Goal: Task Accomplishment & Management: Manage account settings

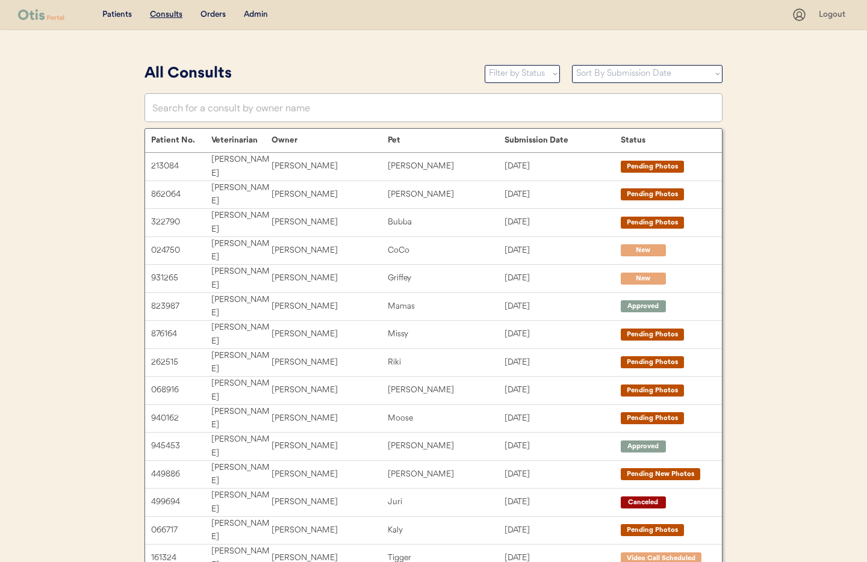
drag, startPoint x: 260, startPoint y: 14, endPoint x: 271, endPoint y: 36, distance: 24.2
click at [261, 14] on div "Admin" at bounding box center [256, 15] width 24 height 12
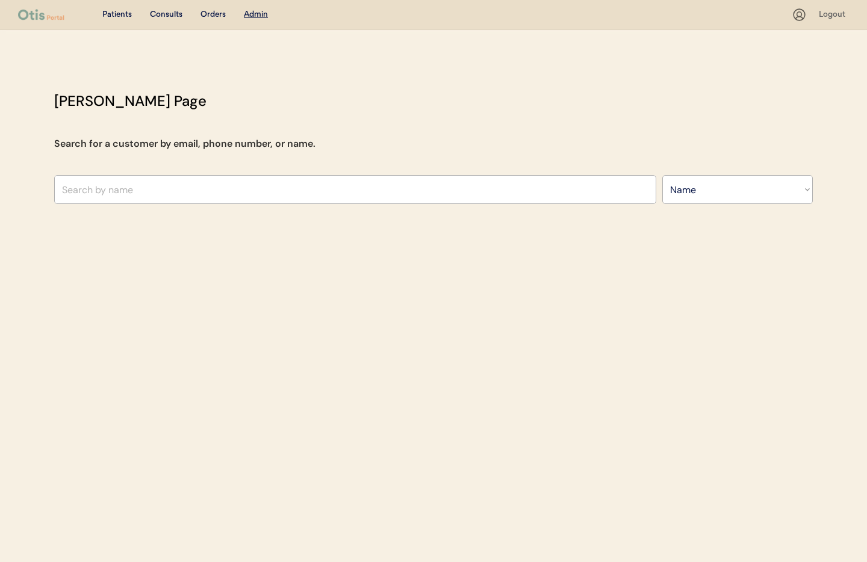
select select ""Name""
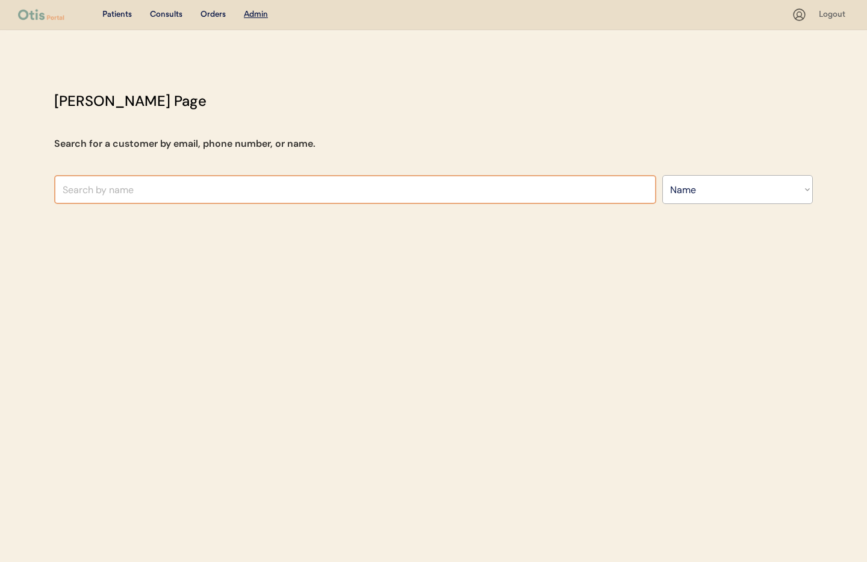
click at [179, 189] on input "text" at bounding box center [355, 189] width 602 height 29
type input "hyde"
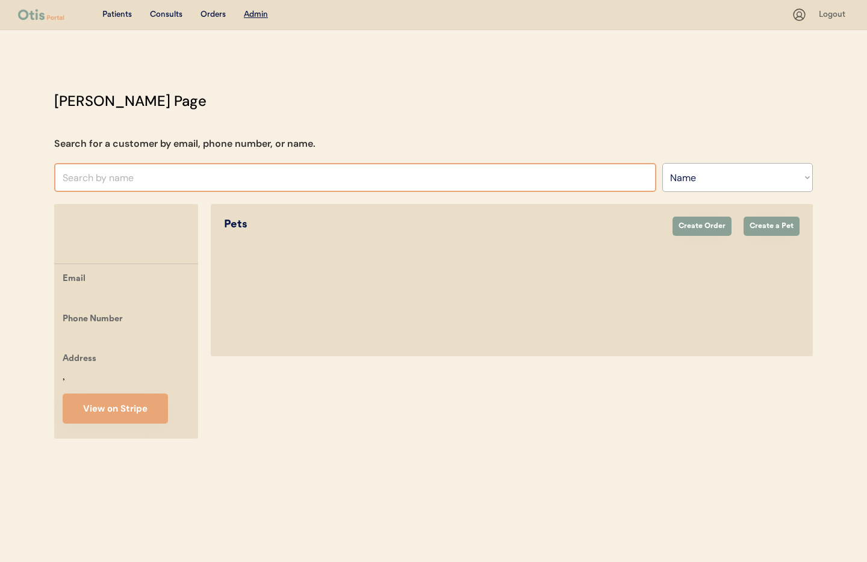
click at [162, 170] on input "text" at bounding box center [355, 177] width 602 height 29
click at [159, 172] on input "text" at bounding box center [355, 177] width 602 height 29
click at [155, 178] on input "text" at bounding box center [355, 177] width 602 height 29
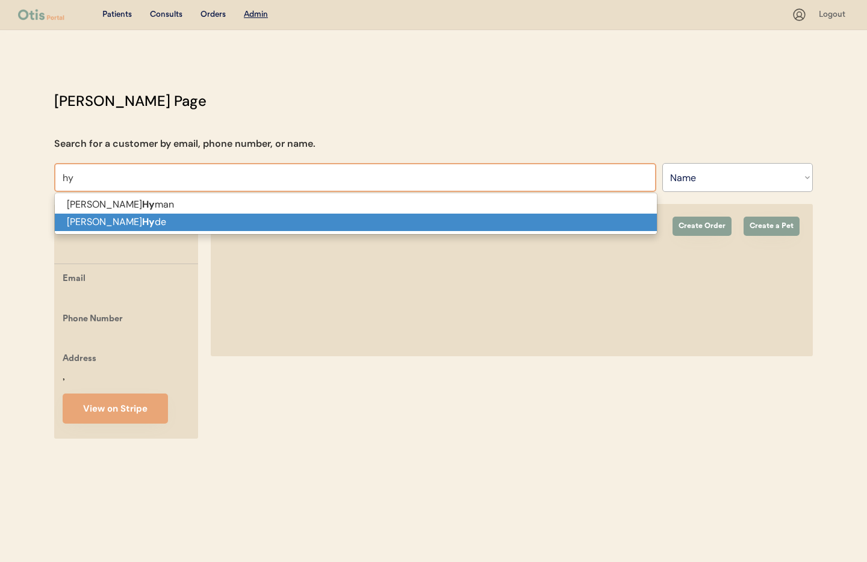
click at [134, 220] on p "Kaitlynn Hy de" at bounding box center [356, 222] width 602 height 17
type input "Kaitlynn Hyde"
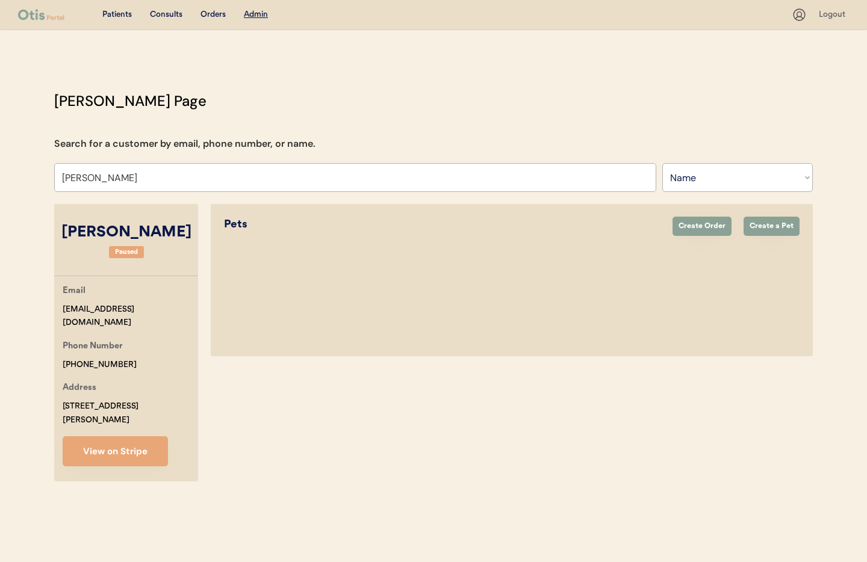
select select "true"
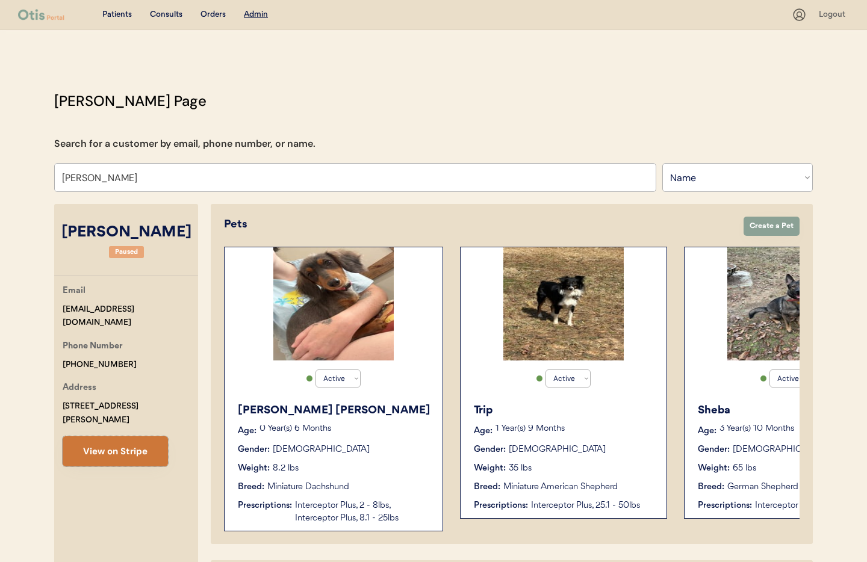
click at [130, 436] on button "View on Stripe" at bounding box center [115, 451] width 105 height 30
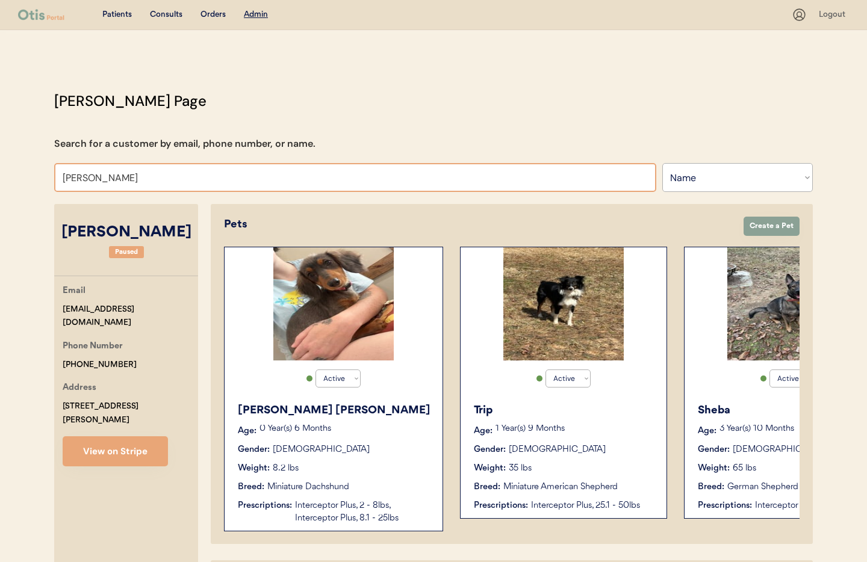
drag, startPoint x: 135, startPoint y: 178, endPoint x: 111, endPoint y: 181, distance: 24.3
click at [55, 178] on input "Kaitlynn Hyde" at bounding box center [355, 177] width 602 height 29
paste input "Jolanta Florkiewicz"
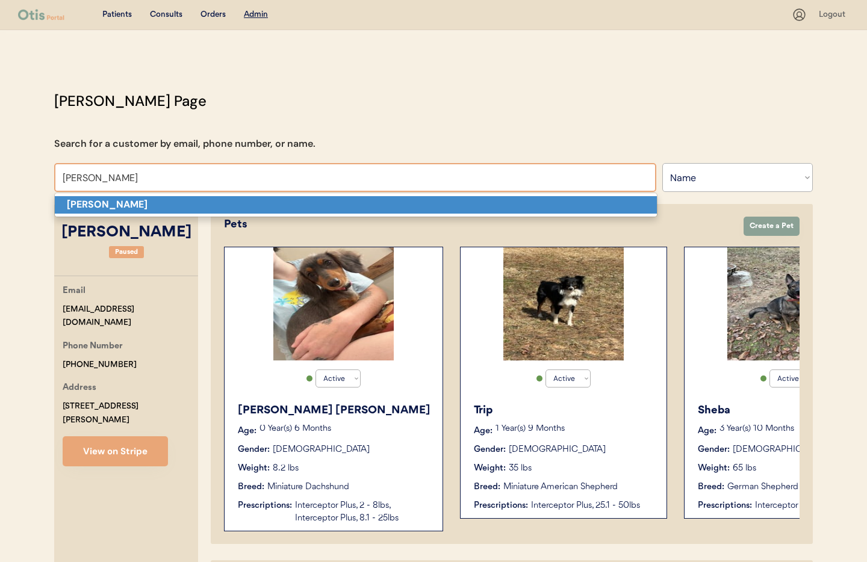
click at [133, 203] on strong "Jolanta Florkiewicz" at bounding box center [107, 204] width 81 height 13
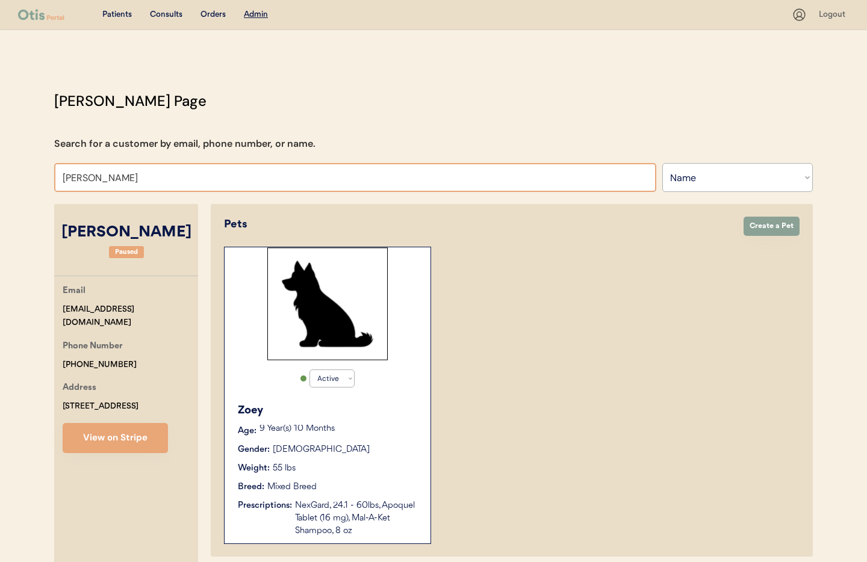
drag, startPoint x: 97, startPoint y: 177, endPoint x: 54, endPoint y: 179, distance: 43.4
click at [54, 179] on input "Jolanta Florkiewicz" at bounding box center [355, 177] width 602 height 29
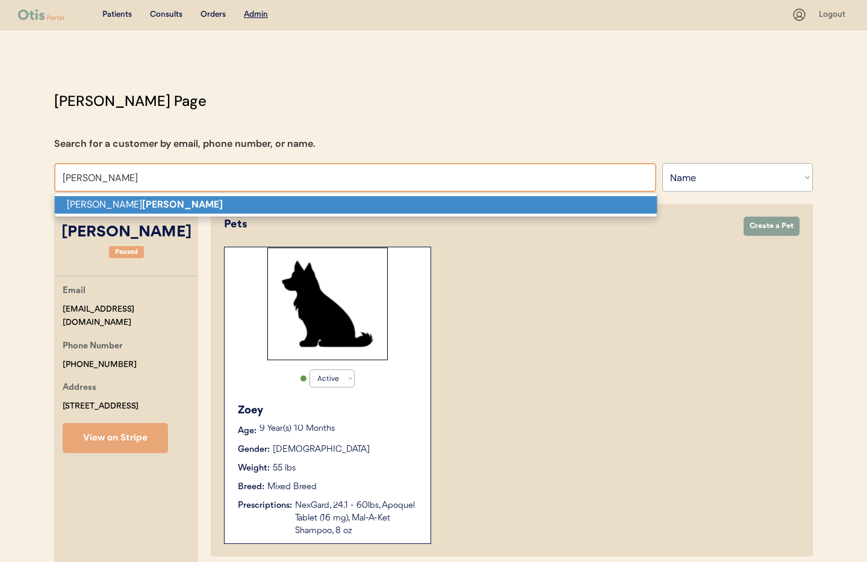
click at [93, 201] on p "Jolanta Florkiewicz" at bounding box center [356, 204] width 602 height 17
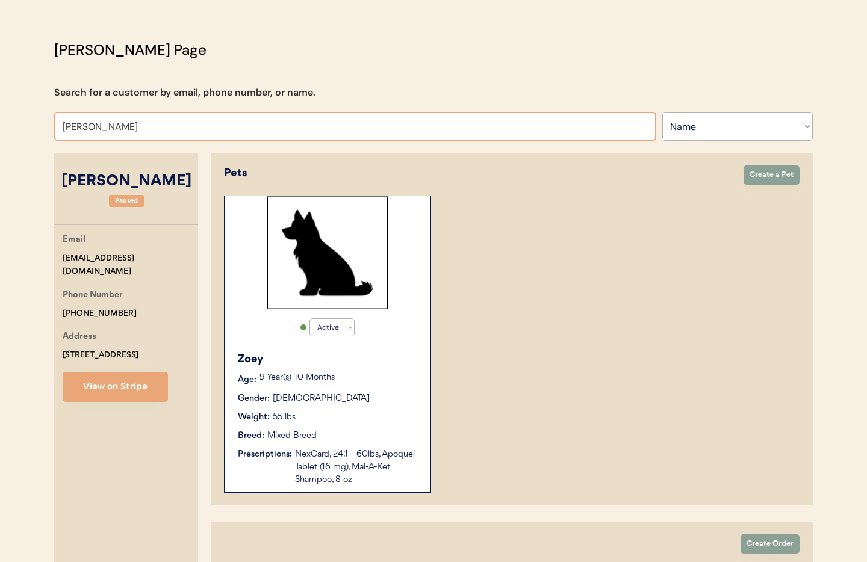
scroll to position [42, 0]
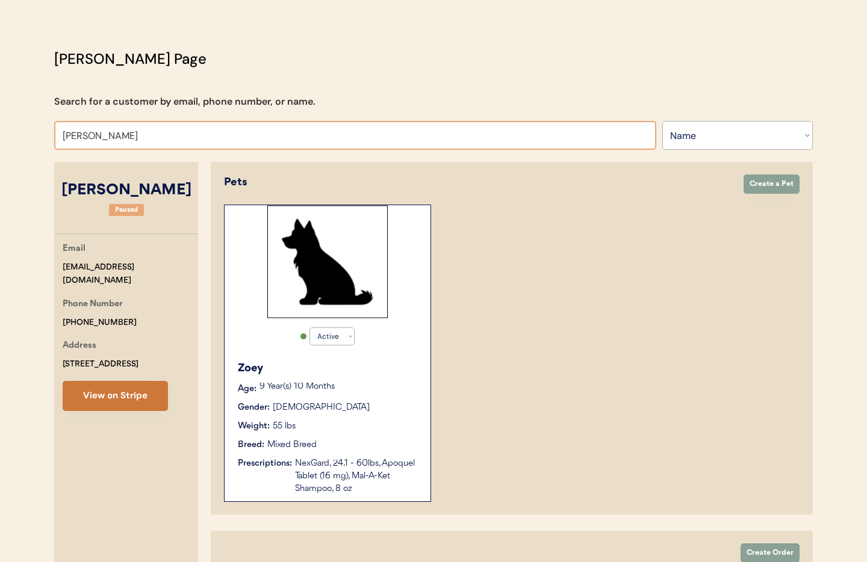
click at [119, 393] on button "View on Stripe" at bounding box center [115, 396] width 105 height 30
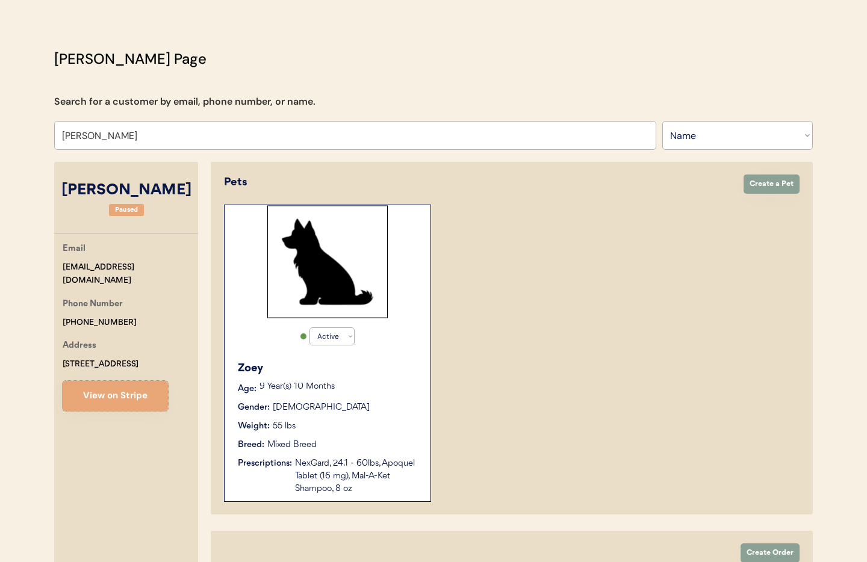
click at [134, 304] on div "Phone Number +19178433427" at bounding box center [130, 313] width 135 height 32
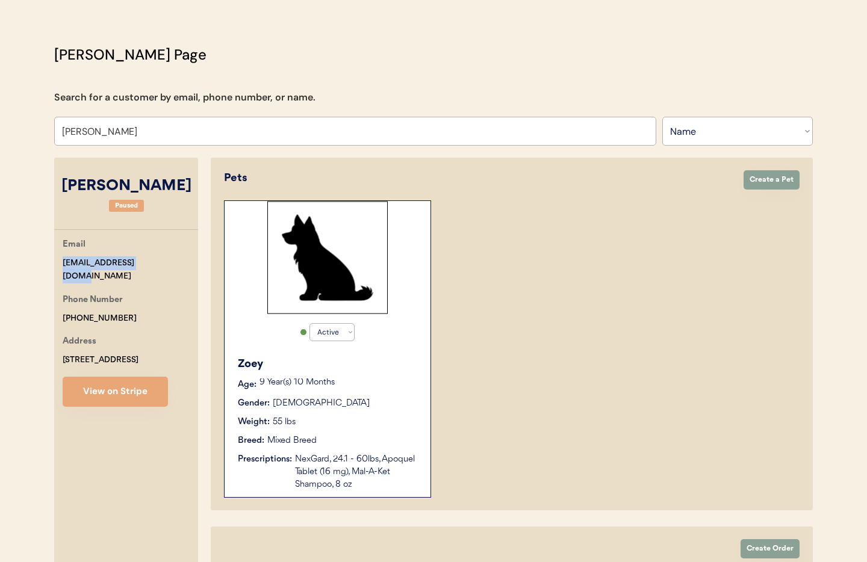
drag, startPoint x: 153, startPoint y: 268, endPoint x: 64, endPoint y: 267, distance: 89.1
click at [46, 267] on div "Otis Admin Page Search for a customer by email, phone number, or name. Jolanta …" at bounding box center [433, 363] width 782 height 638
copy div "jola.flork@gmail.com"
drag, startPoint x: 123, startPoint y: 306, endPoint x: 66, endPoint y: 300, distance: 57.4
click at [40, 299] on div "Patients Consults Orders Admin Logout Otis Admin Page Search for a customer by …" at bounding box center [433, 343] width 867 height 779
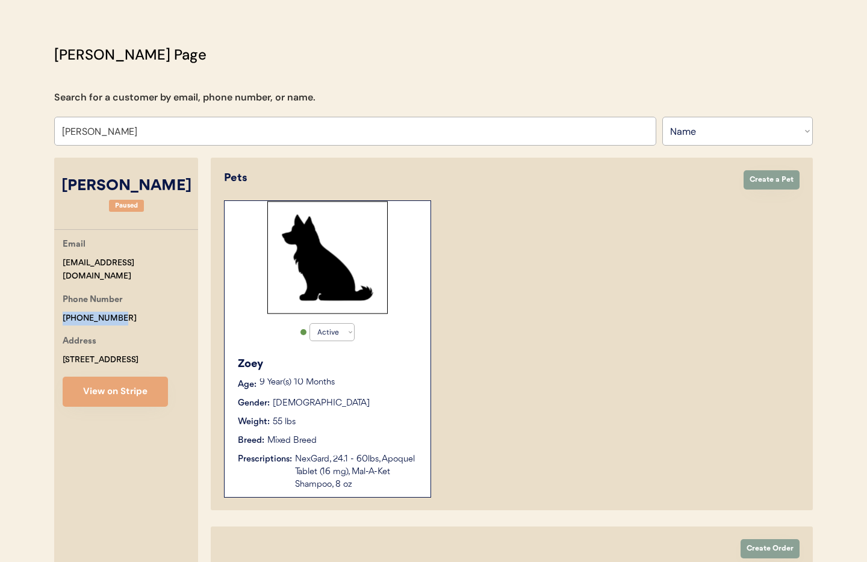
copy div "+19178433427"
click at [147, 265] on div "Email jola.flork@gmail.com" at bounding box center [130, 261] width 135 height 46
drag, startPoint x: 133, startPoint y: 263, endPoint x: 70, endPoint y: 262, distance: 63.2
click at [59, 262] on div "Email jola.flork@gmail.com Phone Number +19178433427 Address 1 Hanover Place Me…" at bounding box center [126, 322] width 144 height 169
copy div "jola.flork@gmail.com"
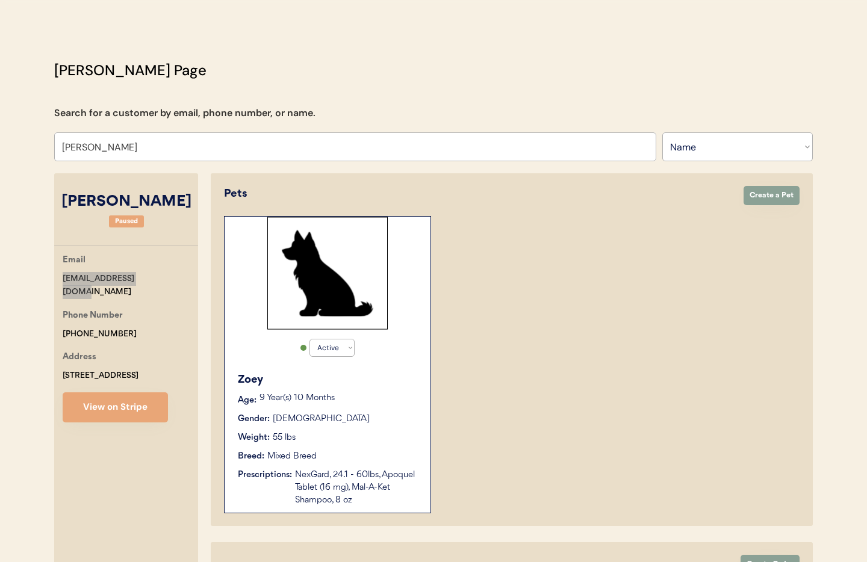
scroll to position [0, 0]
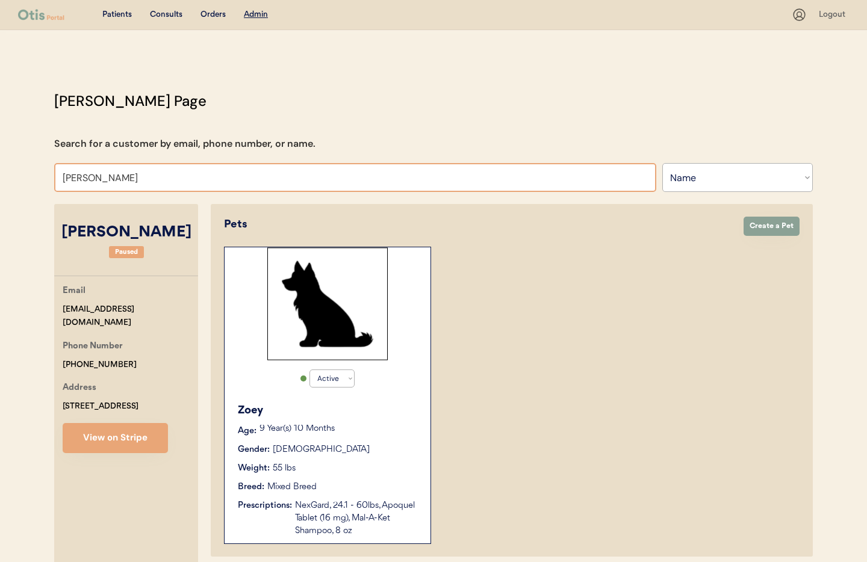
drag, startPoint x: 144, startPoint y: 176, endPoint x: 22, endPoint y: 167, distance: 123.1
click at [22, 167] on div "Patients Consults Orders Admin Logout Otis Admin Page Search for a customer by …" at bounding box center [433, 389] width 867 height 779
type input "michael"
type input "michael Jones"
type input "michael"
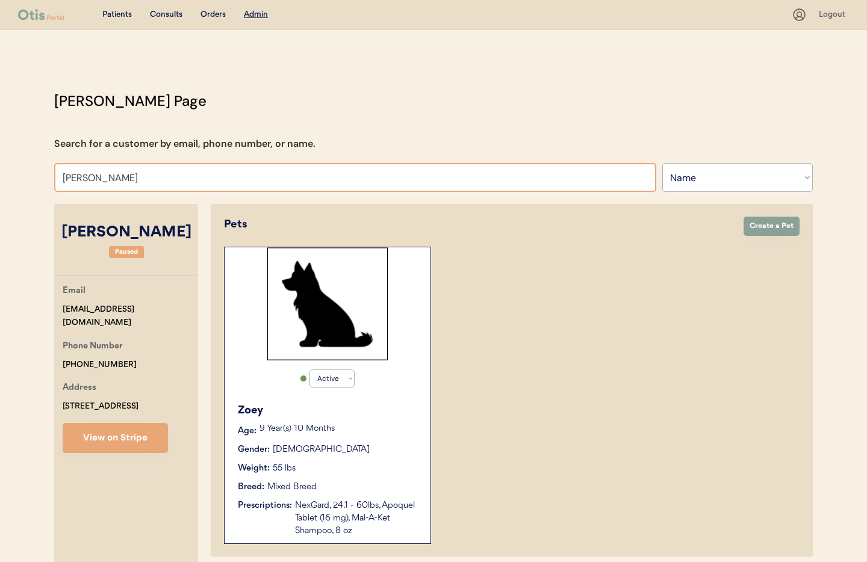
type input "michael Jones"
type input "michael"
type input "michael Jones"
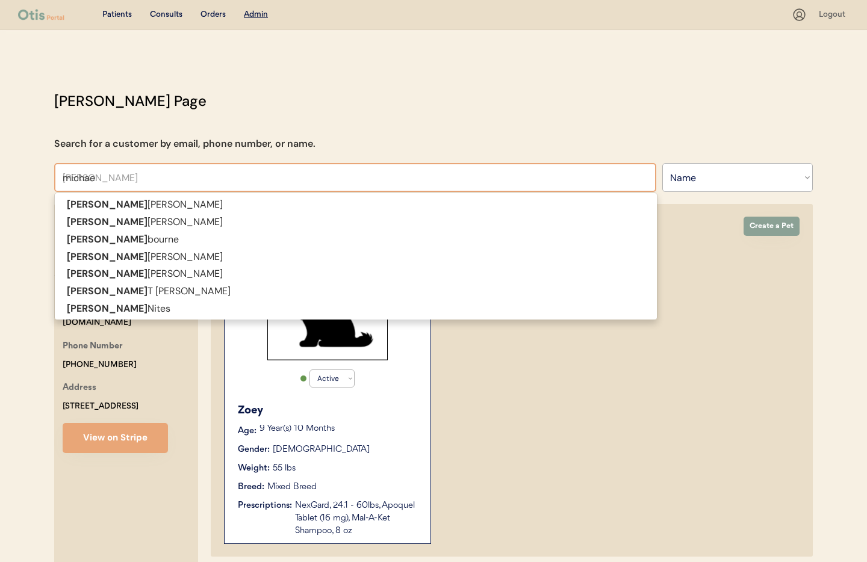
type input "micha"
type input "michal Jablonski"
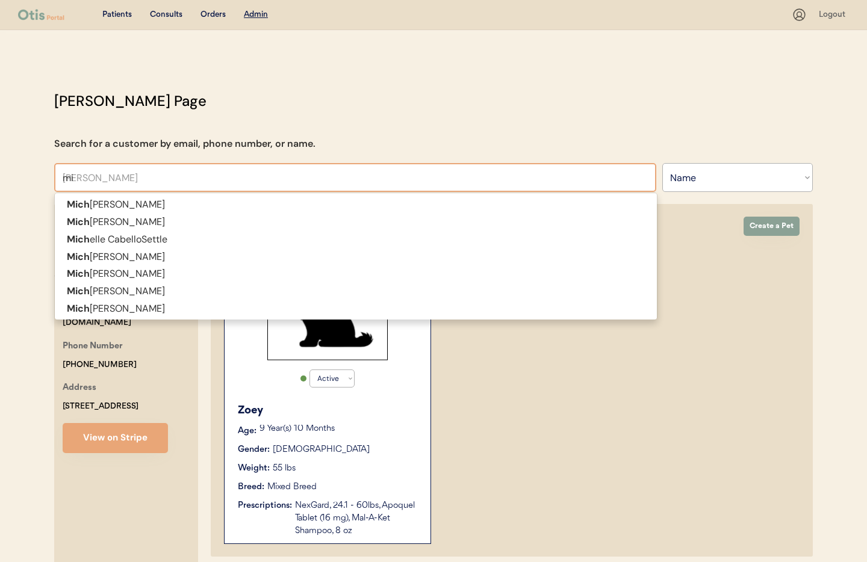
type input "m"
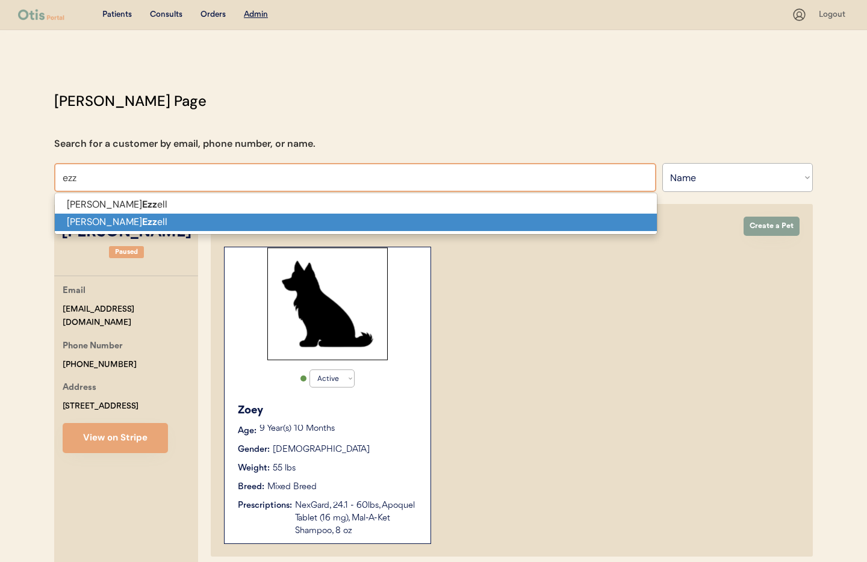
click at [77, 217] on p "James Ezz ell" at bounding box center [356, 222] width 602 height 17
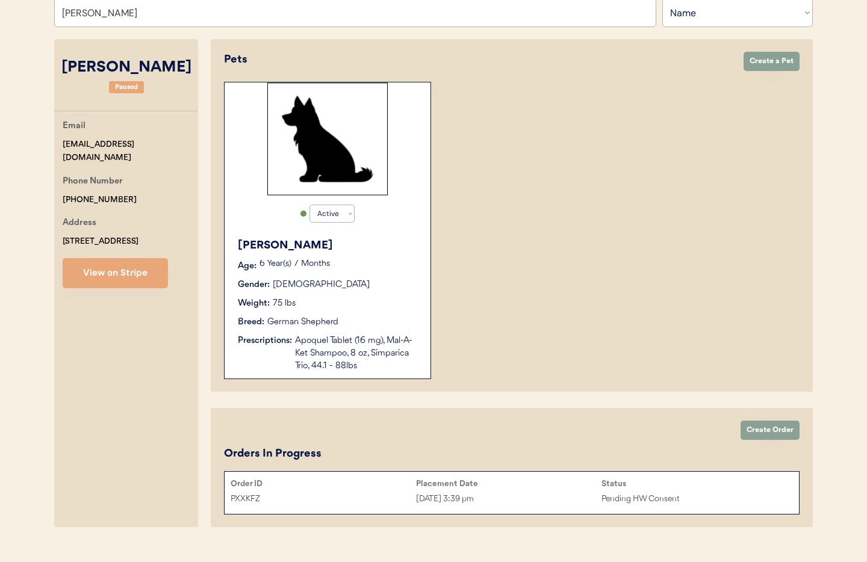
scroll to position [186, 0]
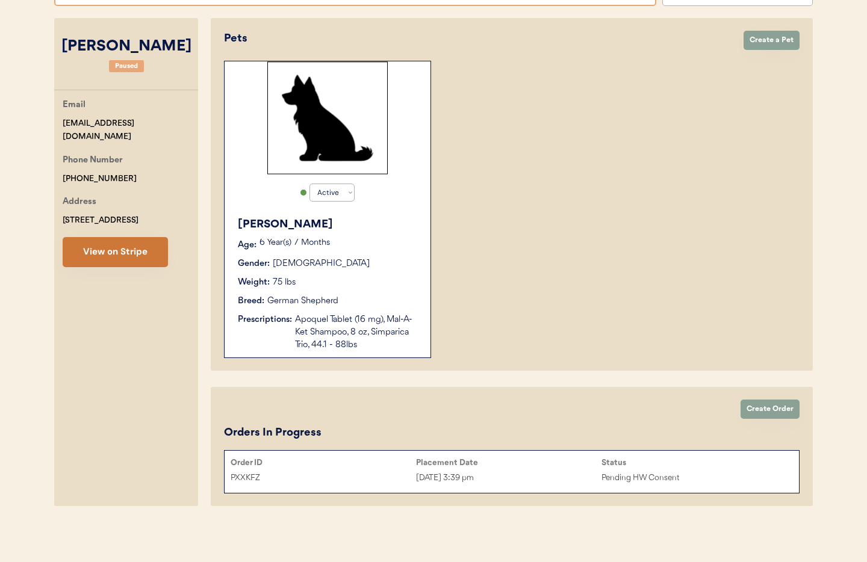
click at [110, 253] on button "View on Stripe" at bounding box center [115, 252] width 105 height 30
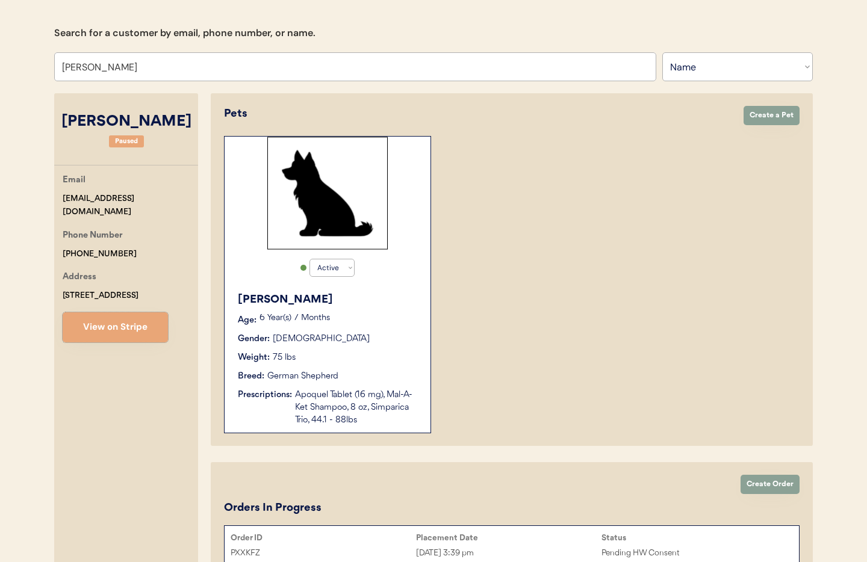
scroll to position [0, 0]
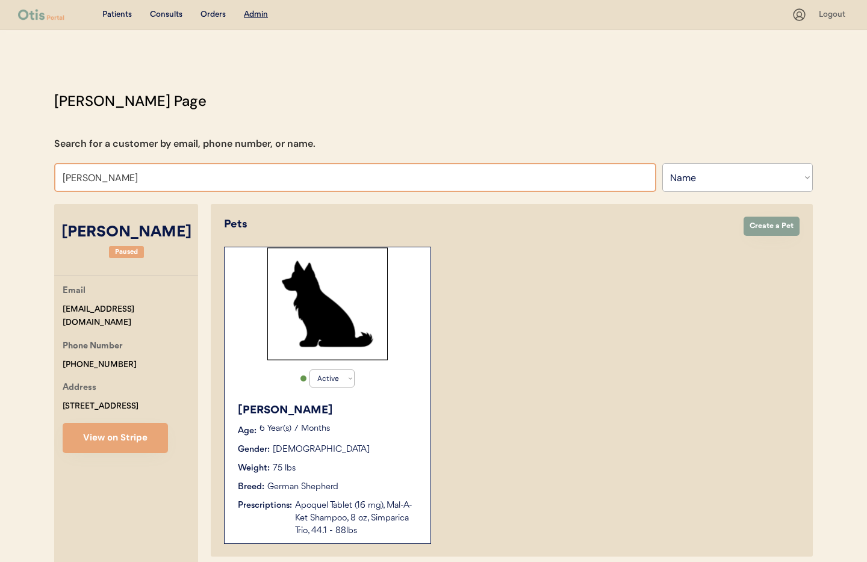
drag, startPoint x: 128, startPoint y: 179, endPoint x: -2, endPoint y: 171, distance: 130.2
click at [0, 171] on html "Patients Consults Orders Admin Logout Otis Admin Page Search for a customer by …" at bounding box center [433, 281] width 867 height 562
paste input "onedrmami@gmail.com"
type input "onedrmami@gmail.com"
click at [730, 179] on select "Search By Name Email Phone Number" at bounding box center [737, 177] width 150 height 29
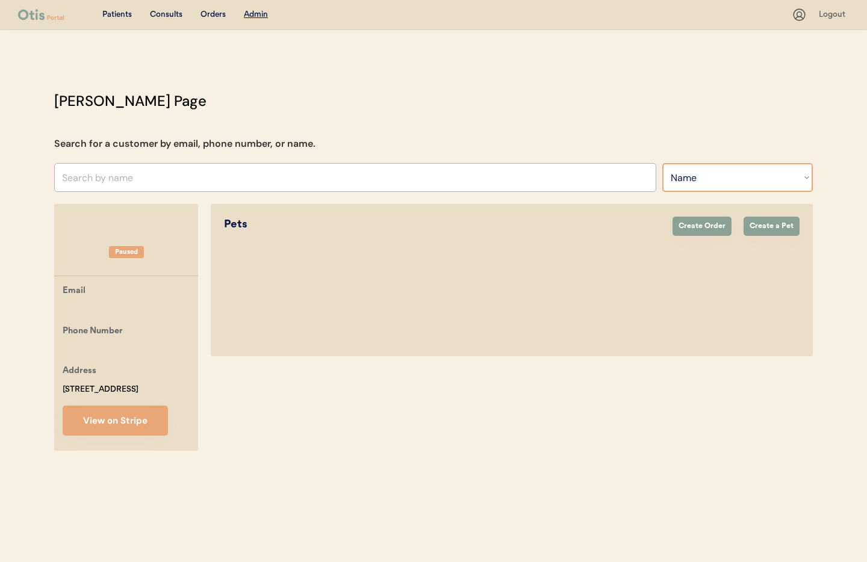
select select ""Email""
click at [662, 163] on select "Search By Name Email Phone Number" at bounding box center [737, 177] width 150 height 29
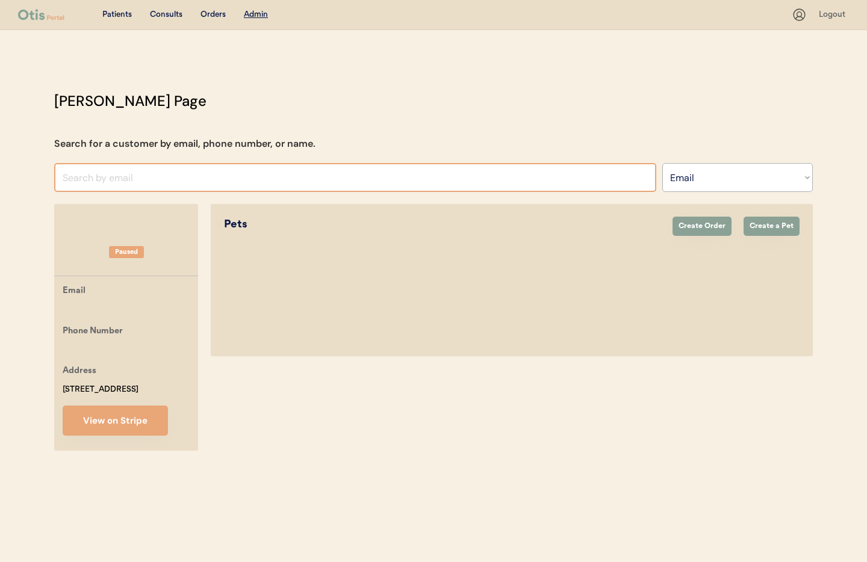
click at [126, 176] on input "input" at bounding box center [355, 177] width 602 height 29
paste input "onedrmami@gmail.com"
type input "onedrmami@gmail.com"
click at [116, 17] on div "Patients" at bounding box center [116, 15] width 29 height 12
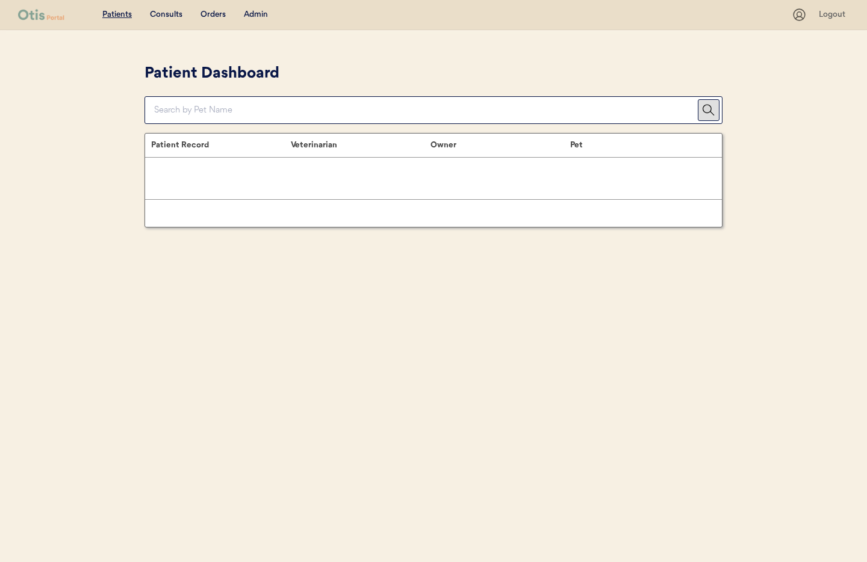
drag, startPoint x: 0, startPoint y: 0, endPoint x: 256, endPoint y: 17, distance: 256.3
click at [256, 16] on div "Admin" at bounding box center [256, 15] width 24 height 12
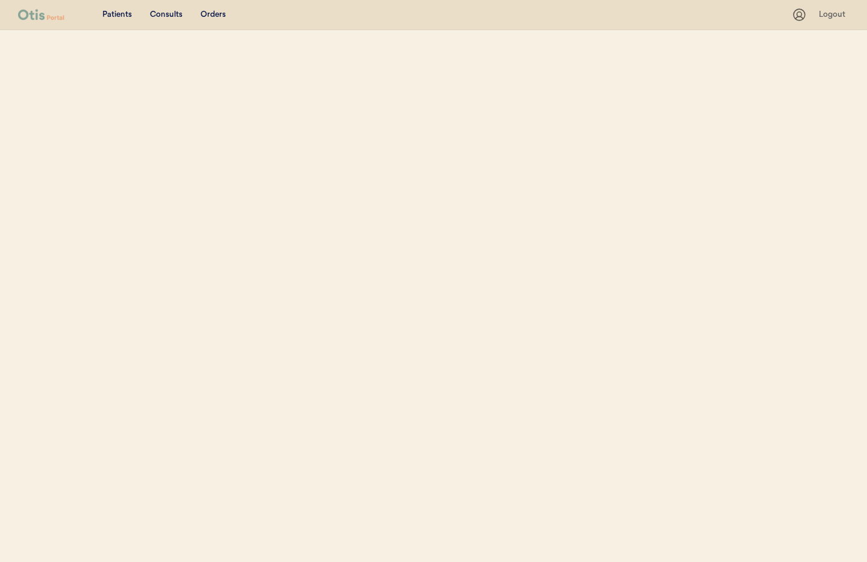
select select ""Email""
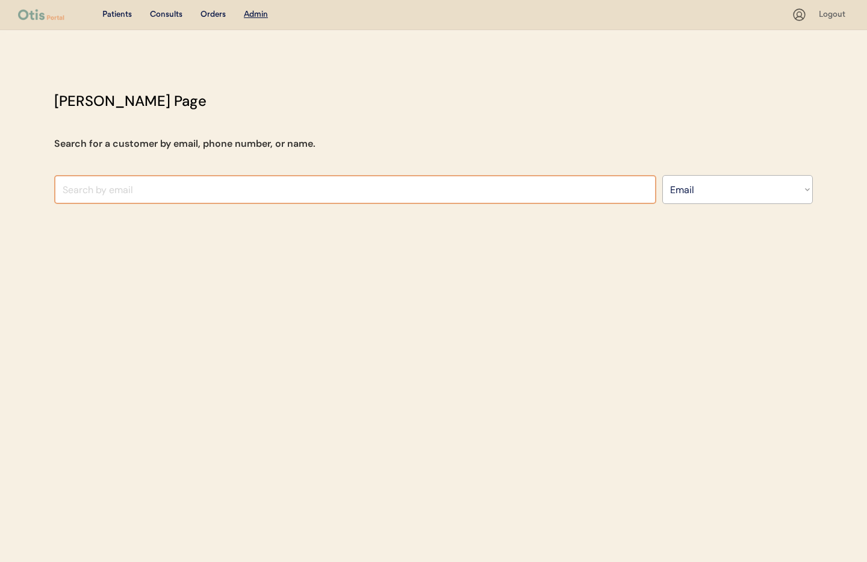
click at [175, 189] on input "input" at bounding box center [355, 189] width 602 height 29
paste input "onedrmami@gmail.com"
type input "onedrmami@gmail.co"
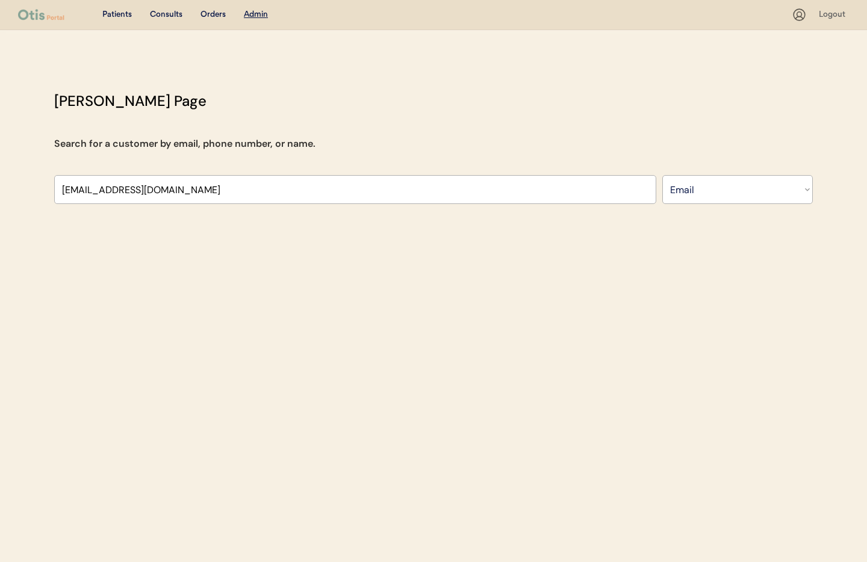
click at [122, 12] on div "Patients" at bounding box center [116, 15] width 29 height 12
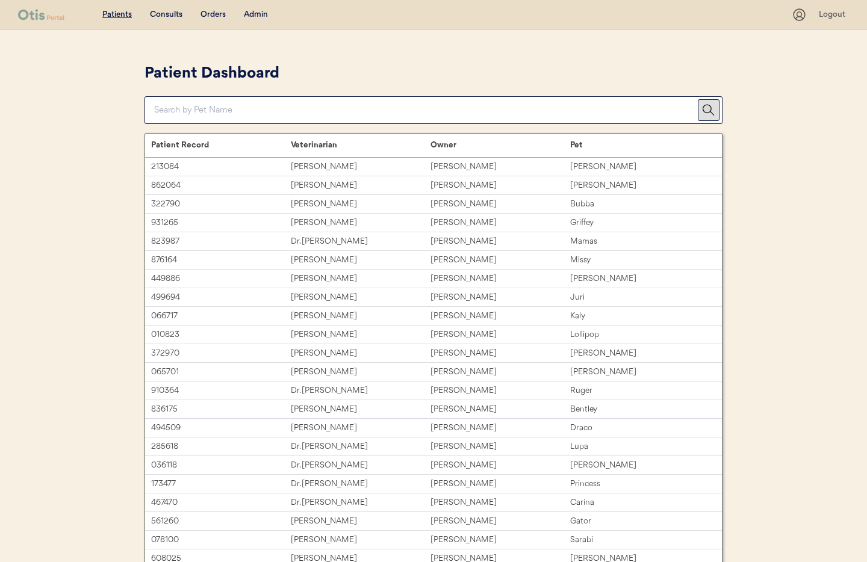
click at [257, 15] on div "Admin" at bounding box center [256, 15] width 24 height 12
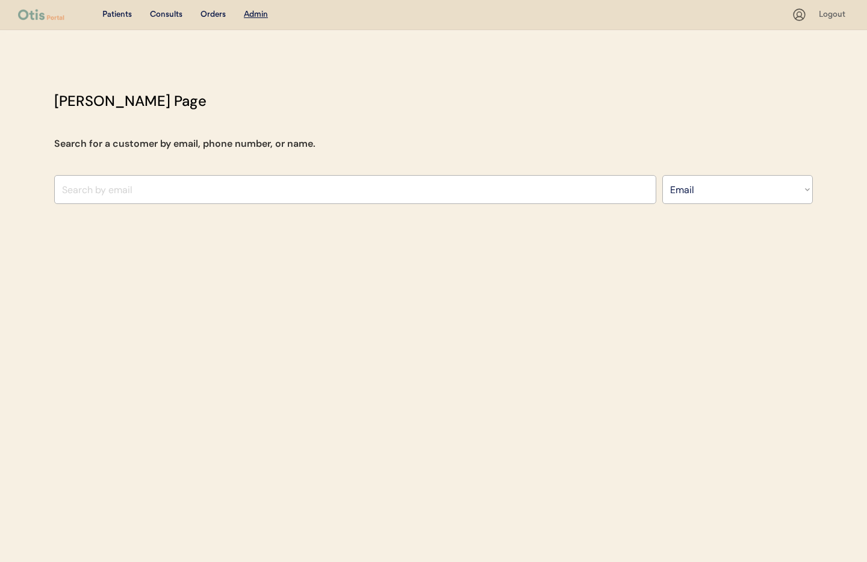
select select ""Email""
click at [171, 188] on input "input" at bounding box center [355, 189] width 602 height 29
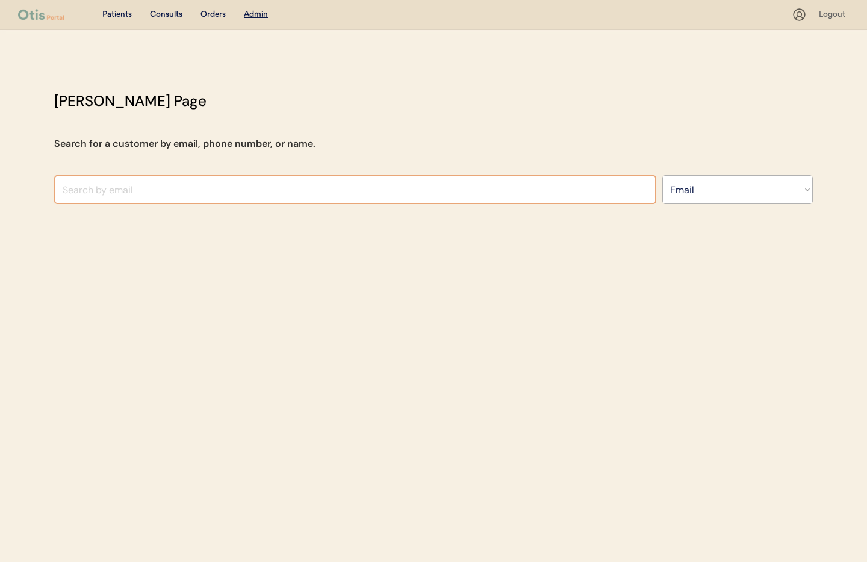
click at [170, 189] on input "input" at bounding box center [355, 189] width 602 height 29
paste input "onedrmami@gmail.com"
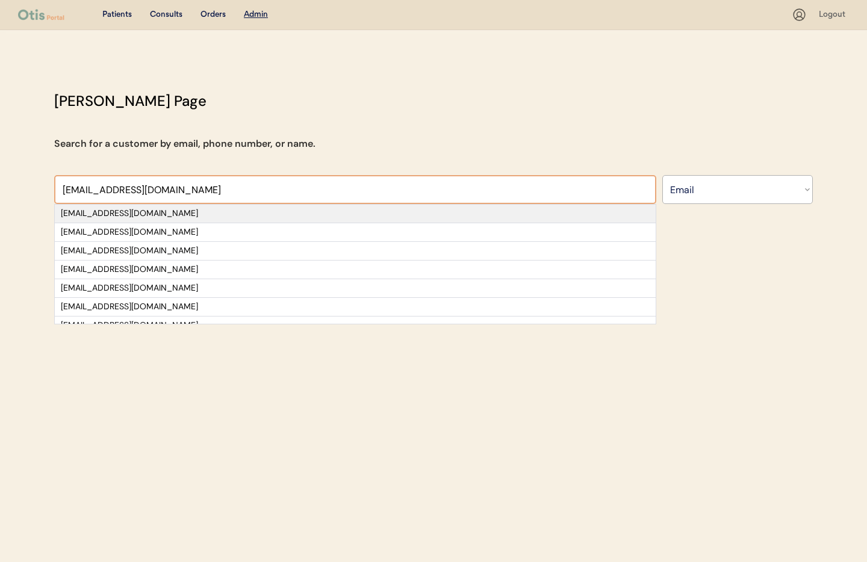
type input "onedrmami@gmail.com"
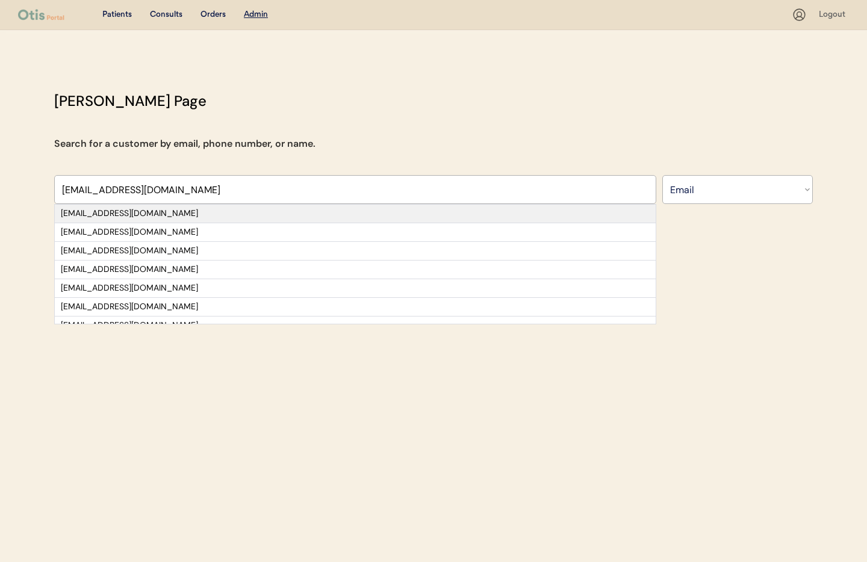
click at [73, 216] on div "onedrmami@gmail.com" at bounding box center [355, 214] width 588 height 12
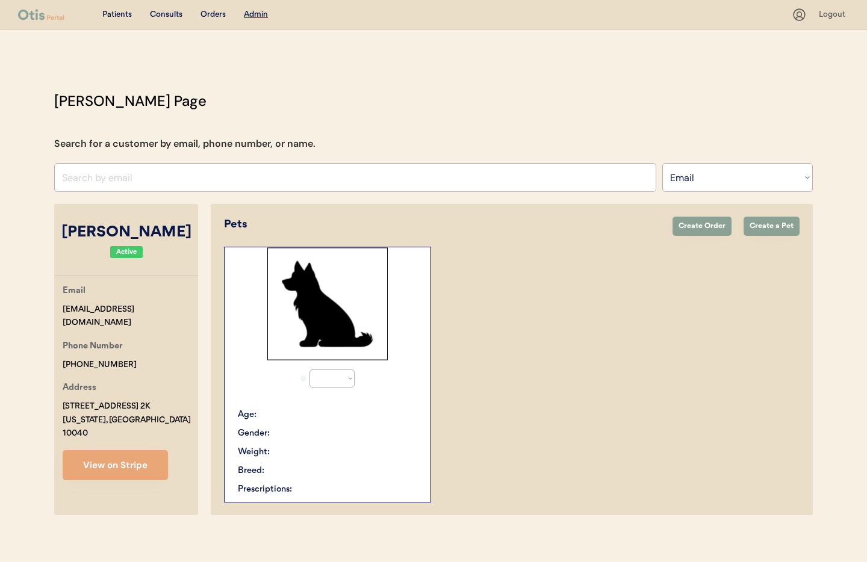
select select "true"
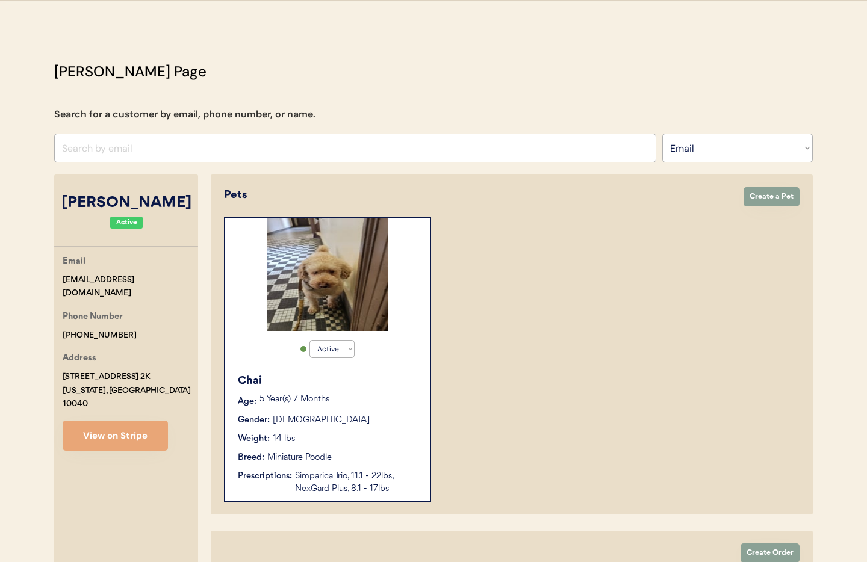
scroll to position [40, 0]
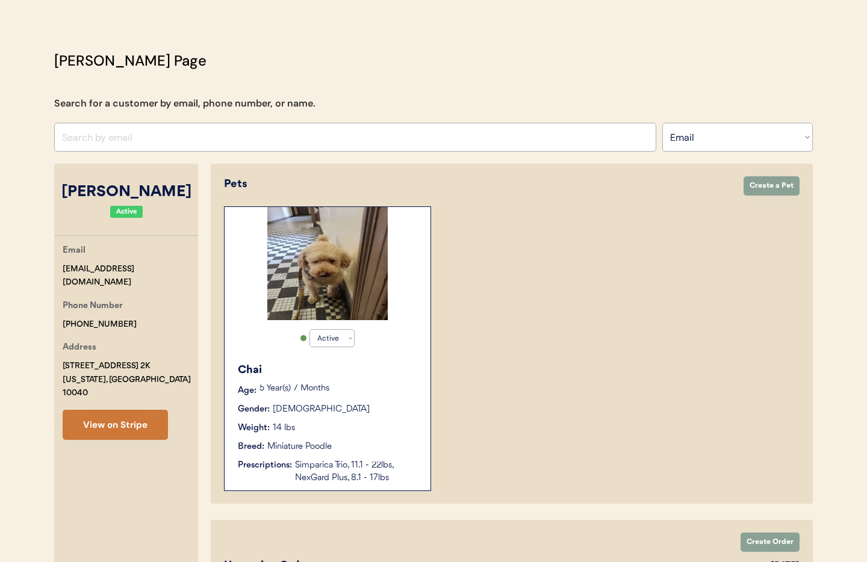
click at [111, 414] on button "View on Stripe" at bounding box center [115, 425] width 105 height 30
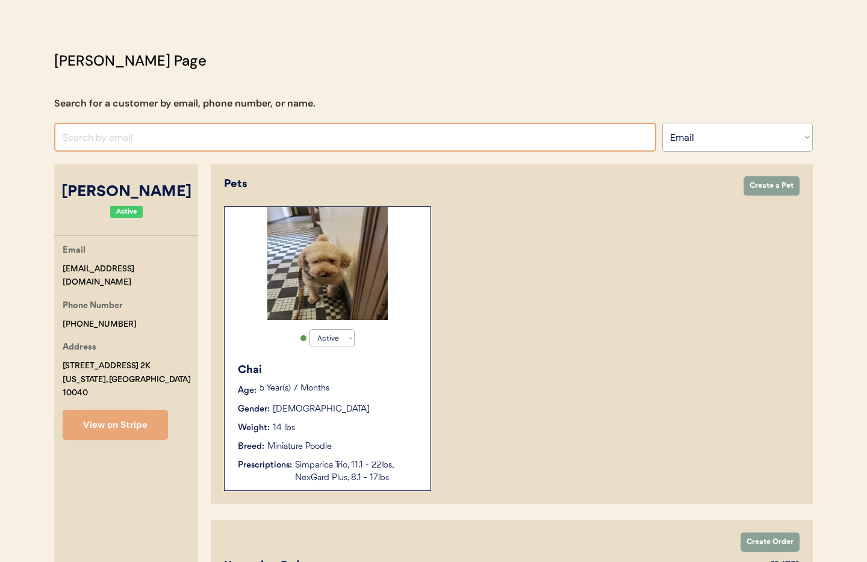
click at [126, 139] on input "input" at bounding box center [355, 137] width 602 height 29
paste input "Chris Nixon"
type input "Chris Nixon"
click at [747, 126] on select "Search By Name Email Phone Number" at bounding box center [737, 137] width 150 height 29
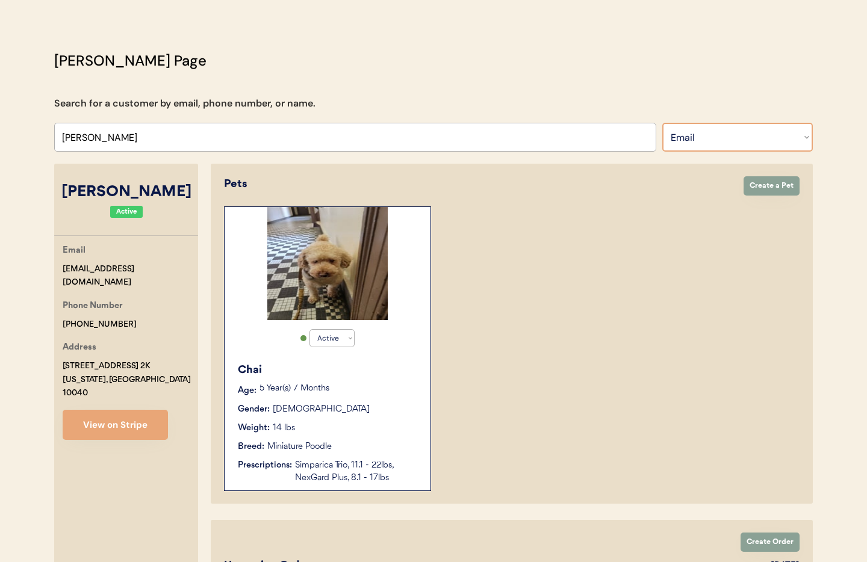
select select ""Name""
click at [662, 123] on select "Search By Name Email Phone Number" at bounding box center [737, 137] width 150 height 29
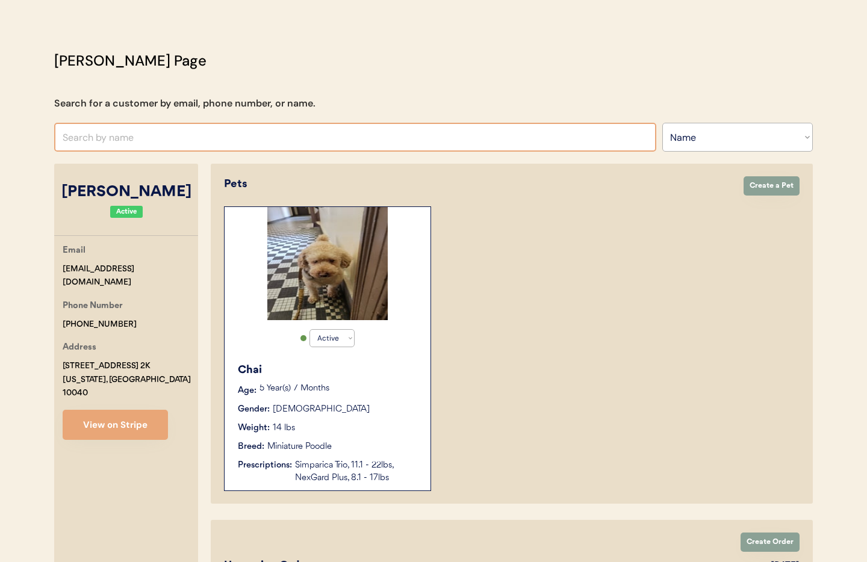
click at [88, 141] on input "text" at bounding box center [355, 137] width 602 height 29
paste input "Chris Nixon"
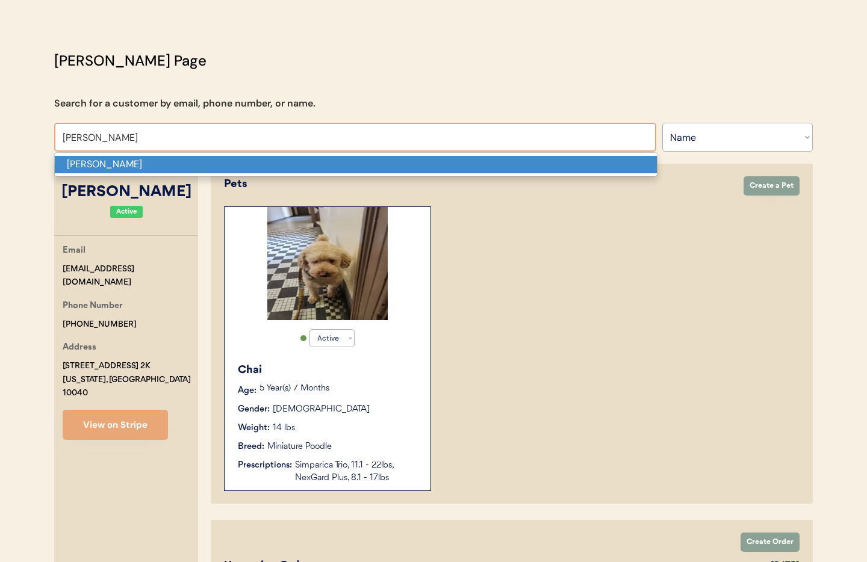
drag, startPoint x: 176, startPoint y: 165, endPoint x: 199, endPoint y: 168, distance: 22.5
click at [176, 165] on p "Chris Nixon" at bounding box center [356, 164] width 602 height 17
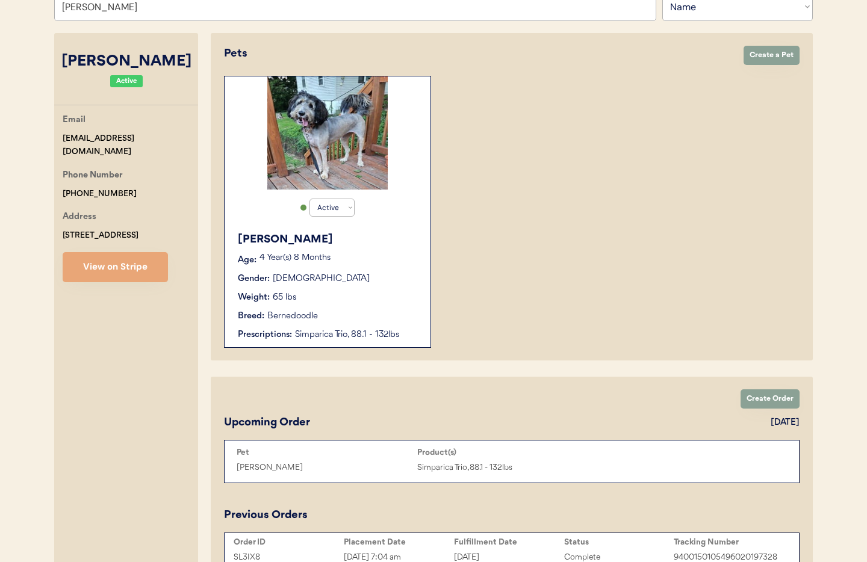
scroll to position [173, 0]
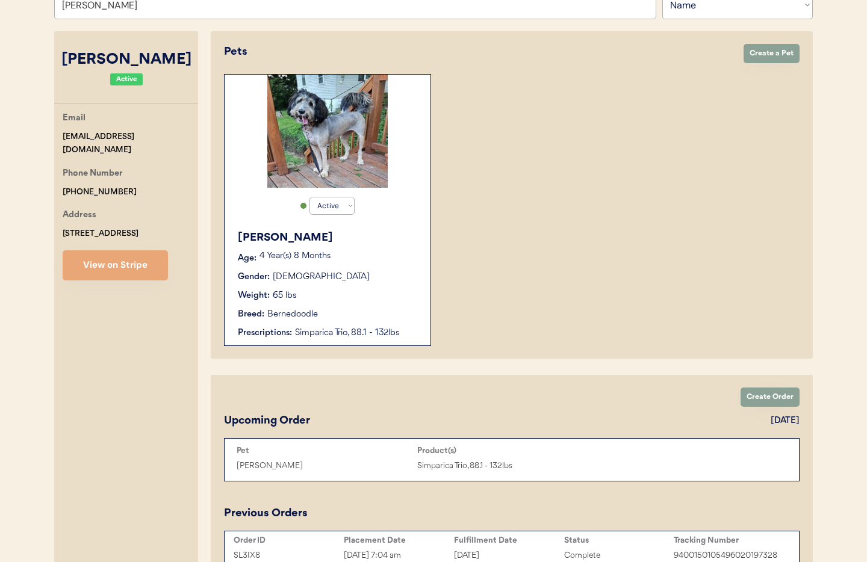
type input "Chris Nixon"
click at [415, 278] on div "Gender: Female" at bounding box center [328, 277] width 181 height 13
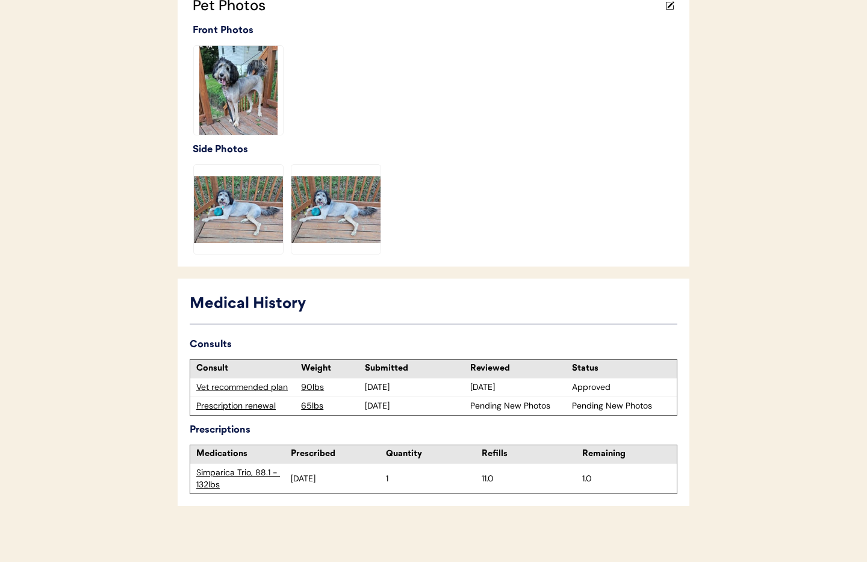
scroll to position [349, 0]
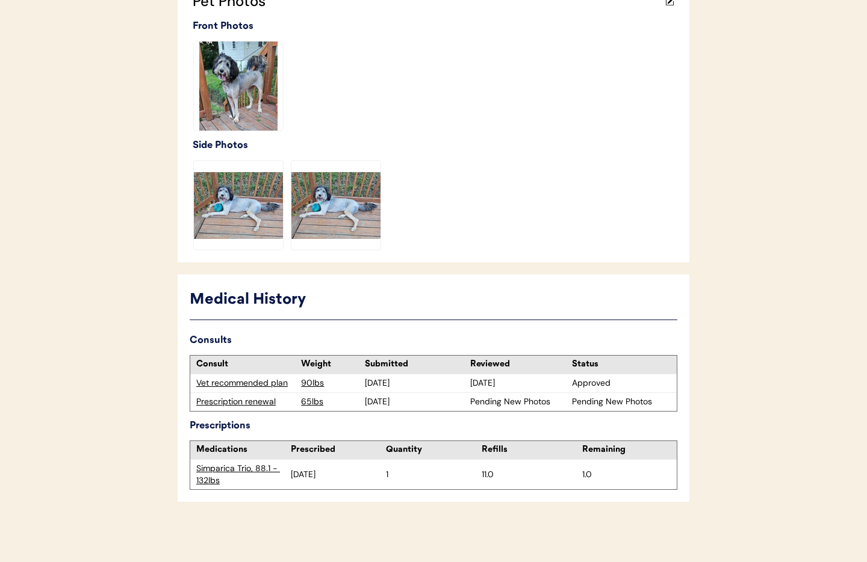
click at [256, 403] on div "Prescription renewal" at bounding box center [245, 402] width 99 height 12
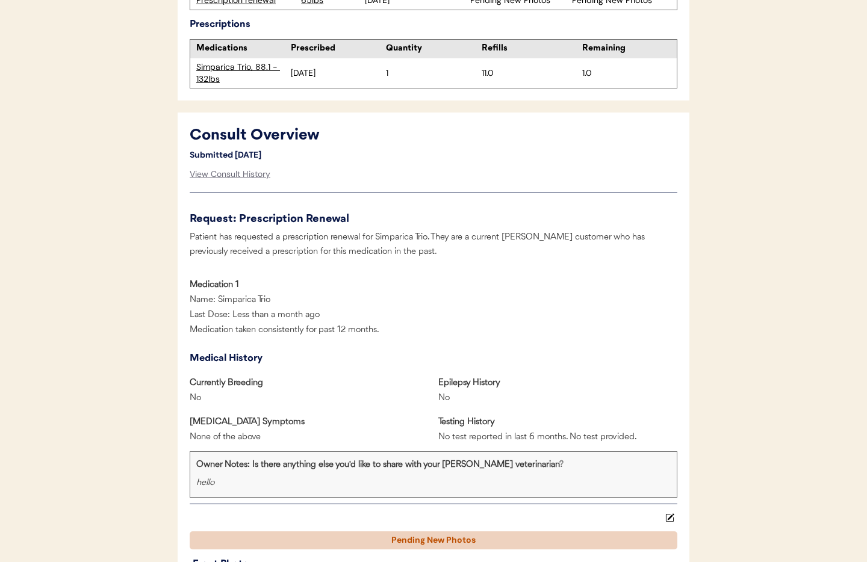
scroll to position [481, 0]
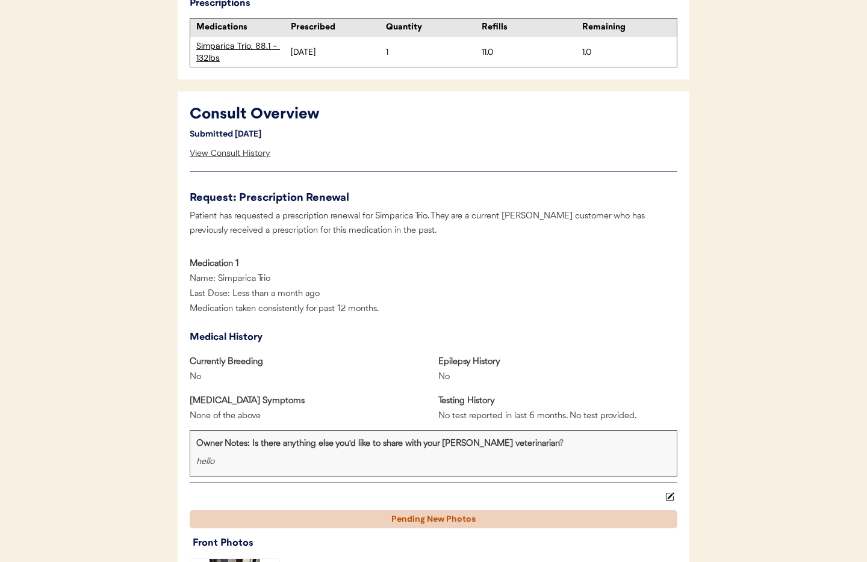
click at [250, 153] on div "View Consult History" at bounding box center [230, 153] width 81 height 24
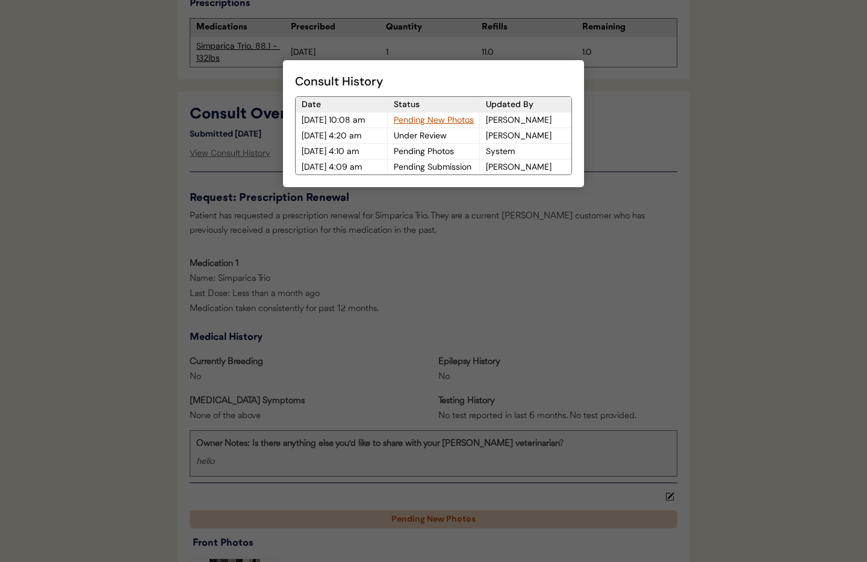
click at [432, 122] on div "Pending New Photos" at bounding box center [433, 120] width 91 height 15
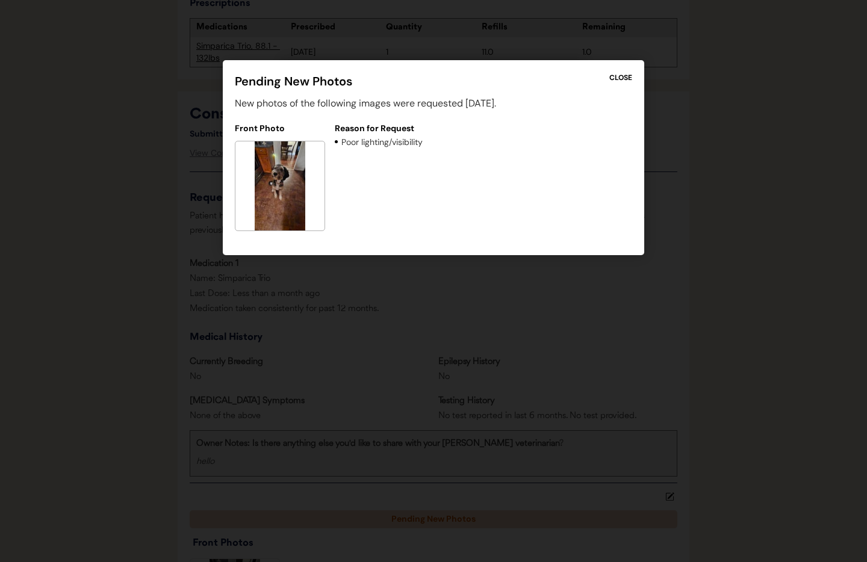
click at [617, 79] on div "CLOSE" at bounding box center [620, 77] width 23 height 11
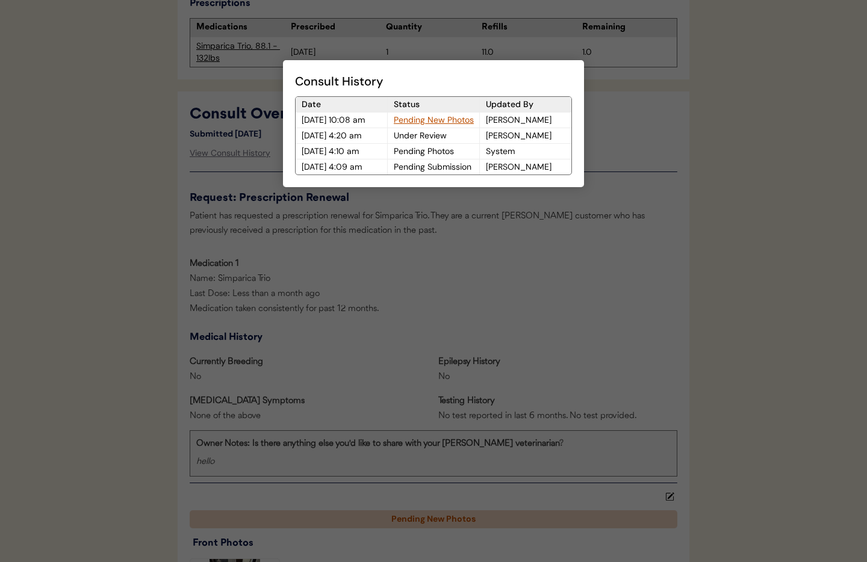
click at [622, 117] on div at bounding box center [433, 281] width 867 height 562
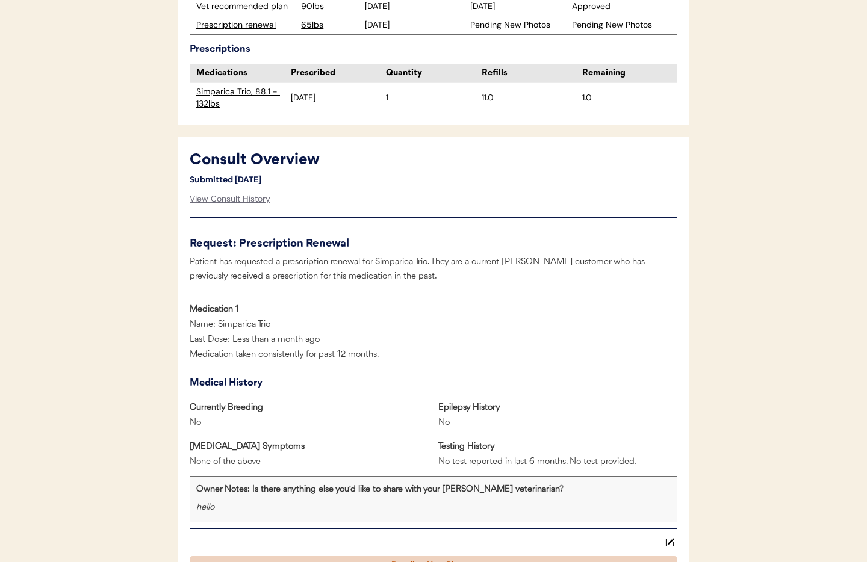
scroll to position [432, 0]
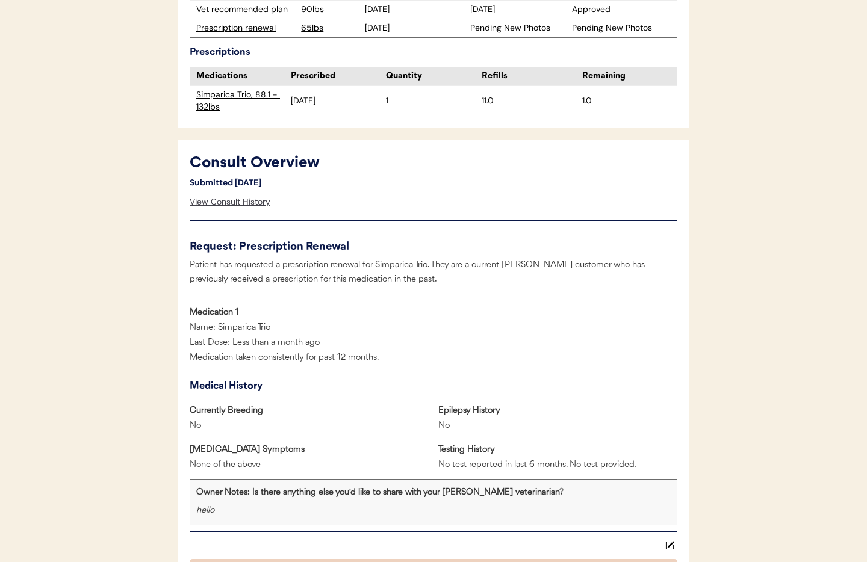
drag, startPoint x: 210, startPoint y: 199, endPoint x: 276, endPoint y: 193, distance: 66.5
click at [211, 199] on div "View Consult History" at bounding box center [230, 202] width 81 height 24
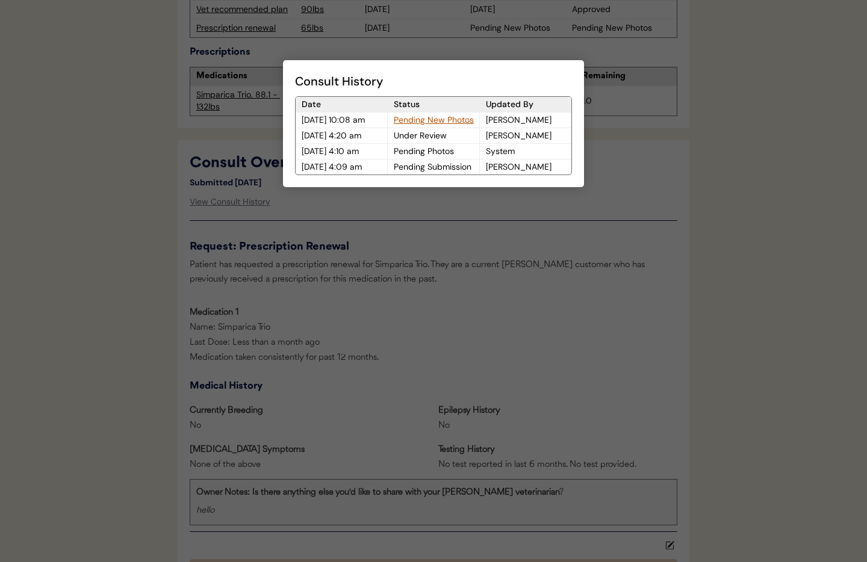
click at [422, 117] on div "Pending New Photos" at bounding box center [433, 120] width 91 height 15
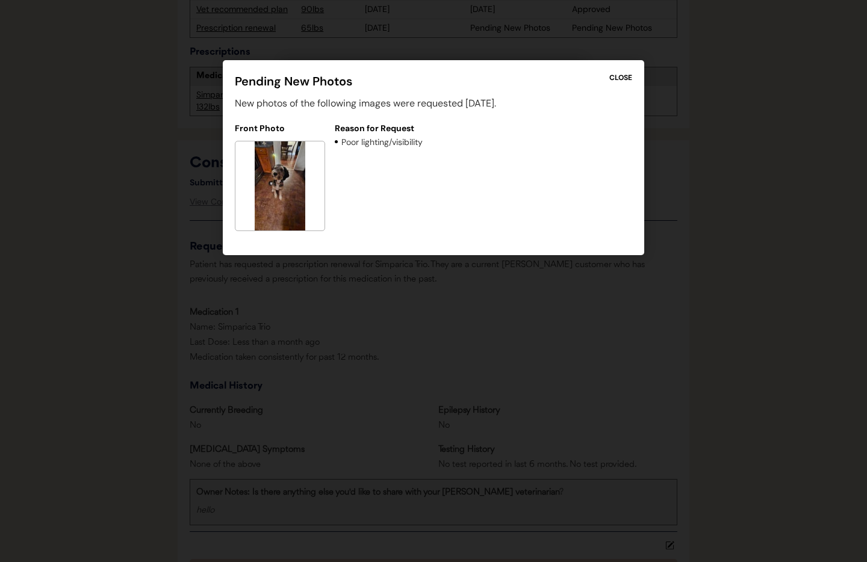
drag, startPoint x: 627, startPoint y: 78, endPoint x: 590, endPoint y: 67, distance: 38.4
click at [627, 78] on div "CLOSE" at bounding box center [620, 77] width 23 height 11
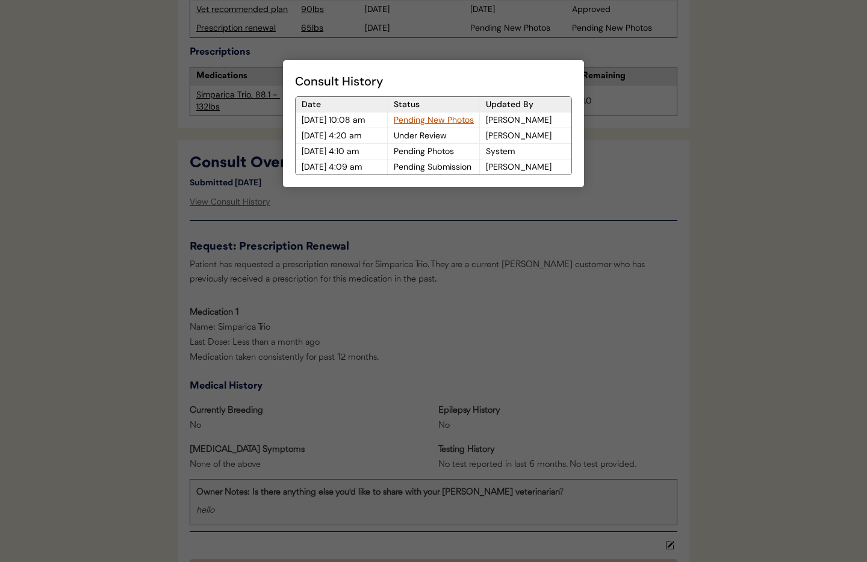
click at [134, 218] on div at bounding box center [433, 281] width 867 height 562
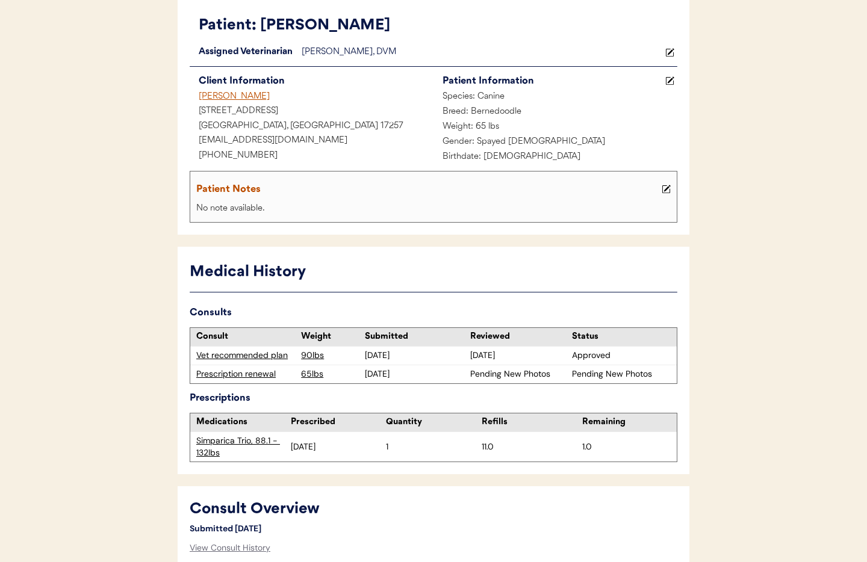
scroll to position [0, 0]
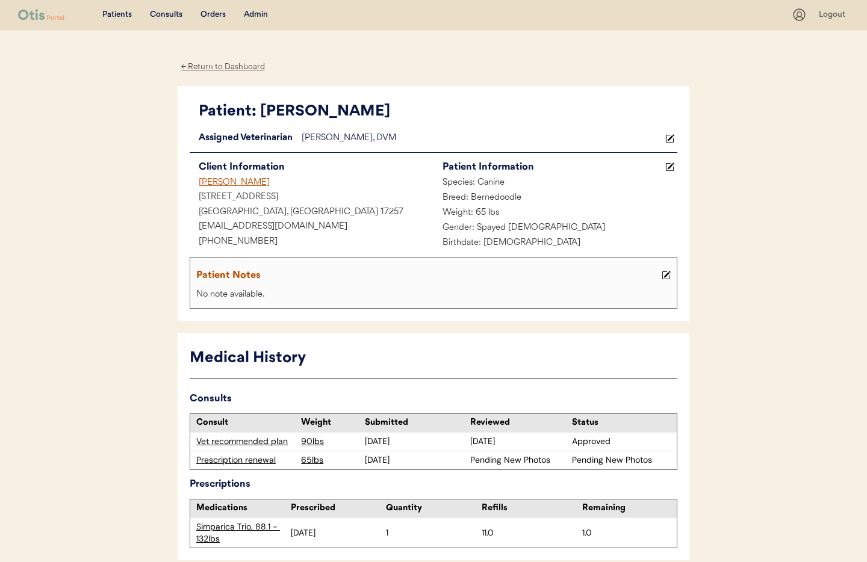
click at [259, 14] on div "Admin" at bounding box center [256, 15] width 24 height 12
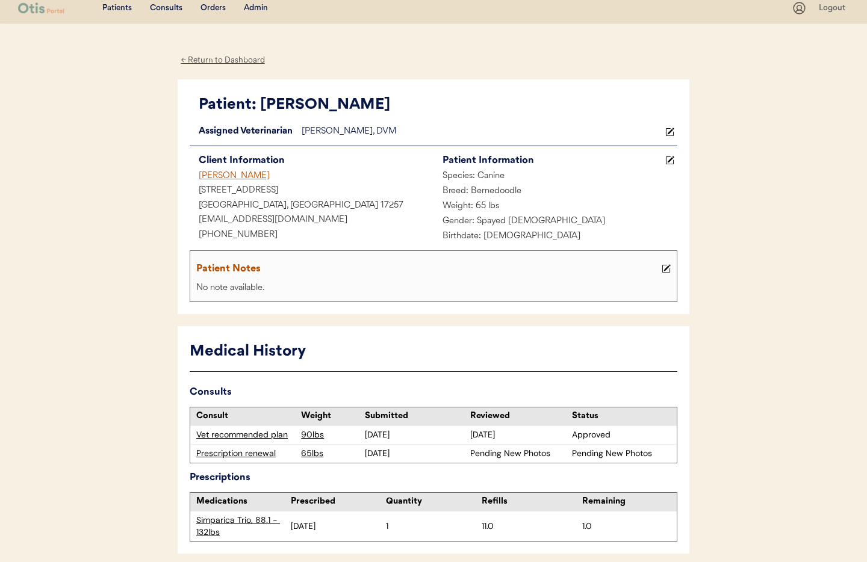
scroll to position [7, 0]
click at [254, 7] on div "Admin" at bounding box center [256, 8] width 24 height 12
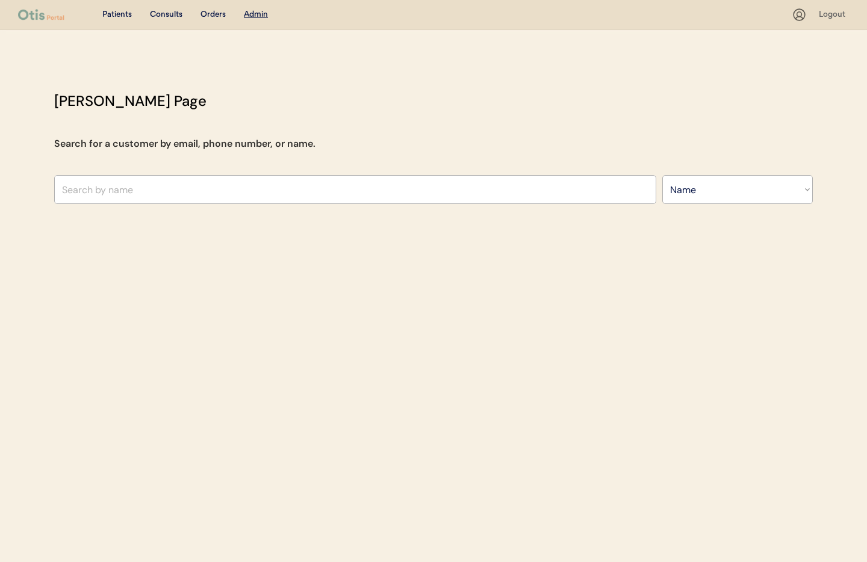
select select ""Name""
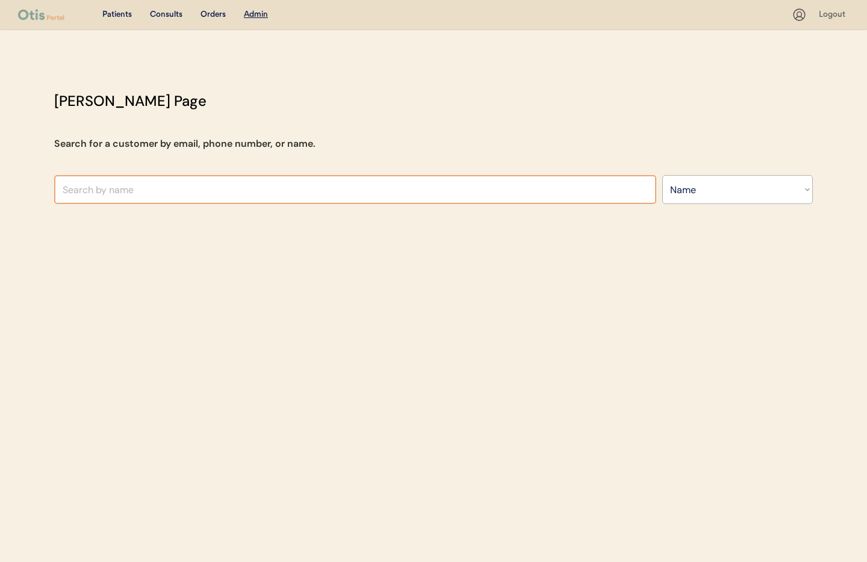
click at [249, 193] on input "text" at bounding box center [355, 189] width 602 height 29
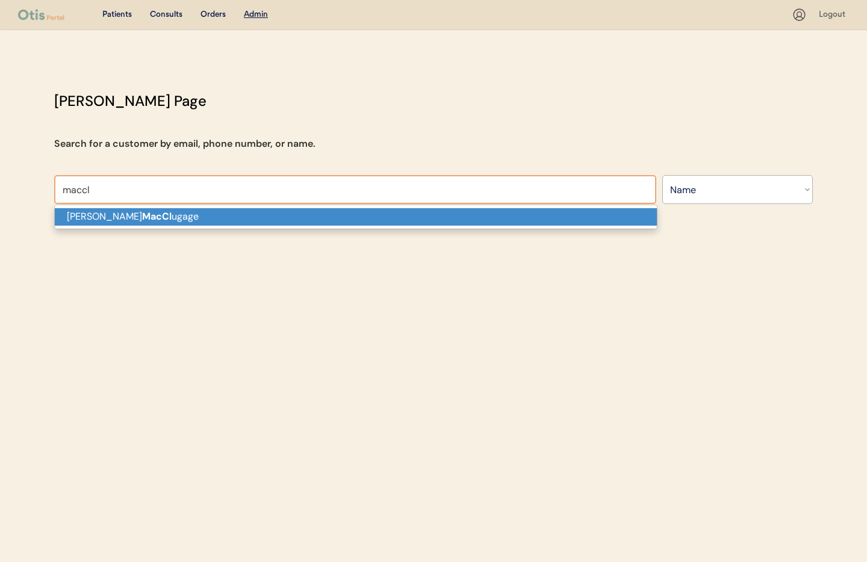
click at [247, 217] on p "[PERSON_NAME] MacCl ugage" at bounding box center [356, 216] width 602 height 17
type input "[PERSON_NAME]"
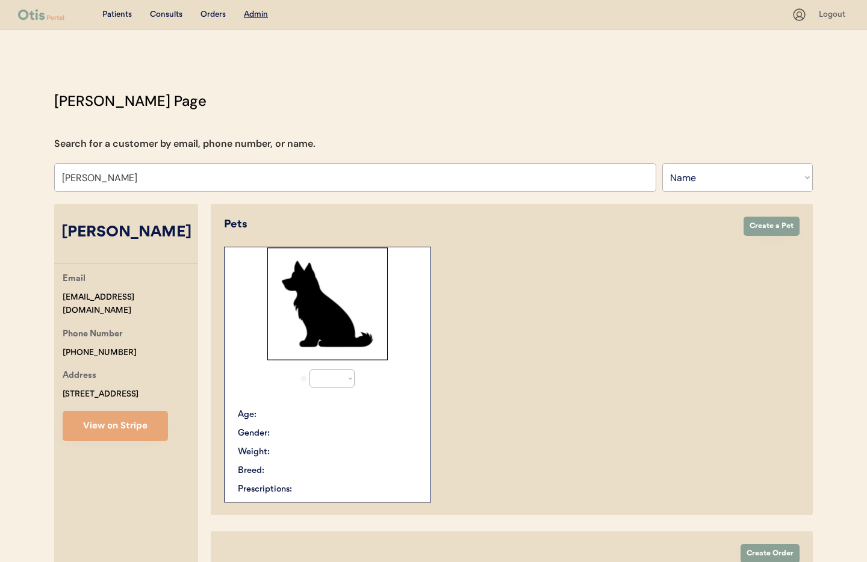
select select "true"
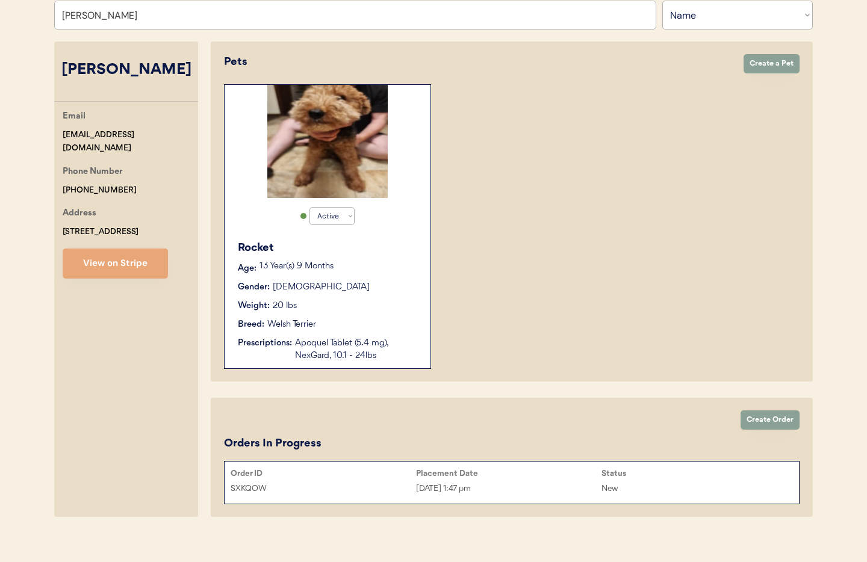
scroll to position [173, 0]
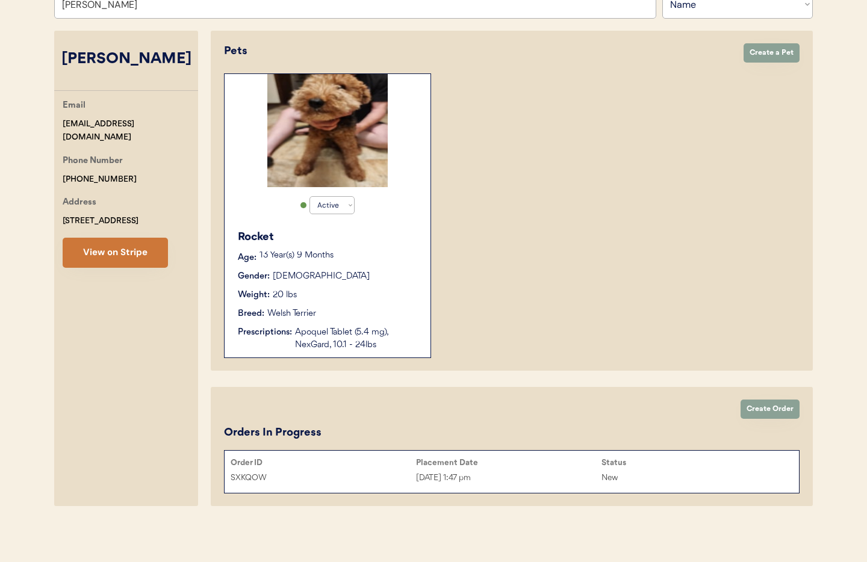
type input "[PERSON_NAME]"
click at [140, 268] on button "View on Stripe" at bounding box center [115, 253] width 105 height 30
click at [470, 478] on div "[DATE] 1:47 pm" at bounding box center [508, 478] width 185 height 14
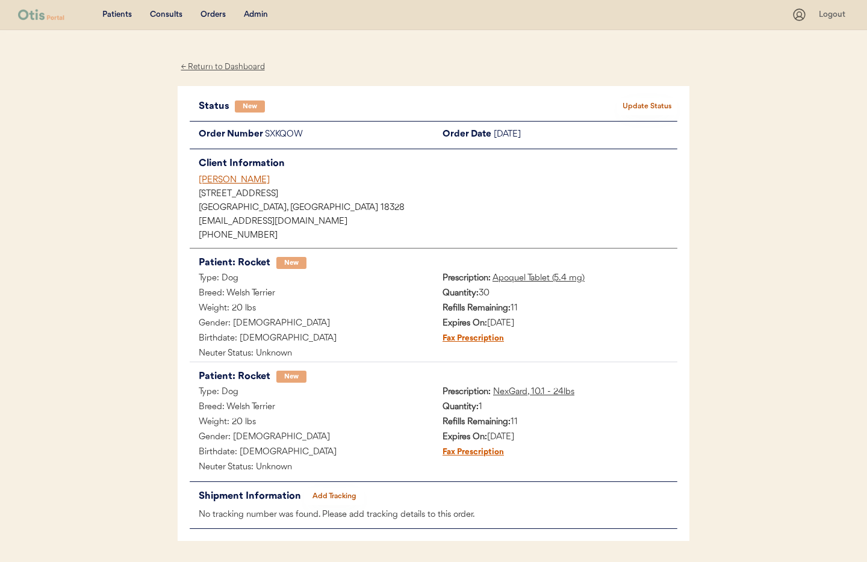
click at [251, 19] on div "Admin" at bounding box center [256, 15] width 24 height 12
click at [250, 15] on div "Admin" at bounding box center [256, 15] width 24 height 12
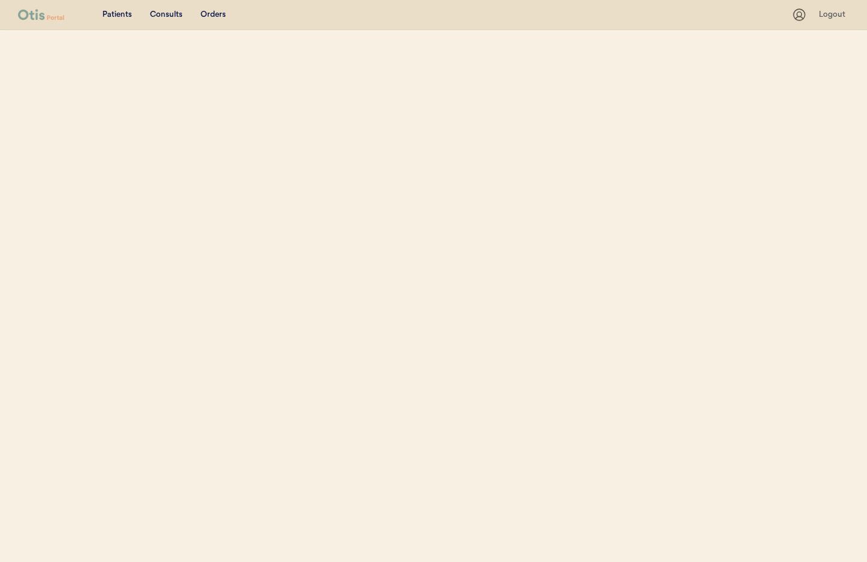
select select ""Name""
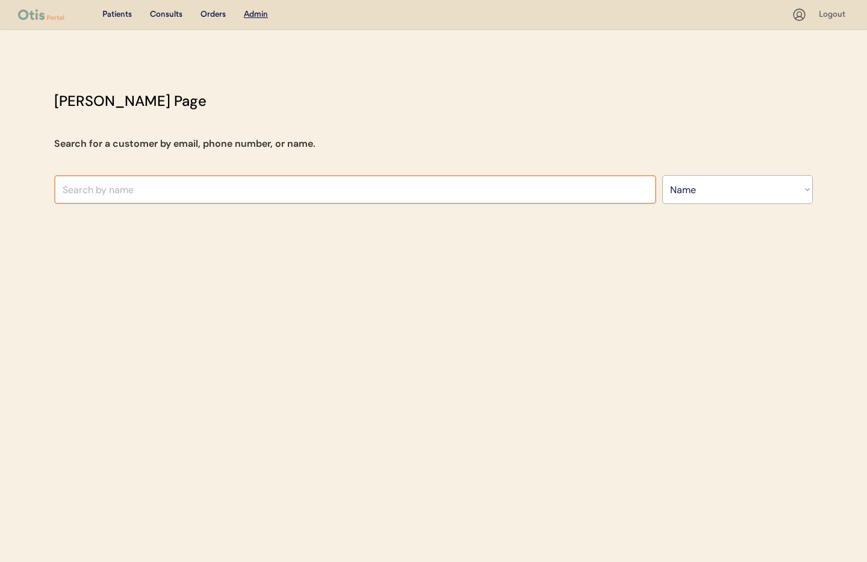
click at [145, 183] on input "text" at bounding box center [355, 189] width 602 height 29
type input "Hanna"
type input "[PERSON_NAME]"
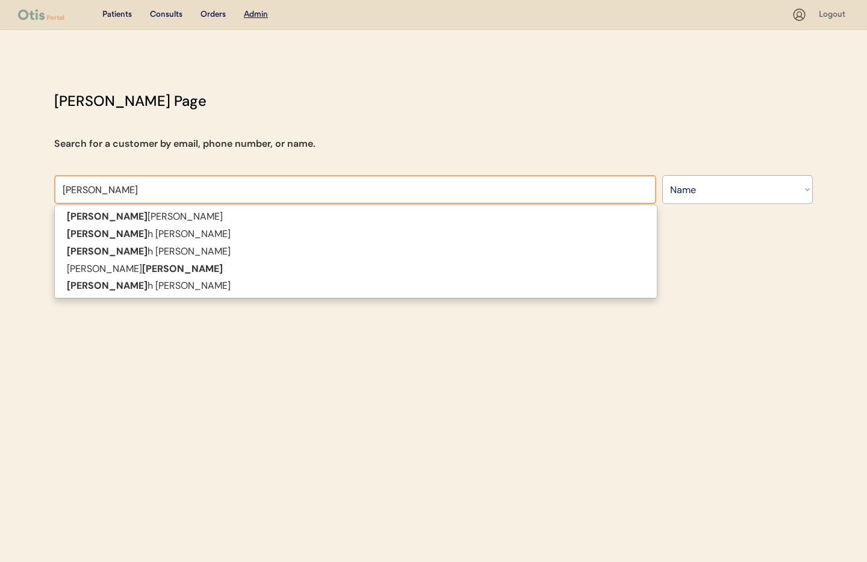
type input "Hannah"
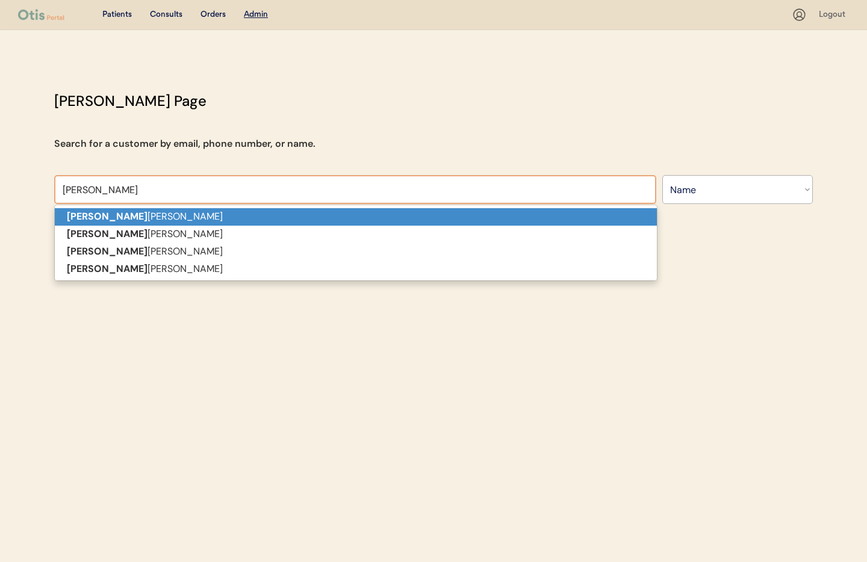
click at [135, 216] on p "Hannah Whitaker" at bounding box center [356, 216] width 602 height 17
type input "[PERSON_NAME]"
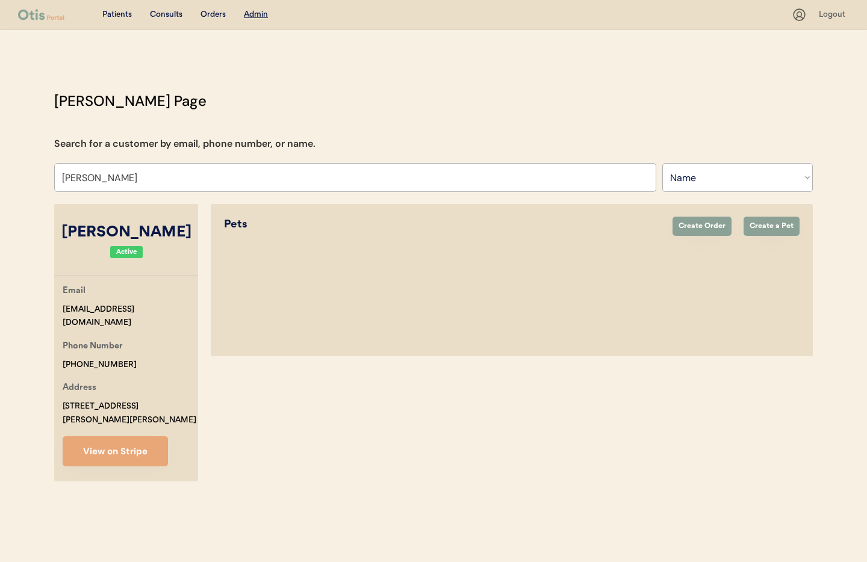
select select "true"
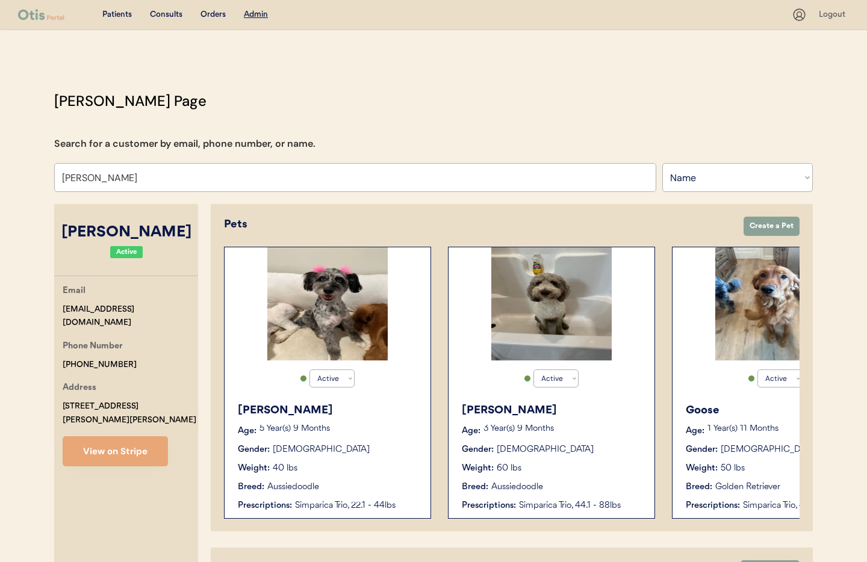
type input "[PERSON_NAME]"
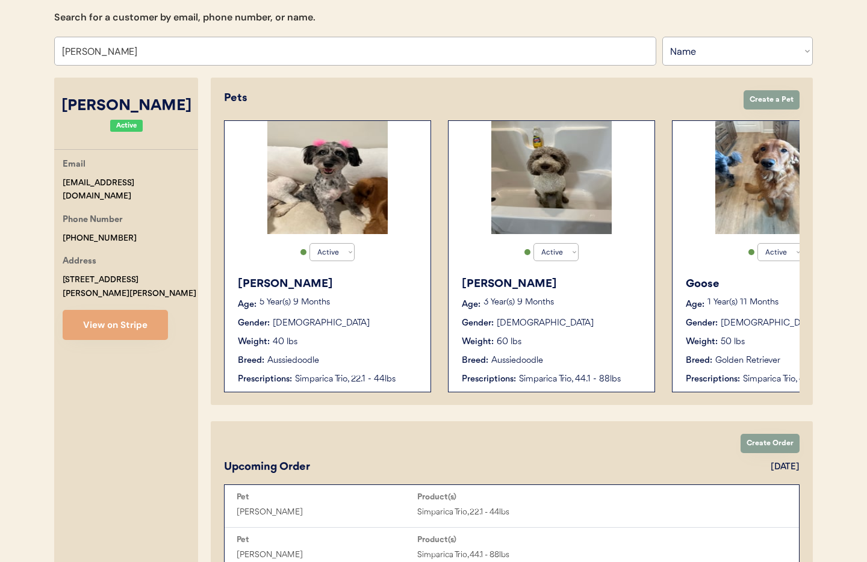
scroll to position [41, 0]
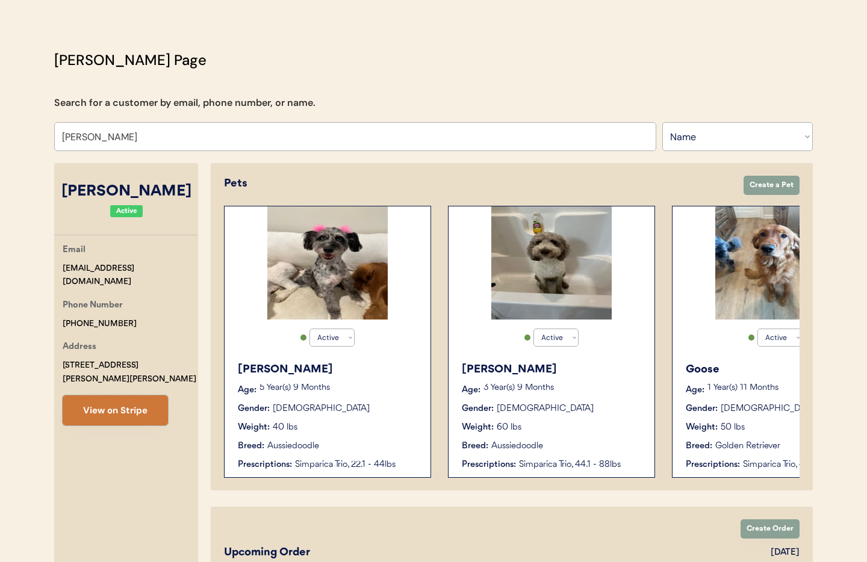
click at [108, 395] on button "View on Stripe" at bounding box center [115, 410] width 105 height 30
click at [137, 399] on button "View on Stripe" at bounding box center [115, 410] width 105 height 30
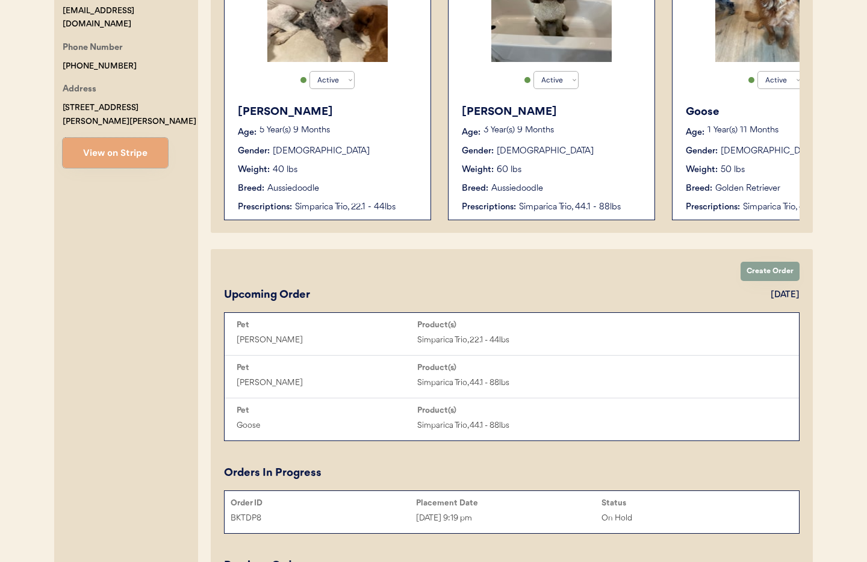
scroll to position [307, 0]
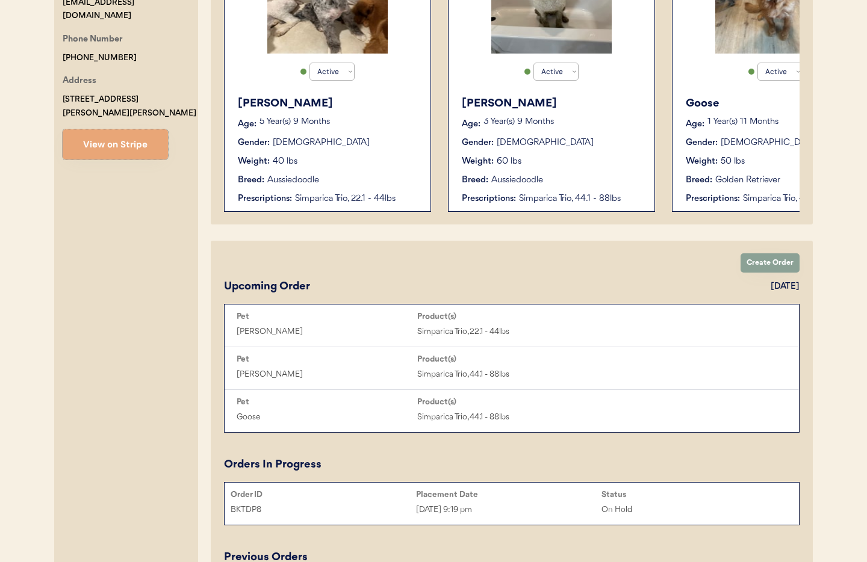
click at [356, 193] on div "Simparica Trio, 22.1 - 44lbs" at bounding box center [356, 199] width 123 height 13
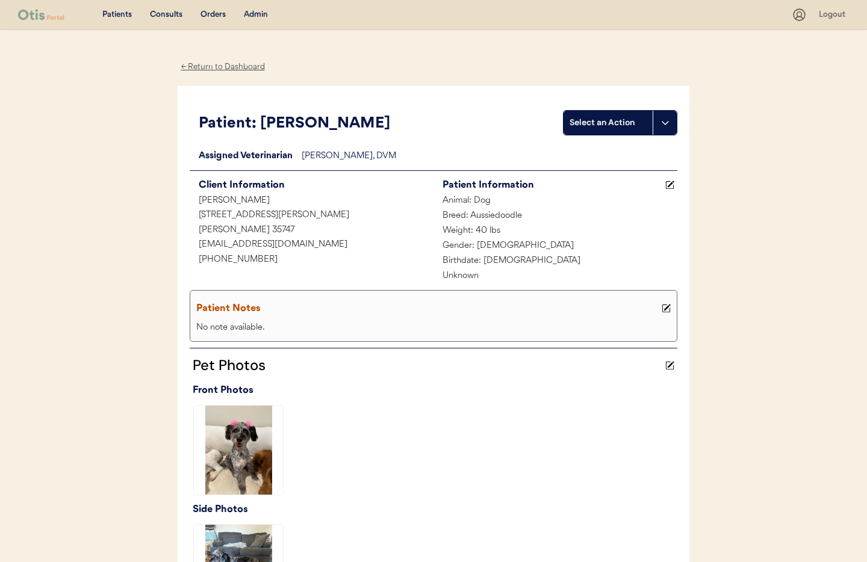
click at [214, 67] on div "← Return to Dashboard" at bounding box center [223, 67] width 90 height 14
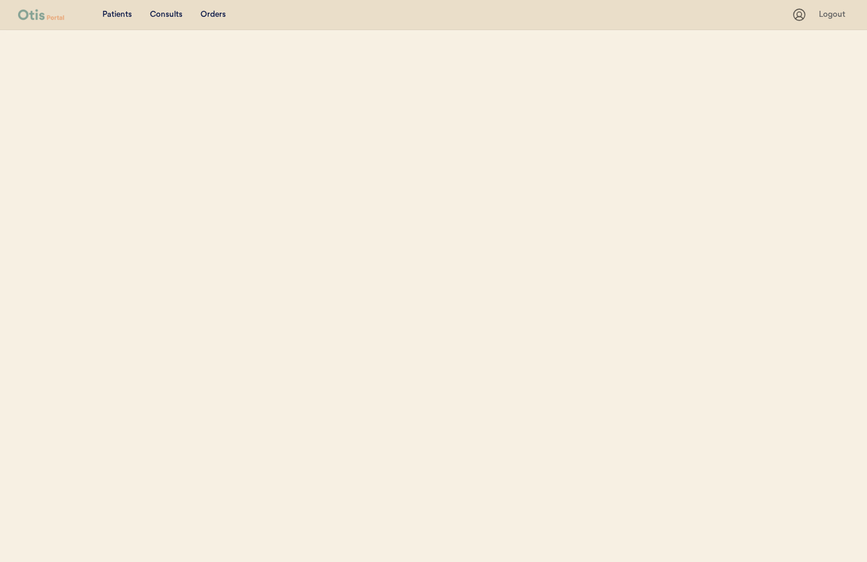
select select ""Name""
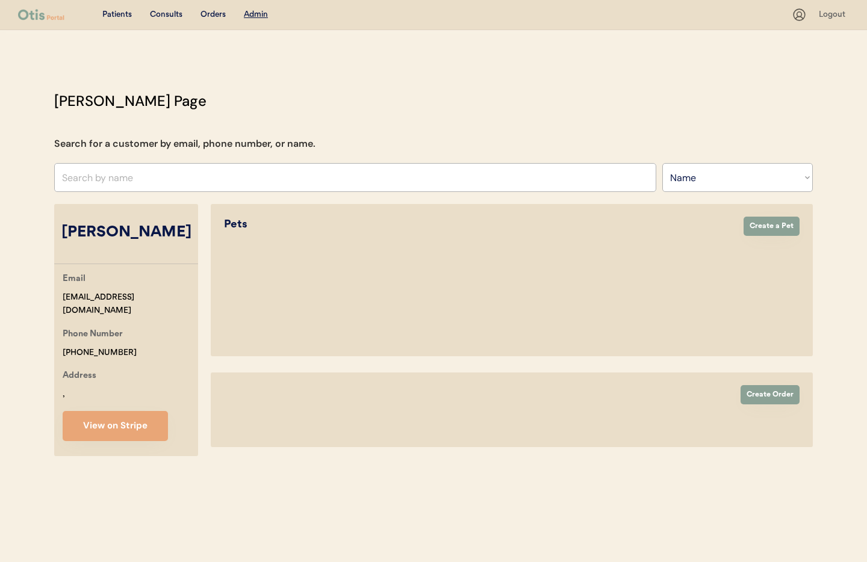
select select "true"
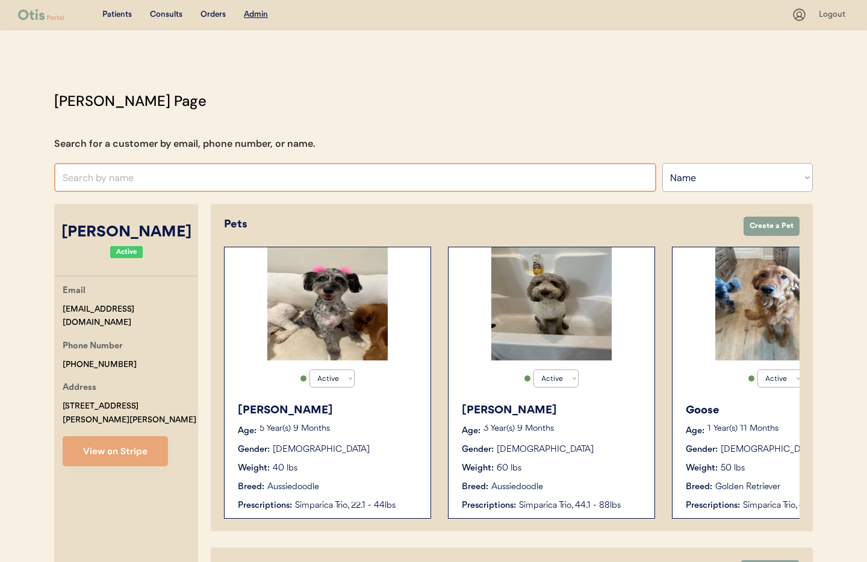
click at [179, 176] on input "text" at bounding box center [355, 177] width 602 height 29
type input "[PERSON_NAME]"
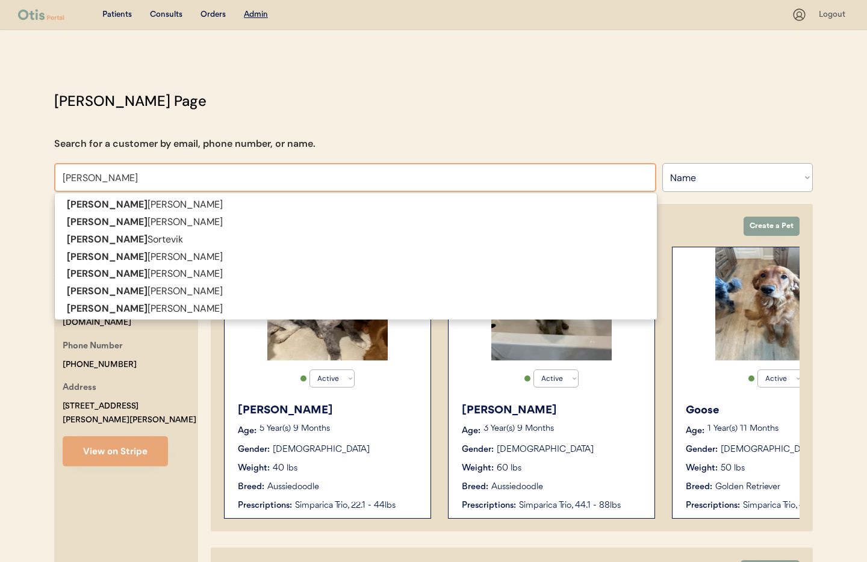
type input "[PERSON_NAME]"
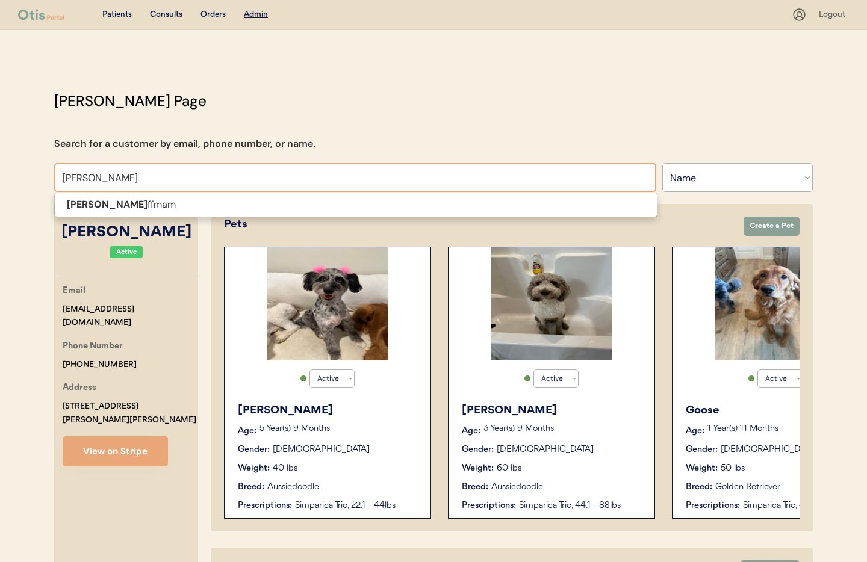
type input "[PERSON_NAME]"
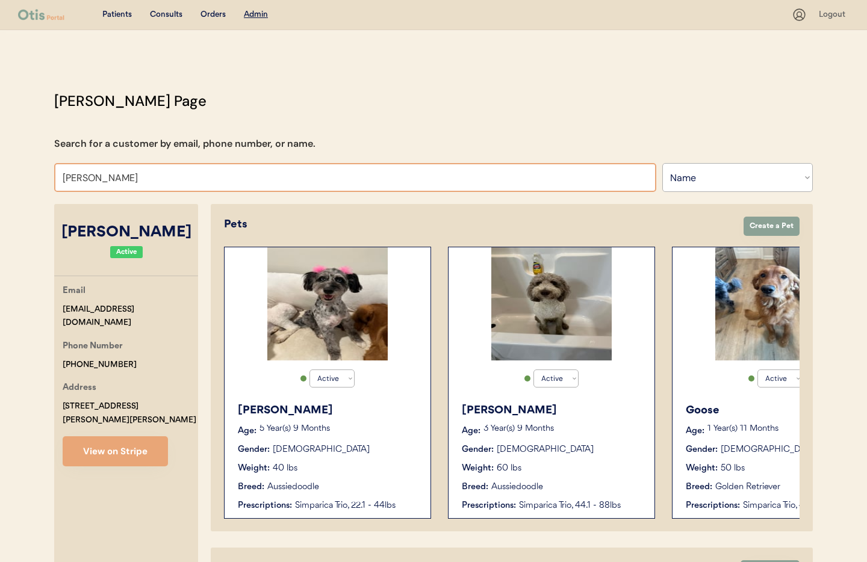
type input "[PERSON_NAME]"
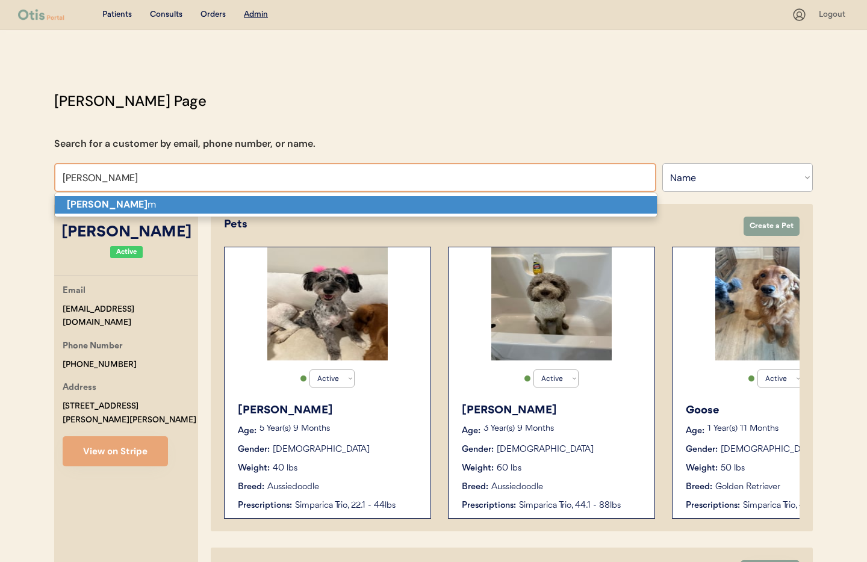
click at [173, 199] on p "[PERSON_NAME] m" at bounding box center [356, 204] width 602 height 17
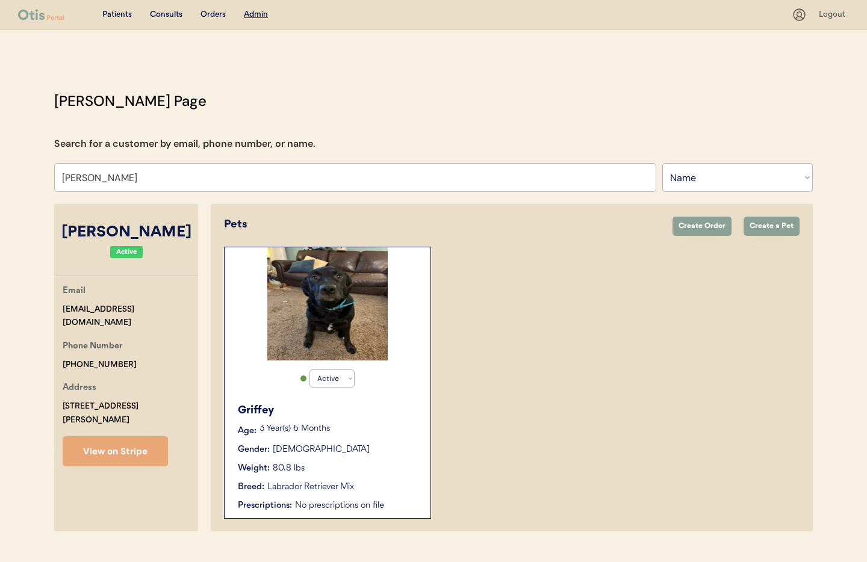
type input "Jennifer Hoffmam"
drag, startPoint x: 122, startPoint y: 350, endPoint x: 90, endPoint y: 351, distance: 31.9
click at [51, 350] on div "Otis Admin Page Search for a customer by email, phone number, or name. Jennifer…" at bounding box center [433, 313] width 782 height 447
copy div "+17036242283"
click at [370, 460] on div "Griffey Age: 3 Year(s) 6 Months Gender: Male Weight: 80.8 lbs Breed: Labrador R…" at bounding box center [327, 458] width 194 height 122
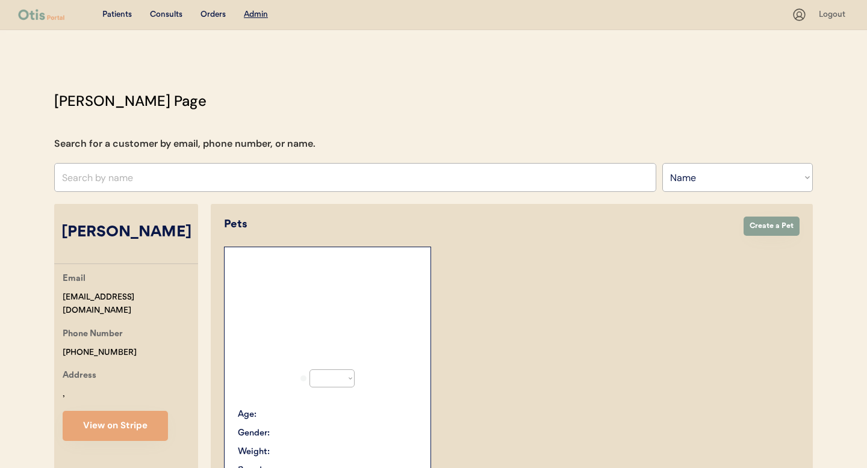
select select ""Name""
select select "true"
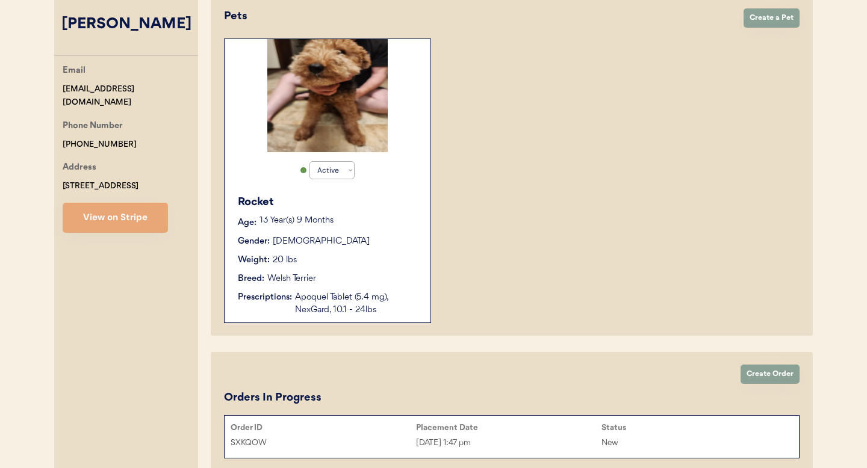
scroll to position [211, 0]
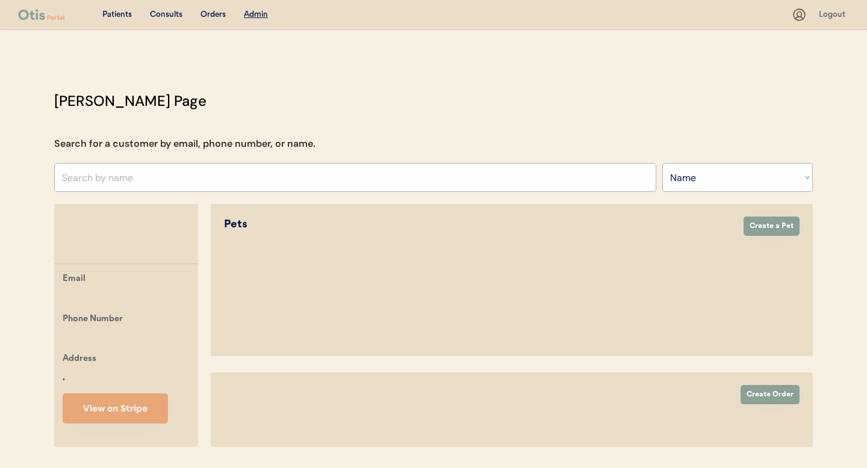
select select ""Name""
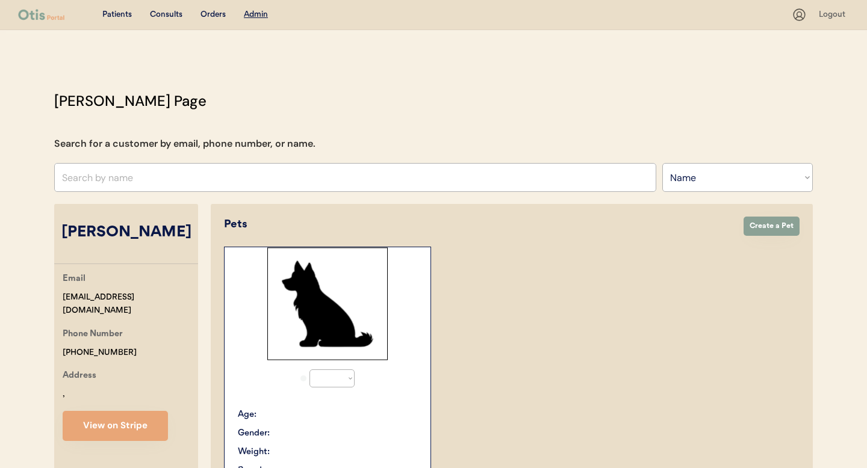
select select "true"
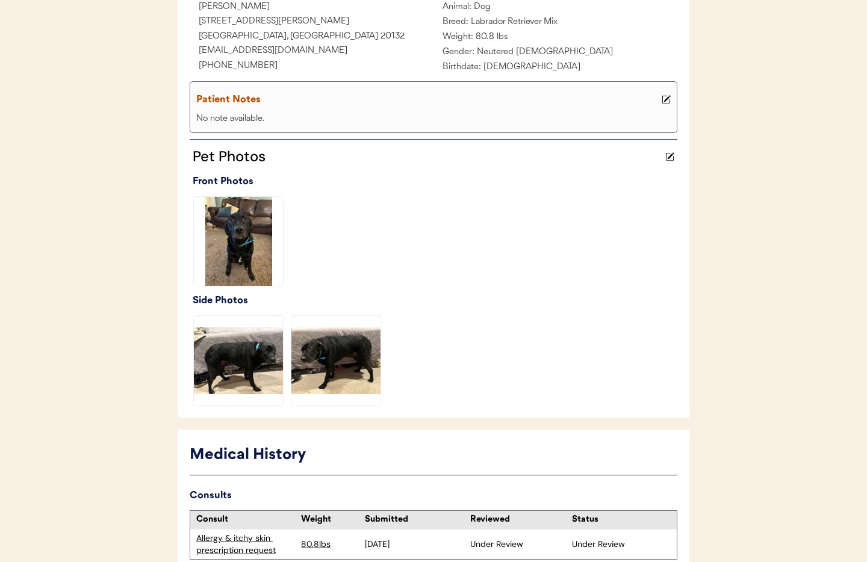
scroll to position [304, 0]
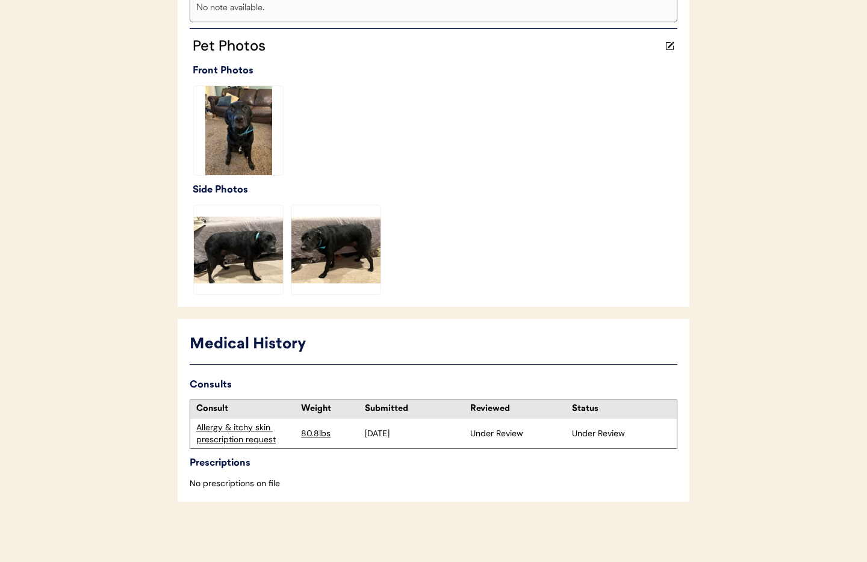
click at [225, 443] on div "Allergy & itchy skin prescription request" at bounding box center [245, 433] width 99 height 23
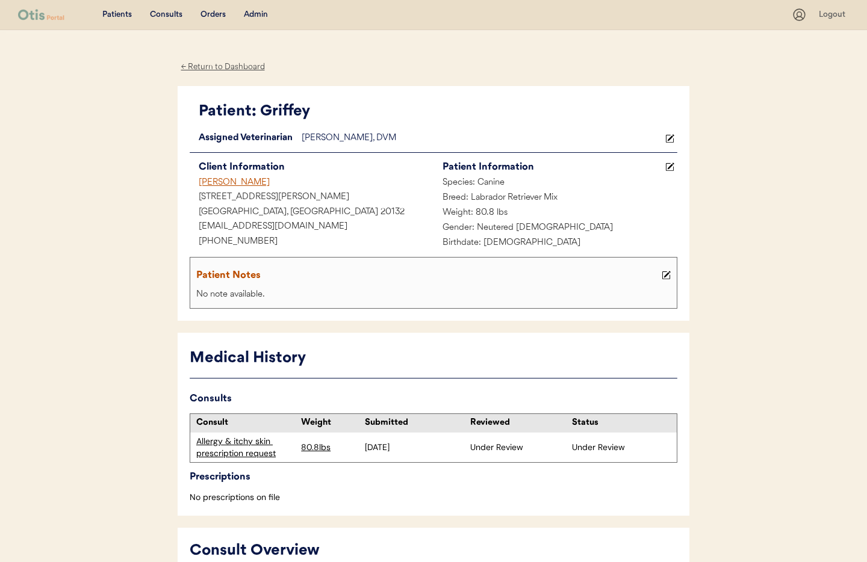
drag, startPoint x: 212, startPoint y: 64, endPoint x: 252, endPoint y: 81, distance: 43.4
click at [212, 64] on div "← Return to Dashboard" at bounding box center [223, 67] width 90 height 14
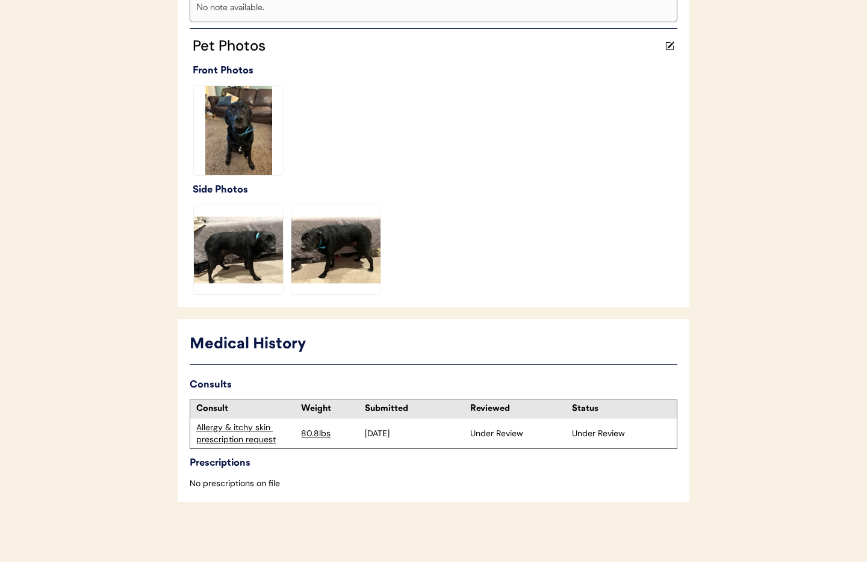
click at [255, 14] on div "No note available." at bounding box center [433, 8] width 480 height 15
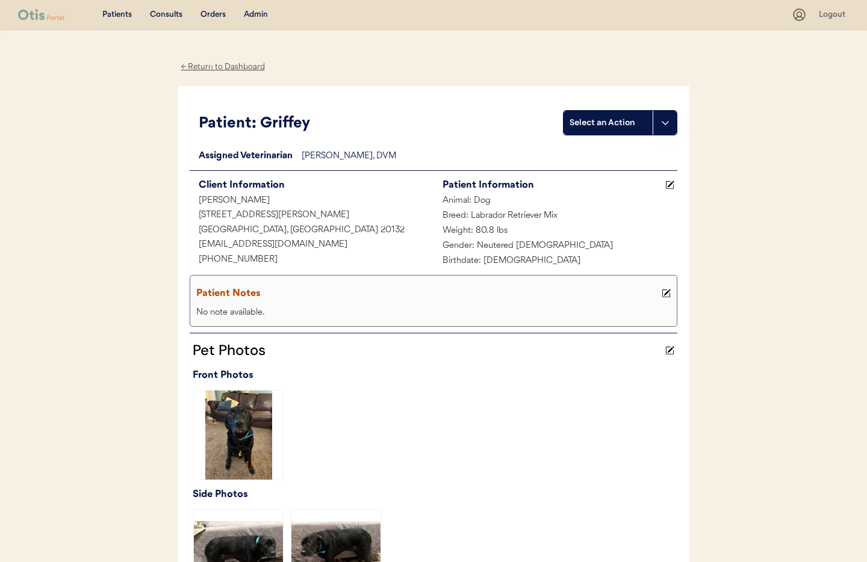
click at [253, 13] on div "Admin" at bounding box center [256, 15] width 24 height 12
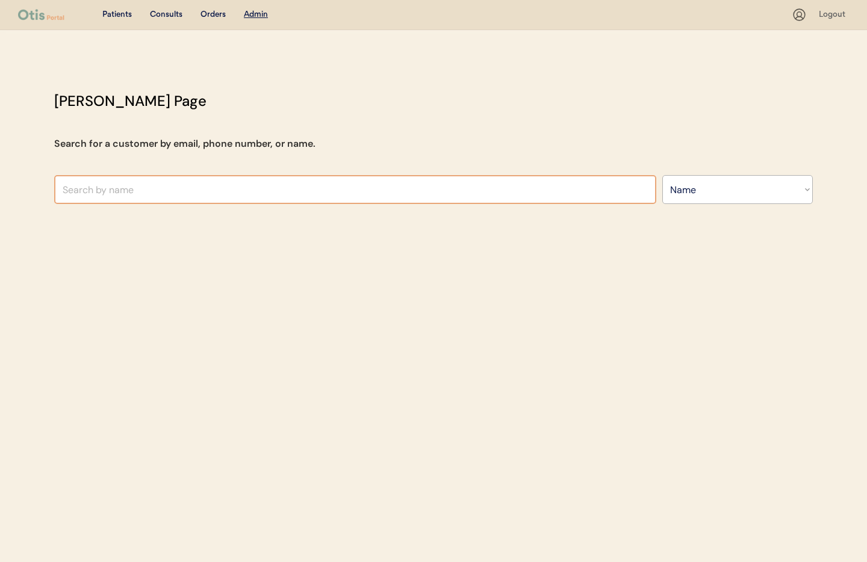
select select ""Name""
click at [225, 194] on input "text" at bounding box center [355, 189] width 602 height 29
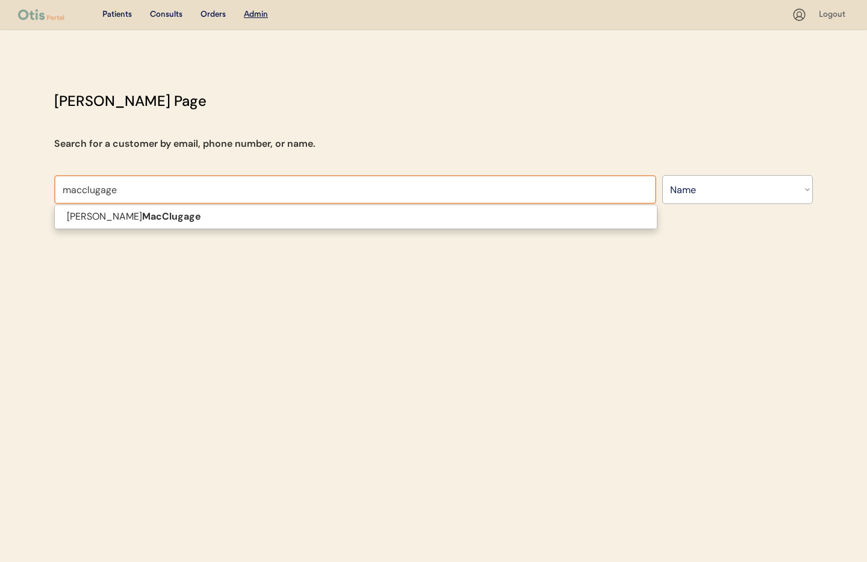
click at [227, 229] on span "[PERSON_NAME]" at bounding box center [355, 217] width 603 height 25
click at [214, 205] on span "[PERSON_NAME]" at bounding box center [355, 217] width 603 height 25
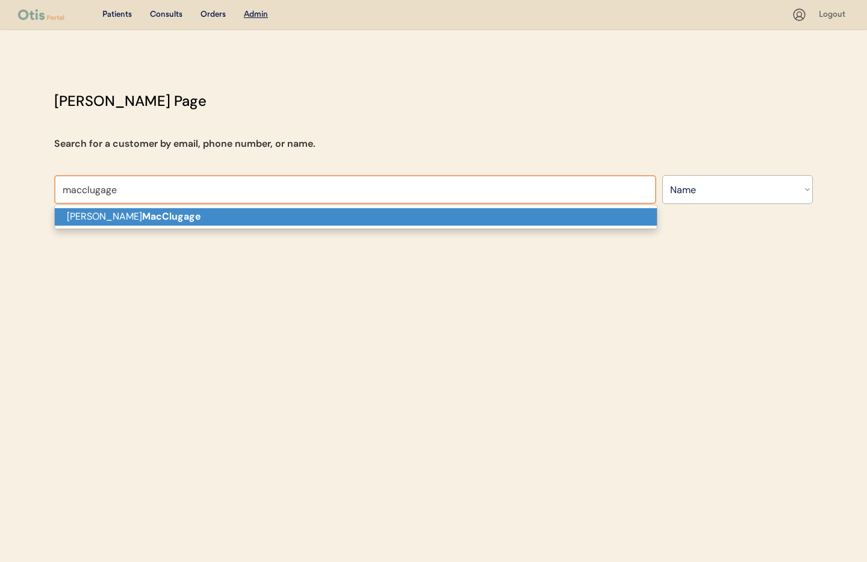
click at [210, 213] on p "[PERSON_NAME]" at bounding box center [356, 216] width 602 height 17
type input "[PERSON_NAME]"
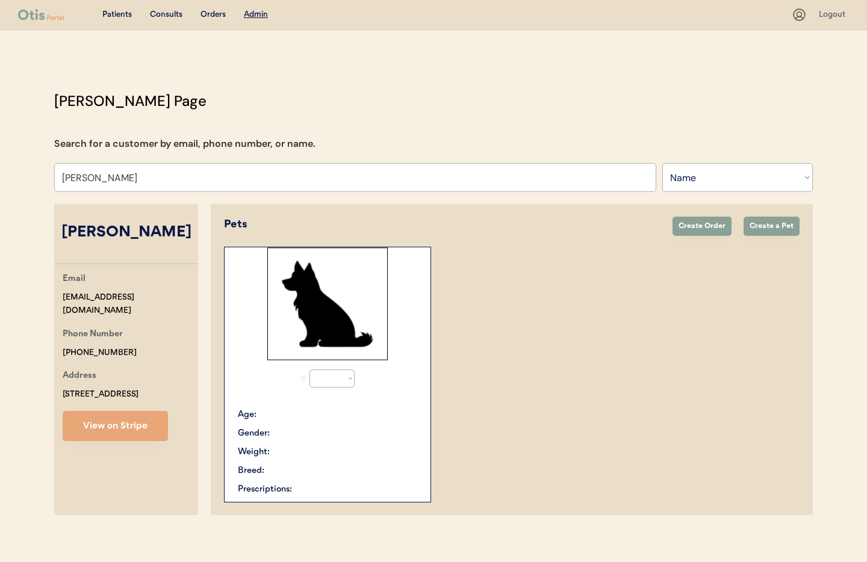
select select "true"
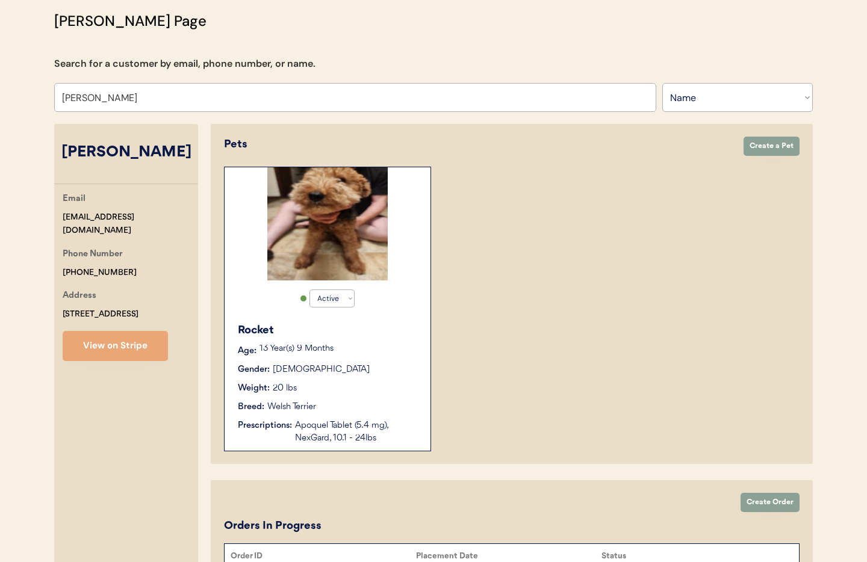
scroll to position [81, 0]
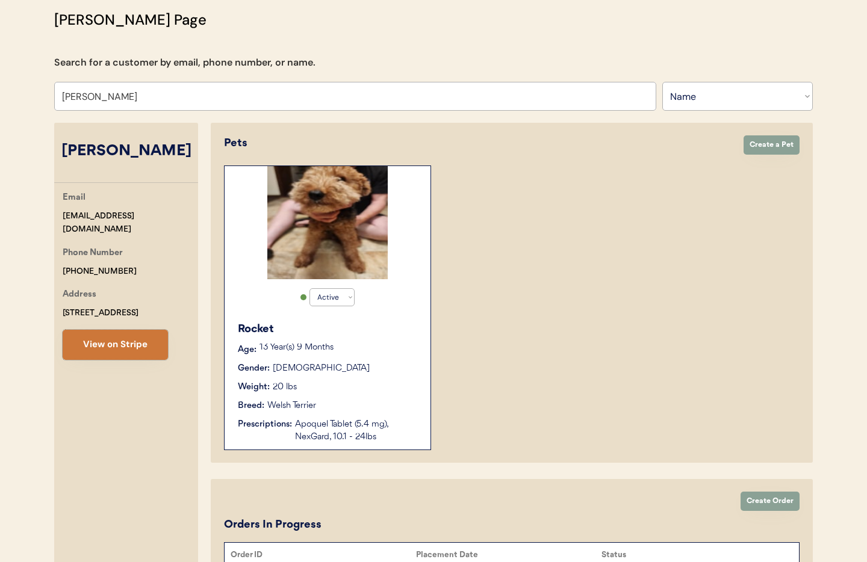
click at [132, 360] on button "View on Stripe" at bounding box center [115, 345] width 105 height 30
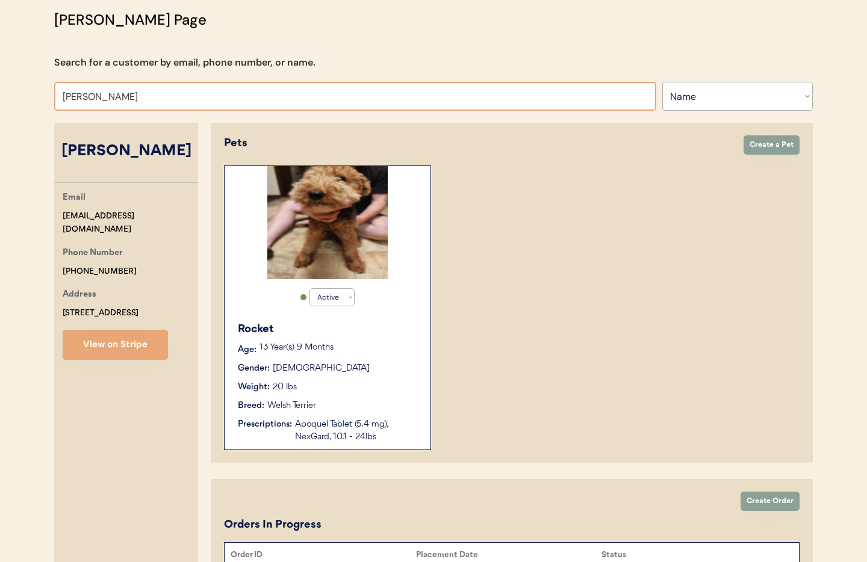
drag, startPoint x: 88, startPoint y: 95, endPoint x: 25, endPoint y: 91, distance: 63.3
click at [25, 91] on div "Patients Consults Orders Admin Logout [PERSON_NAME] Admin Page Search for a cus…" at bounding box center [433, 286] width 867 height 735
type input "[PERSON_NAME]"
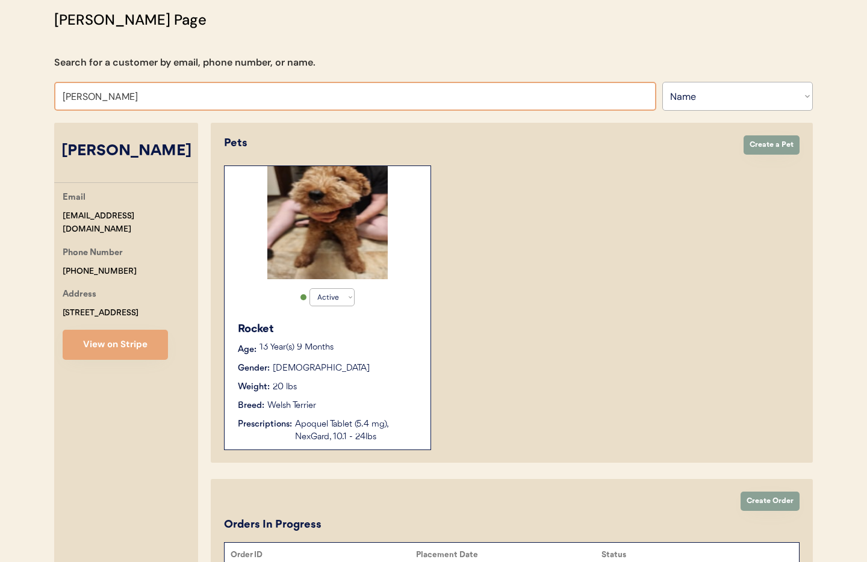
type input "[PERSON_NAME]"
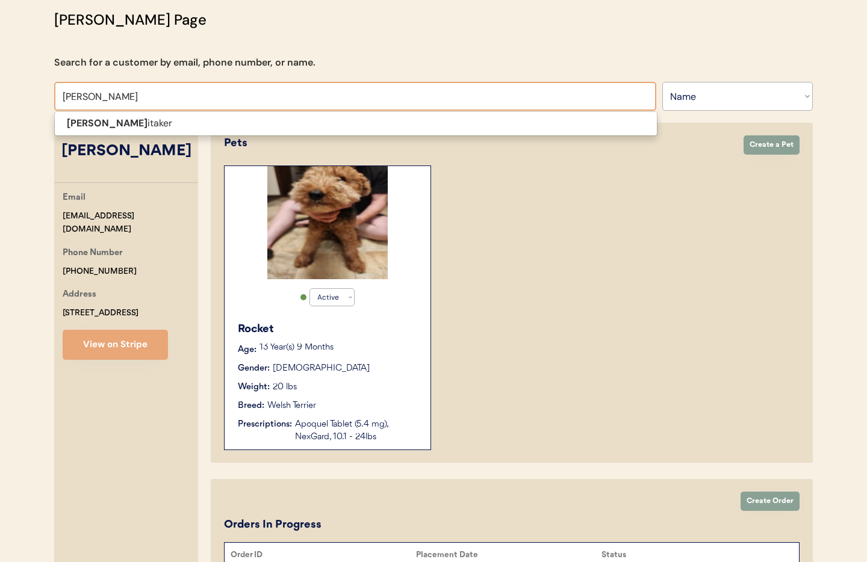
scroll to position [81, 0]
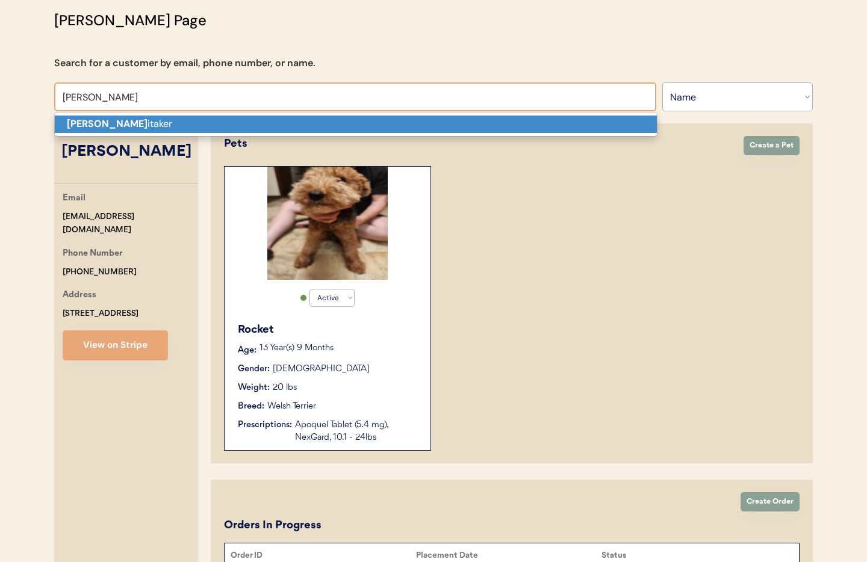
click at [117, 129] on strong "Hannah Wh" at bounding box center [107, 123] width 81 height 13
type input "[PERSON_NAME]"
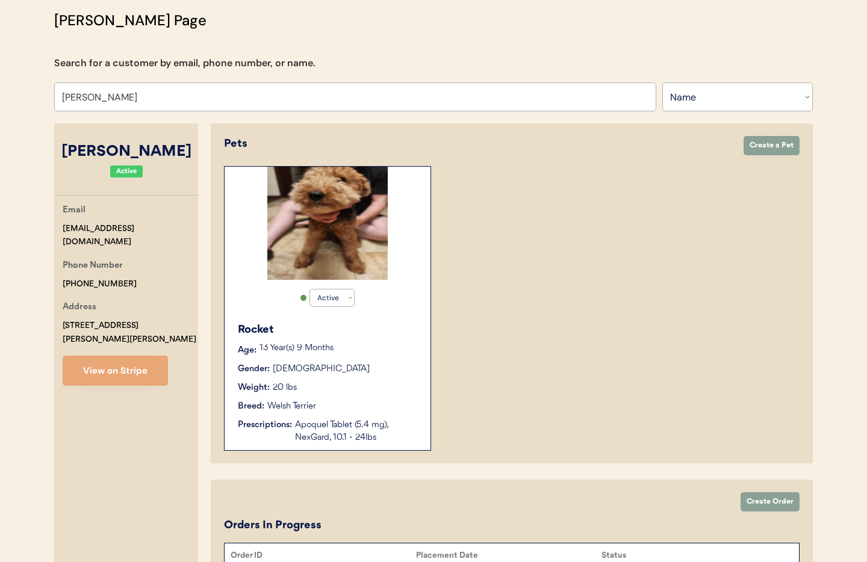
select select "true"
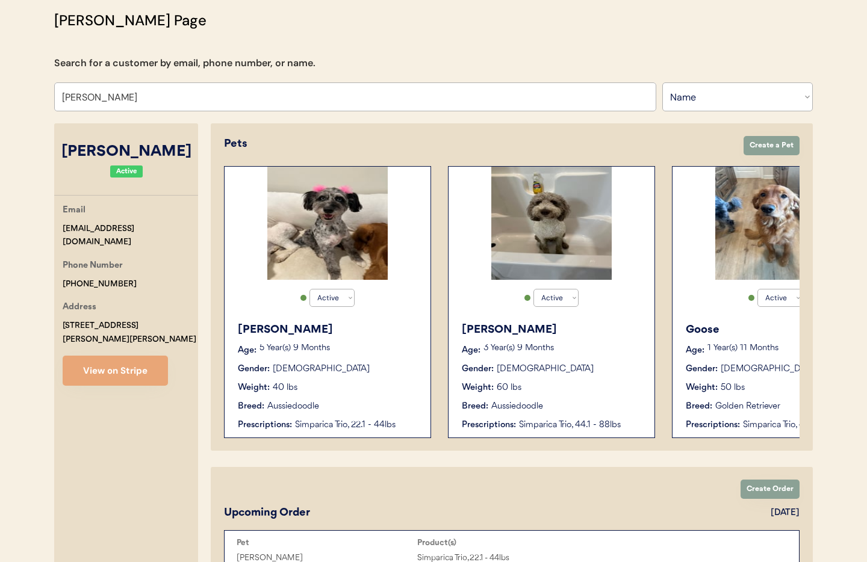
type input "[PERSON_NAME]"
click at [583, 344] on p "3 Year(s) 9 Months" at bounding box center [562, 348] width 159 height 8
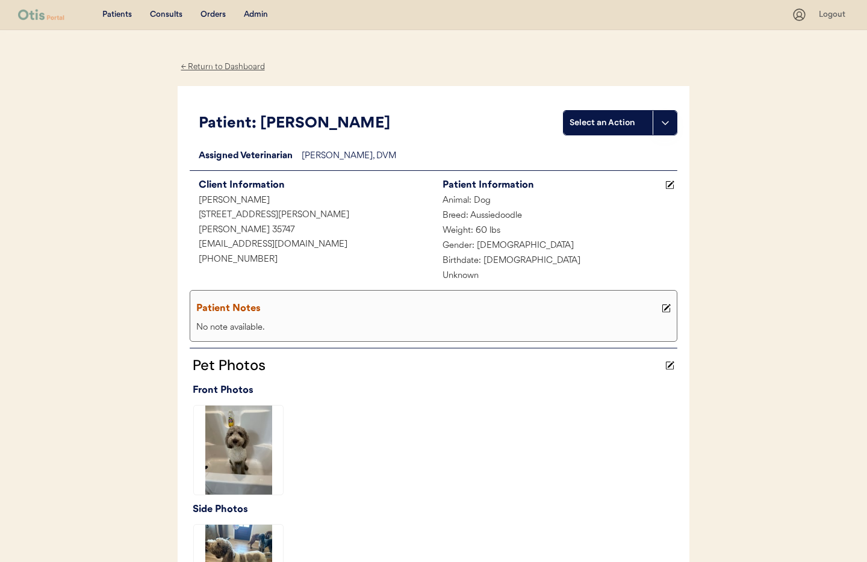
click at [658, 123] on button at bounding box center [664, 123] width 24 height 24
click at [612, 149] on div "Create a consult" at bounding box center [623, 147] width 119 height 25
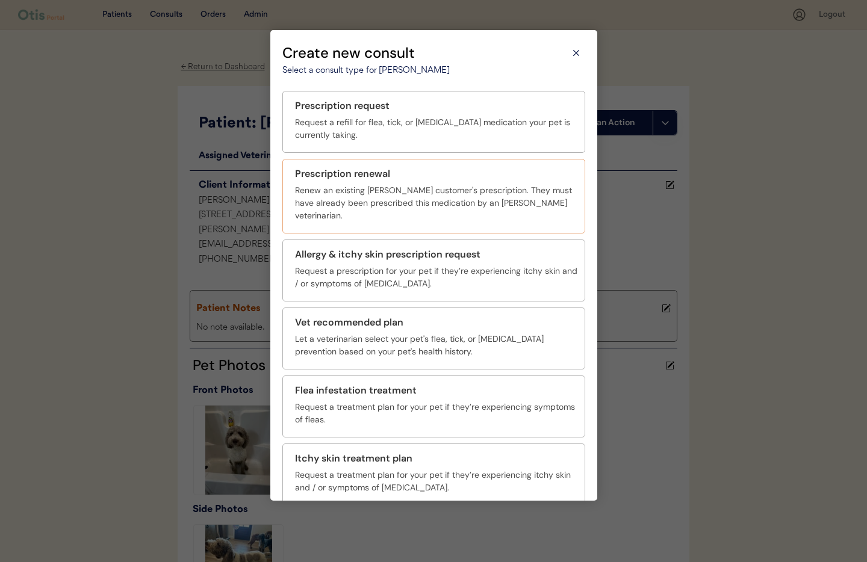
click at [385, 193] on div "Renew an existing [PERSON_NAME] customer's prescription. They must have already…" at bounding box center [436, 203] width 282 height 38
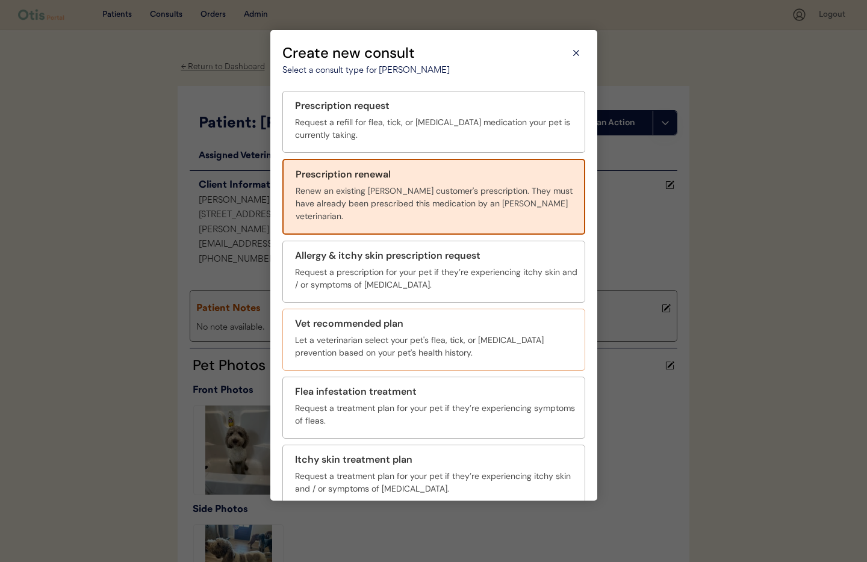
scroll to position [44, 0]
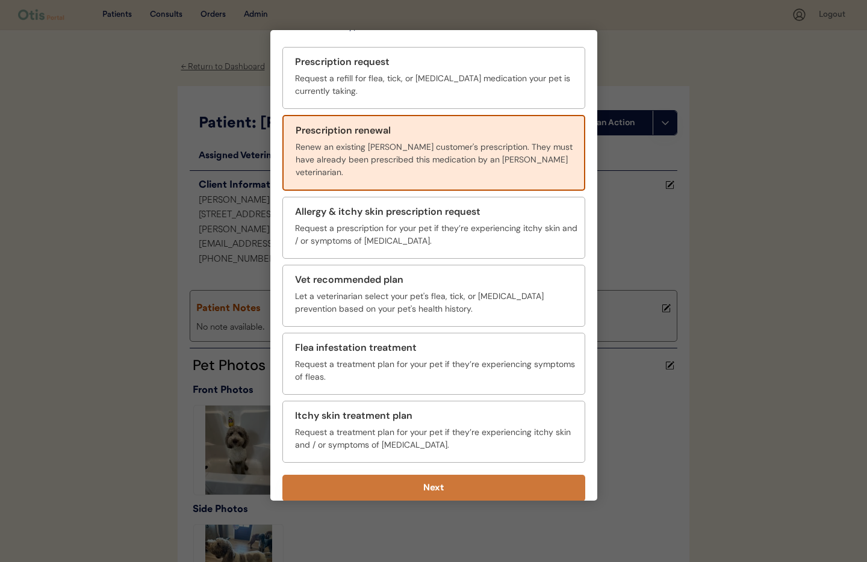
click at [510, 477] on button "Next" at bounding box center [433, 488] width 303 height 26
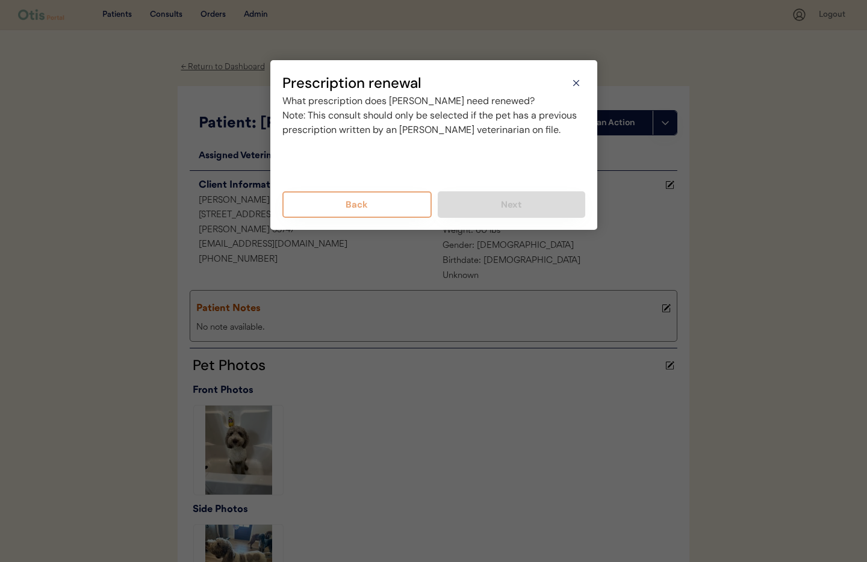
scroll to position [0, 0]
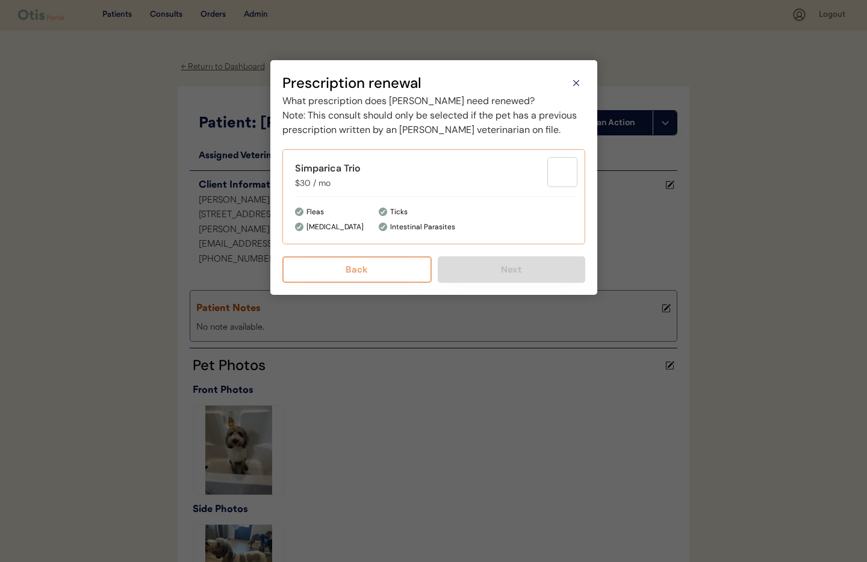
click at [395, 233] on div "Ticks Intestinal Parasites" at bounding box center [477, 219] width 199 height 27
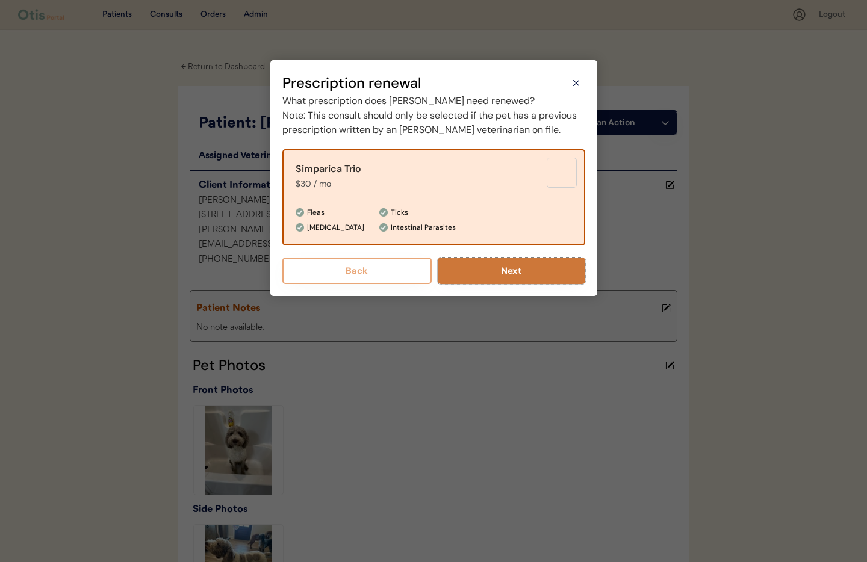
click at [509, 284] on button "Next" at bounding box center [510, 271] width 147 height 26
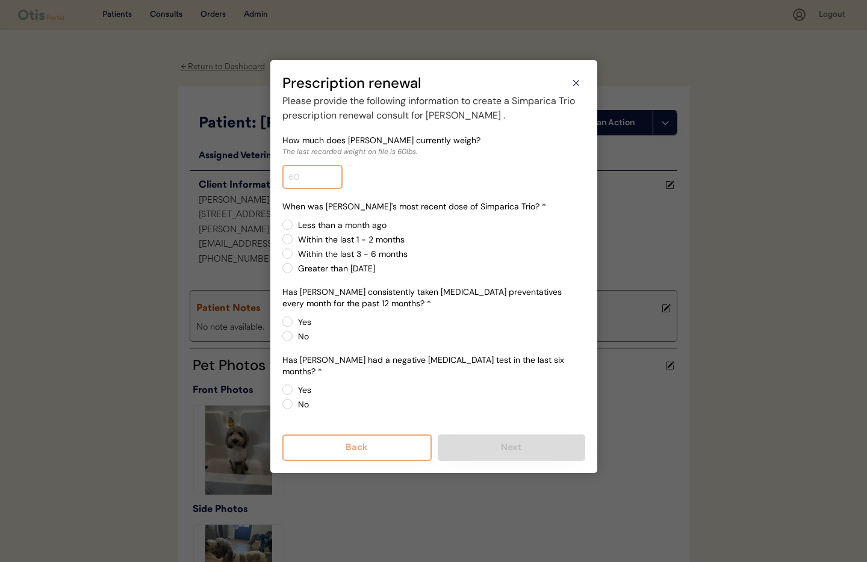
drag, startPoint x: 309, startPoint y: 171, endPoint x: 327, endPoint y: 174, distance: 18.2
click at [309, 171] on input "input" at bounding box center [312, 177] width 60 height 24
type input "65.0"
click at [294, 253] on label "Within the last 3 - 6 months" at bounding box center [439, 254] width 291 height 8
click at [281, 229] on input "Within the last 3 - 6 months" at bounding box center [277, 225] width 8 height 8
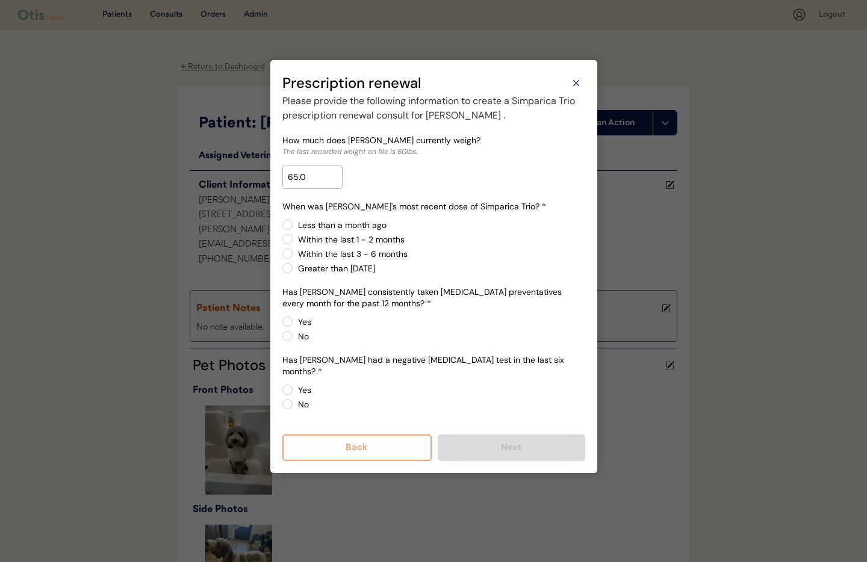
radio input "true"
click at [294, 322] on label "Yes" at bounding box center [439, 322] width 291 height 8
click at [281, 322] on input "Yes" at bounding box center [277, 322] width 8 height 8
radio input "true"
click at [294, 322] on label "Yes" at bounding box center [439, 322] width 291 height 8
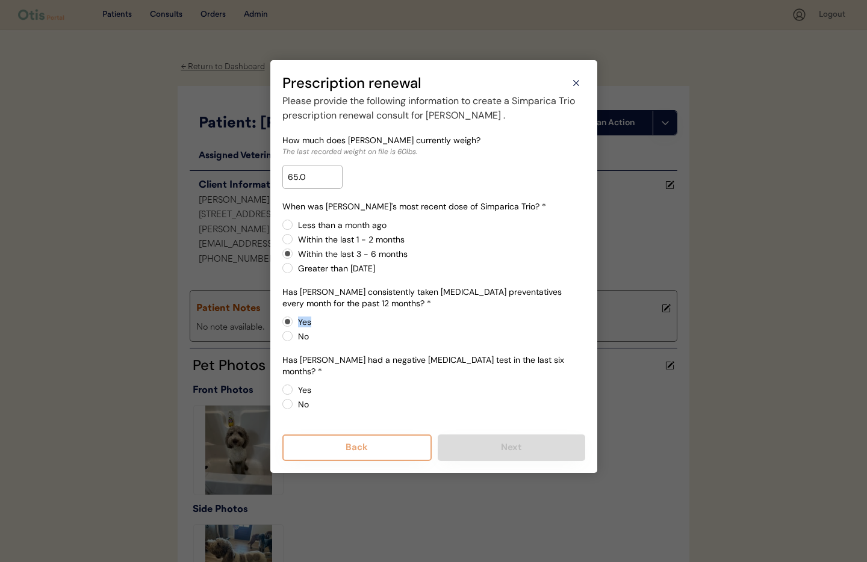
click at [281, 322] on input "Yes" at bounding box center [277, 322] width 8 height 8
click at [294, 386] on label "Yes" at bounding box center [439, 390] width 291 height 8
click at [281, 386] on input "Yes" at bounding box center [277, 390] width 8 height 8
radio input "true"
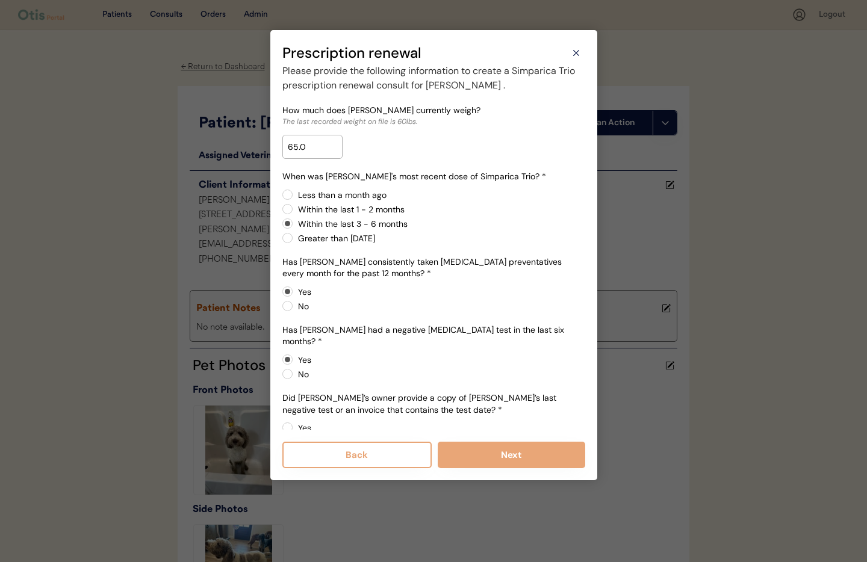
scroll to position [19, 0]
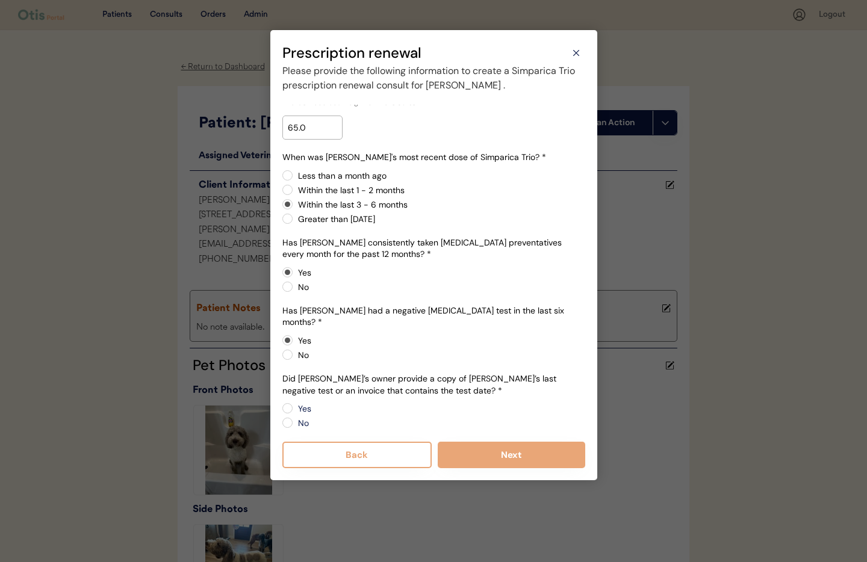
click at [291, 406] on div "Yes No" at bounding box center [433, 416] width 303 height 26
click at [294, 419] on label "No" at bounding box center [439, 423] width 291 height 8
click at [281, 412] on input "No" at bounding box center [277, 408] width 8 height 8
radio input "true"
click at [490, 453] on button "Next" at bounding box center [510, 455] width 147 height 26
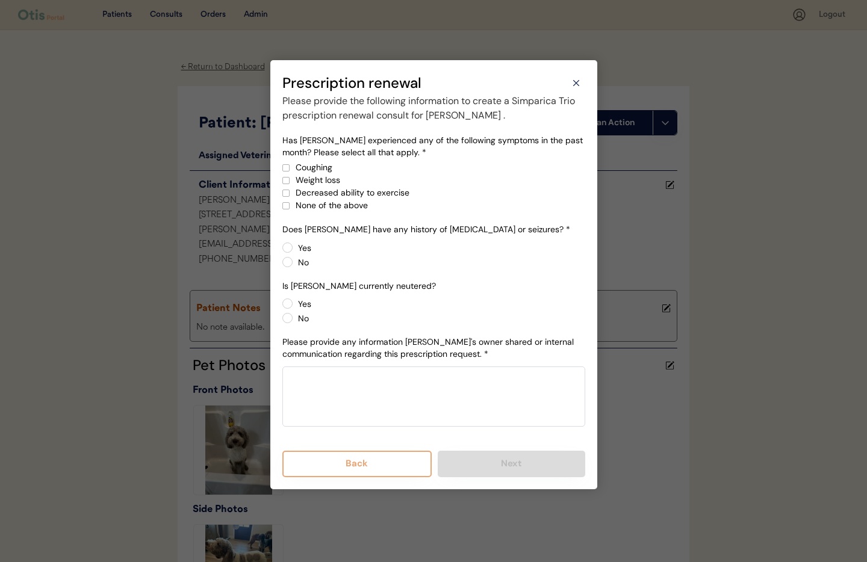
click at [285, 208] on div at bounding box center [286, 206] width 6 height 6
click at [294, 262] on label "No" at bounding box center [439, 262] width 291 height 8
click at [281, 252] on input "No" at bounding box center [277, 248] width 8 height 8
radio input "true"
click at [294, 304] on label "Yes" at bounding box center [439, 304] width 291 height 8
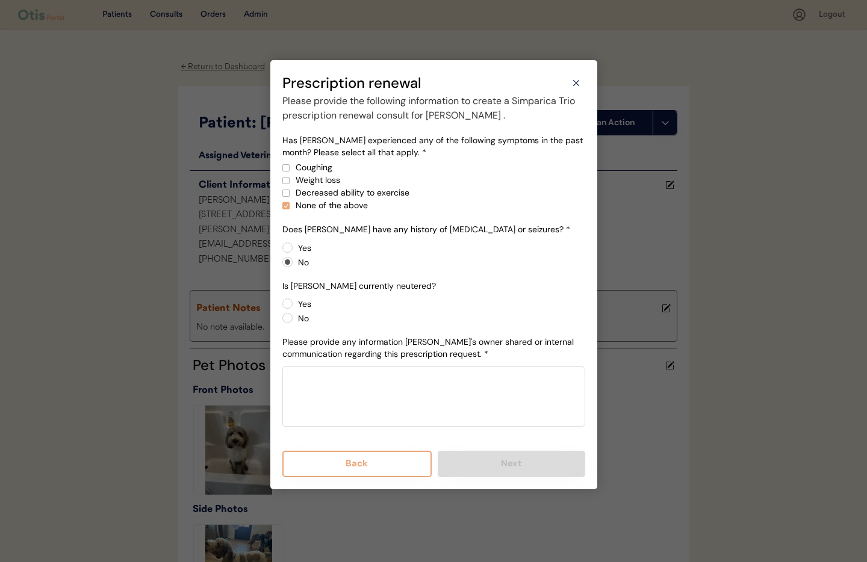
click at [281, 304] on input "Yes" at bounding box center [277, 304] width 8 height 8
radio input "true"
drag, startPoint x: 288, startPoint y: 304, endPoint x: 290, endPoint y: 315, distance: 10.5
click at [294, 304] on label "Yes" at bounding box center [439, 304] width 291 height 8
click at [281, 304] on input "Yes" at bounding box center [277, 304] width 8 height 8
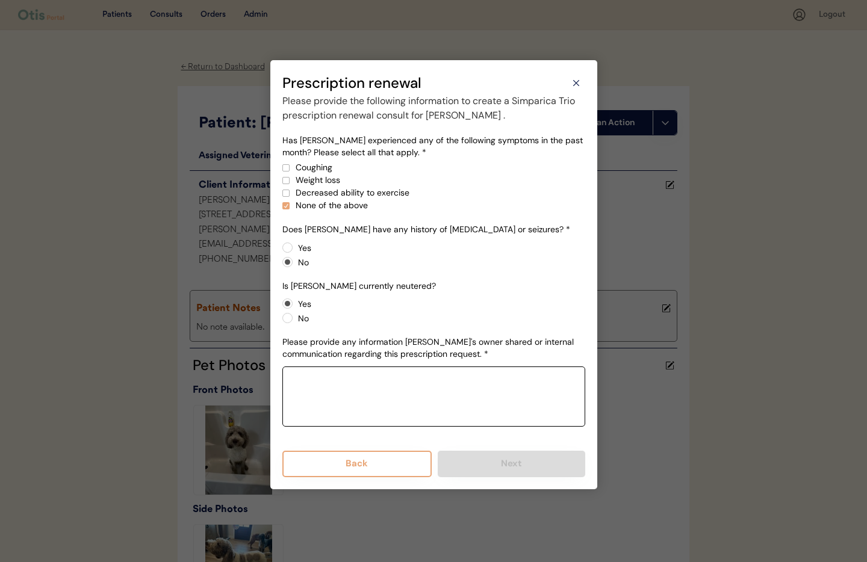
click at [362, 401] on textarea at bounding box center [433, 396] width 303 height 60
paste textarea "CLYDE current weight 65lbs CLYDE does not have seizures CLYDE last dose was May…"
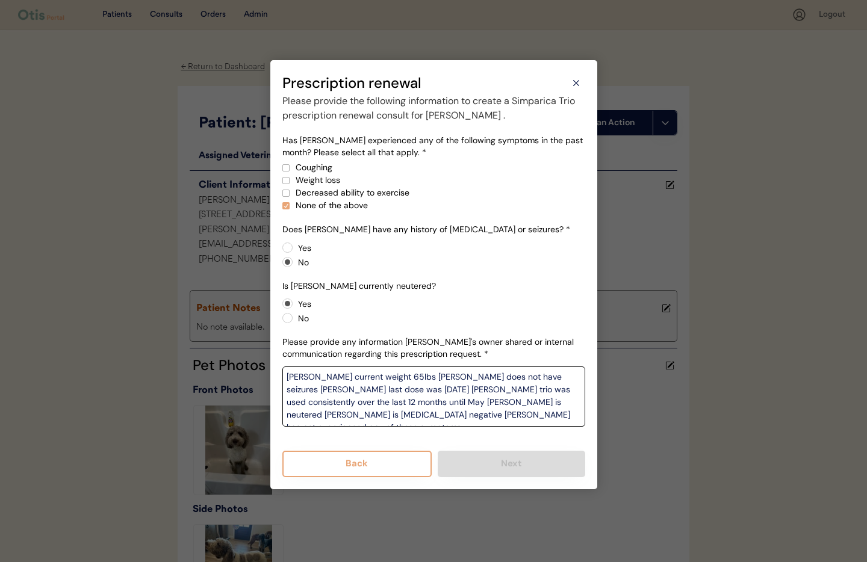
type textarea "CLYDE current weight 65lbs CLYDE does not have seizures CLYDE last dose was May…"
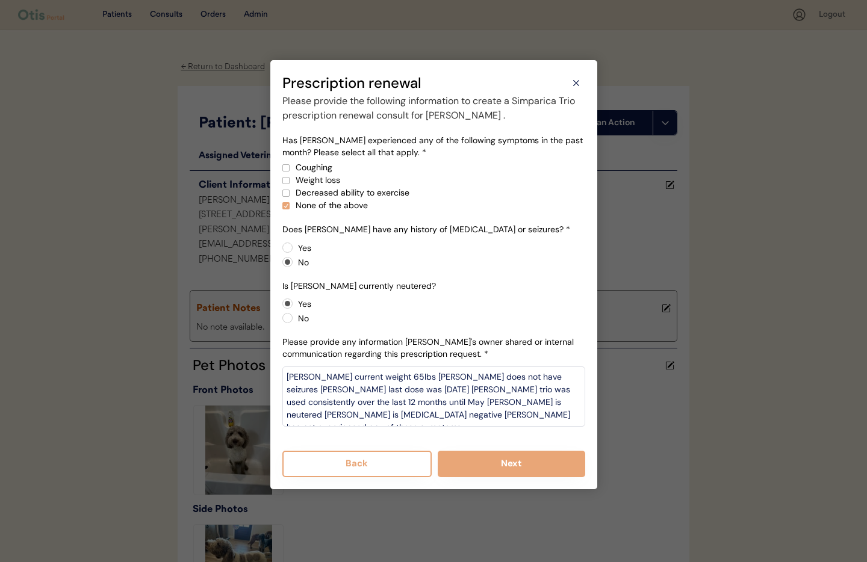
click at [423, 430] on div "Has Clyde experienced any of the following symptoms in the past month? Please s…" at bounding box center [433, 287] width 303 height 304
click at [514, 464] on button "Next" at bounding box center [510, 464] width 147 height 26
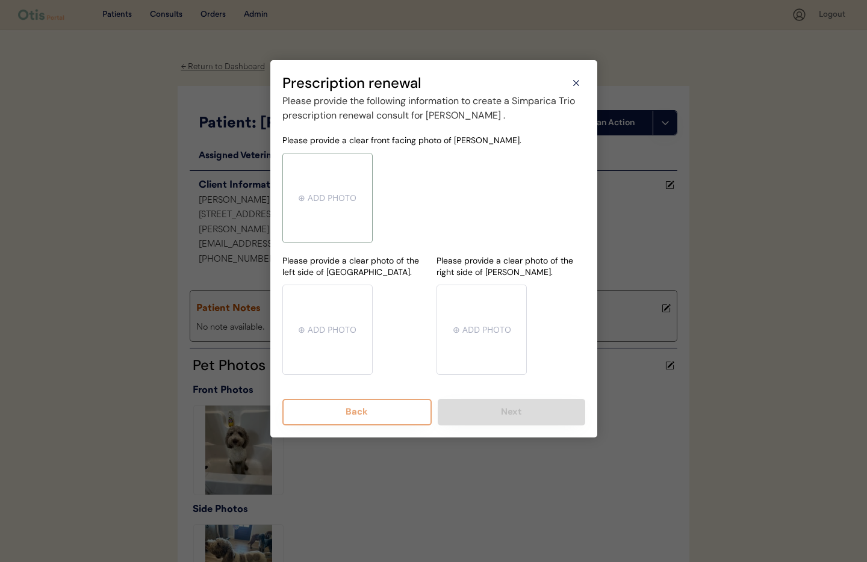
click at [323, 196] on input "file" at bounding box center [327, 197] width 89 height 89
type input "C:\fakepath\mms-MM9e5a91c2fc75388195c233d052de00bf-a589ab96-6372-47ce-a3f2-5539…"
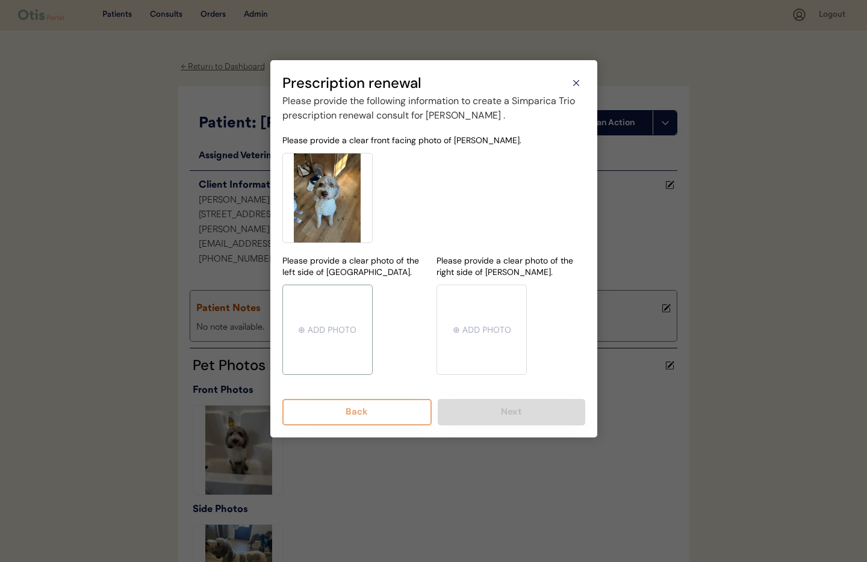
click at [332, 331] on input "file" at bounding box center [327, 329] width 89 height 89
type input "C:\fakepath\mms-MM9e5a91c2fc75388195c233d052de00bf-52f8e8b1-1e09-4857-9300-8663…"
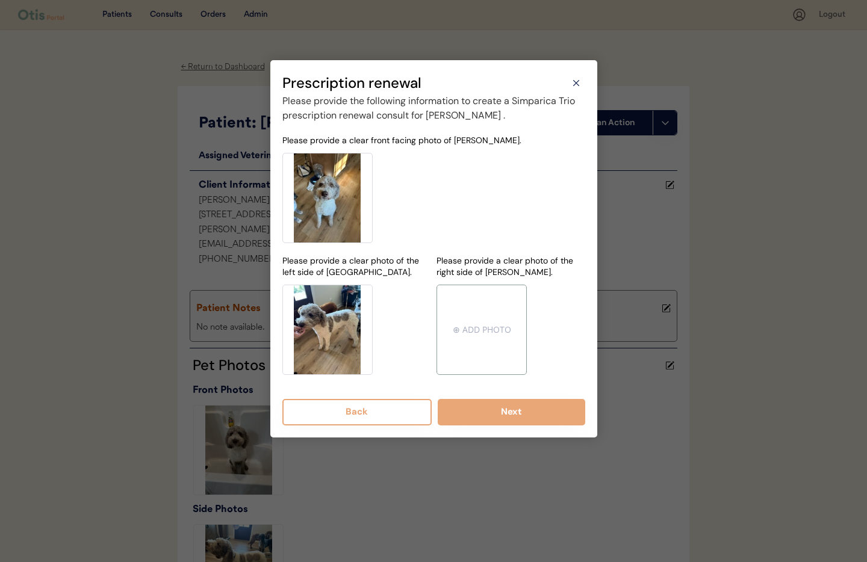
click at [468, 332] on input "file" at bounding box center [481, 329] width 89 height 89
type input "C:\fakepath\mms-MM9e5a91c2fc75388195c233d052de00bf-a716fed1-2636-47ee-95f6-ceb7…"
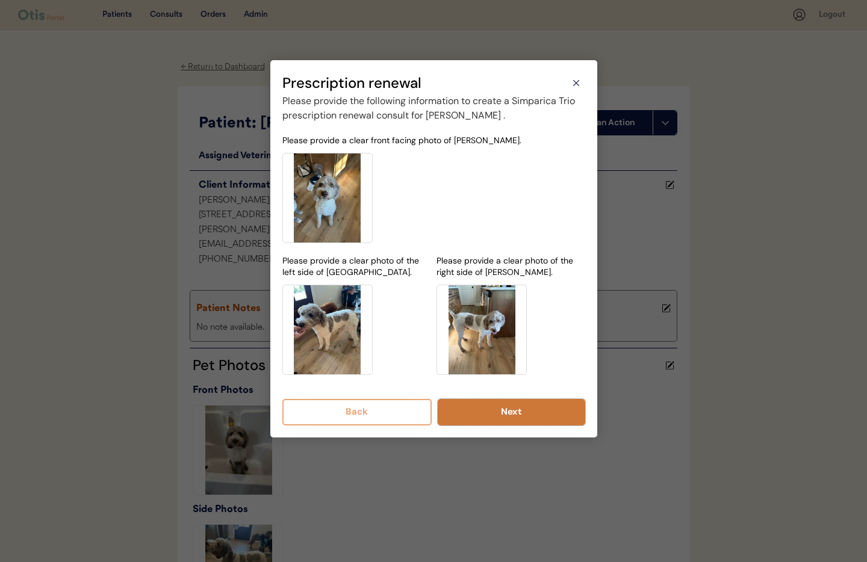
click at [507, 415] on button "Next" at bounding box center [510, 412] width 147 height 26
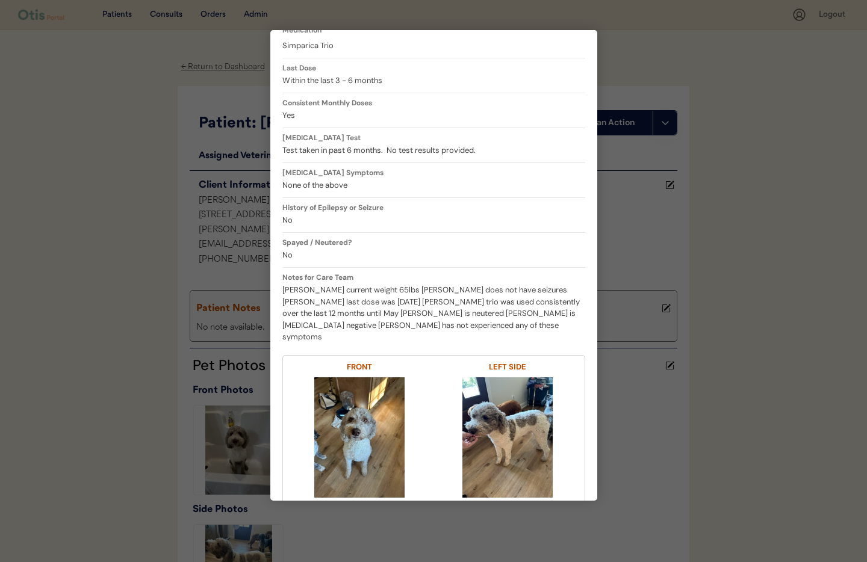
scroll to position [303, 0]
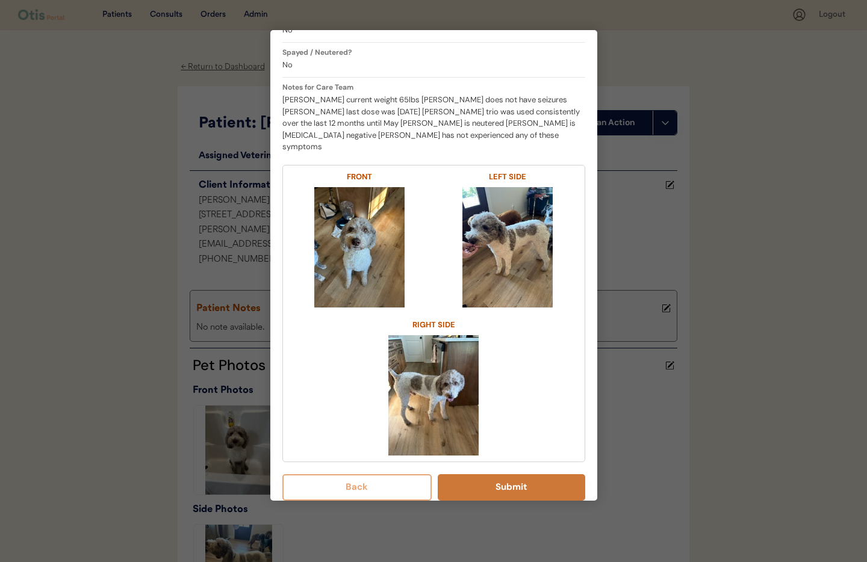
click at [485, 480] on button "Submit" at bounding box center [510, 487] width 147 height 26
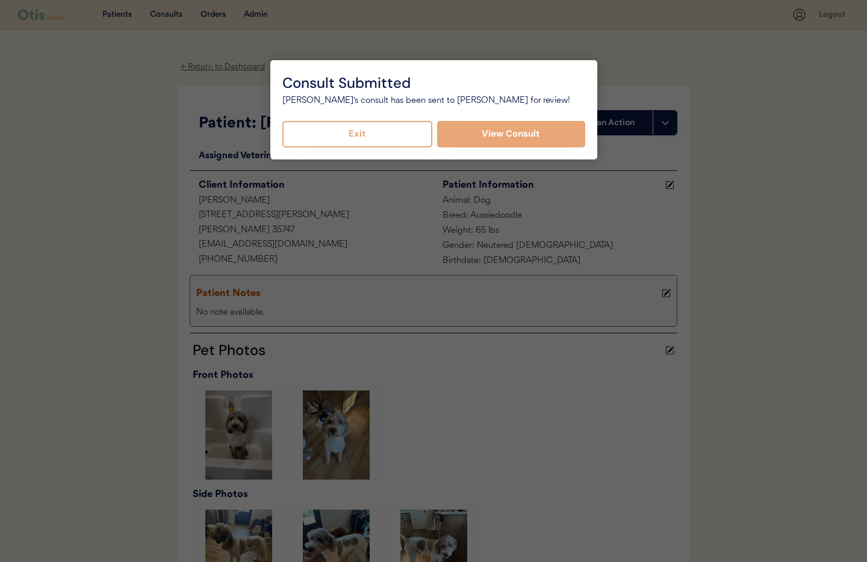
click at [347, 138] on button "Exit" at bounding box center [357, 134] width 150 height 26
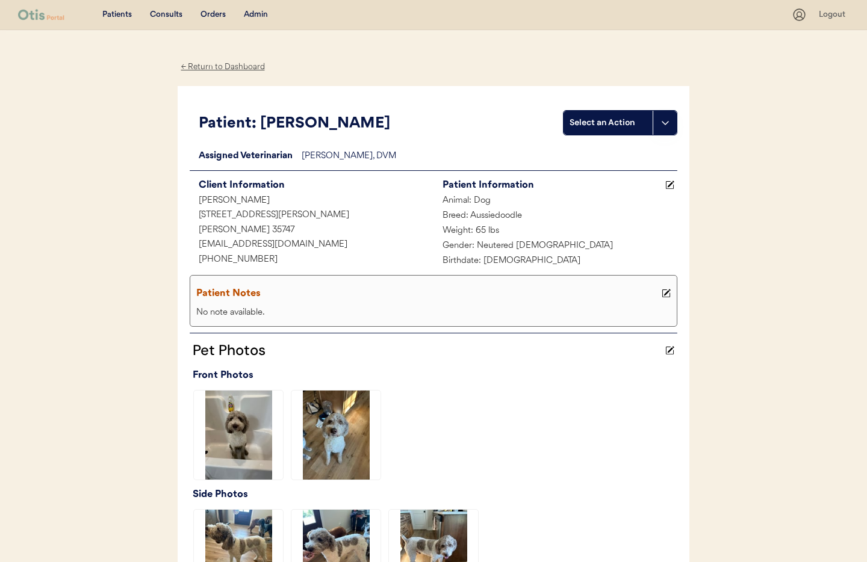
click at [228, 67] on div "← Return to Dashboard" at bounding box center [223, 67] width 90 height 14
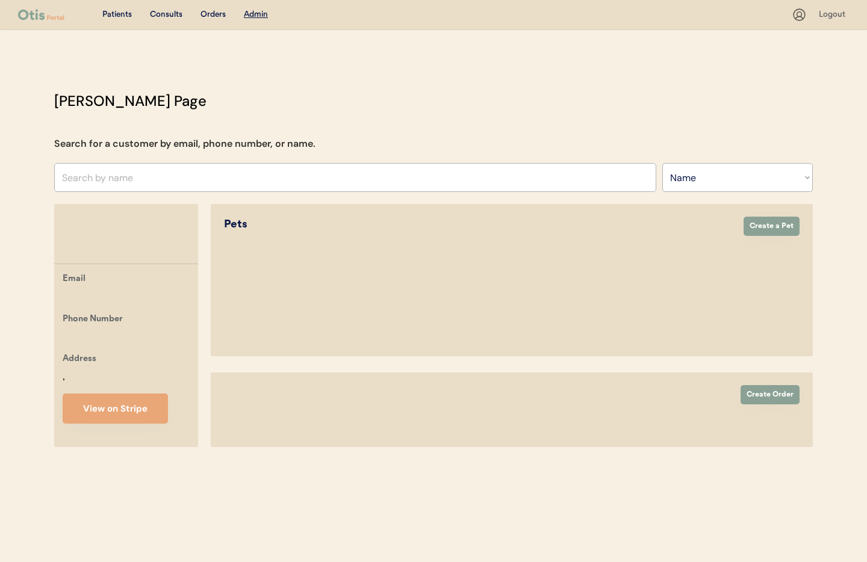
select select ""Name""
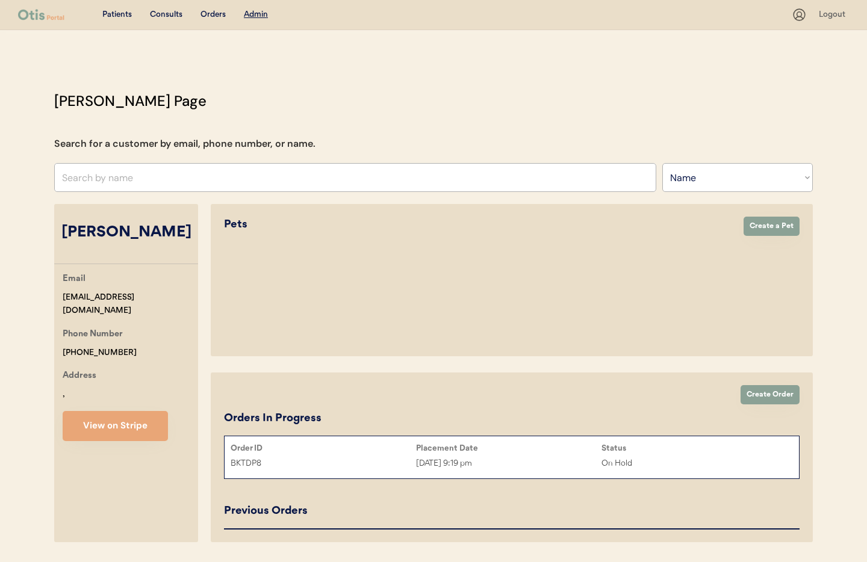
select select "true"
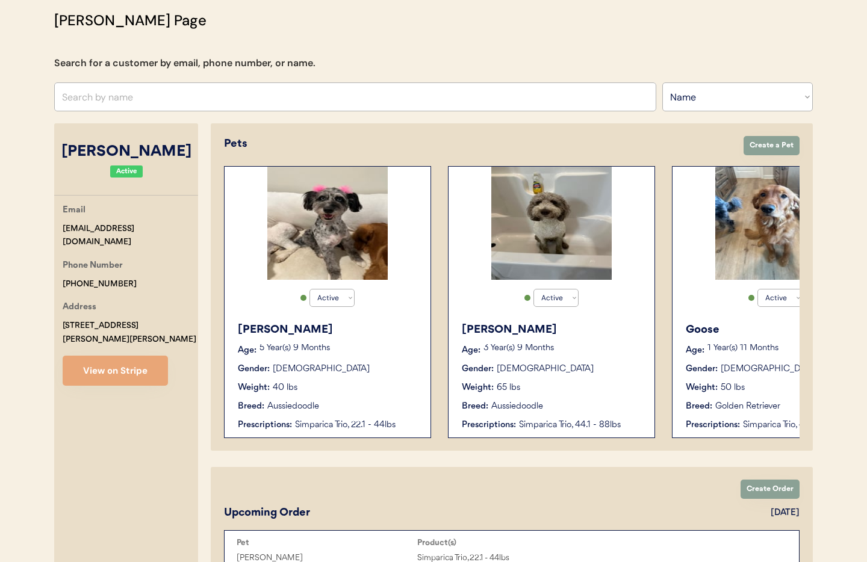
scroll to position [0, 96]
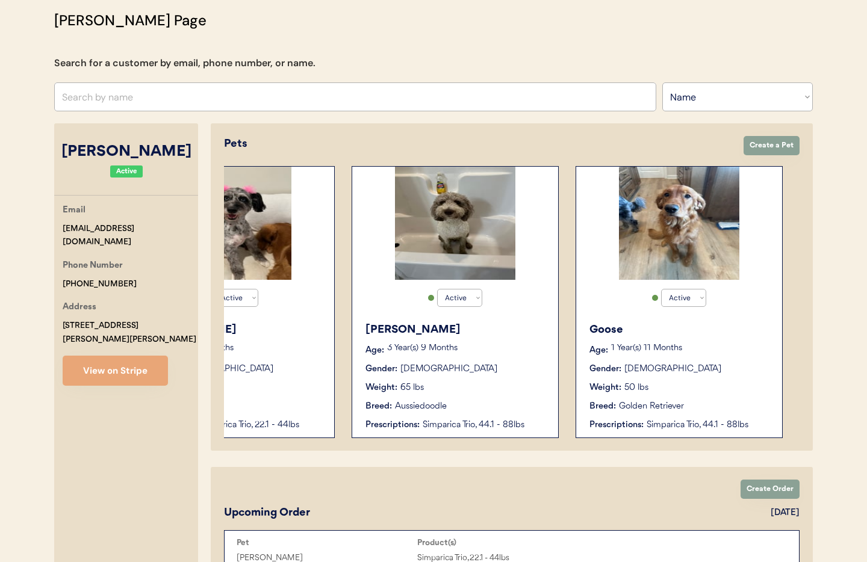
click at [623, 310] on div "Active Active Inactive Goose Age: 1 Year(s) 11 Months Gender: Male Weight: 50 l…" at bounding box center [678, 302] width 207 height 272
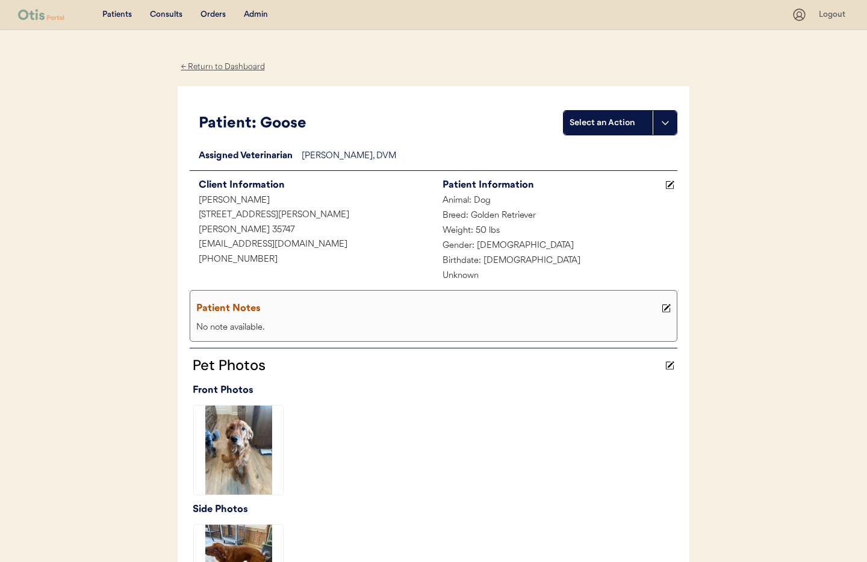
click at [663, 122] on icon at bounding box center [665, 123] width 10 height 10
click at [620, 150] on div "Create a consult" at bounding box center [623, 147] width 119 height 25
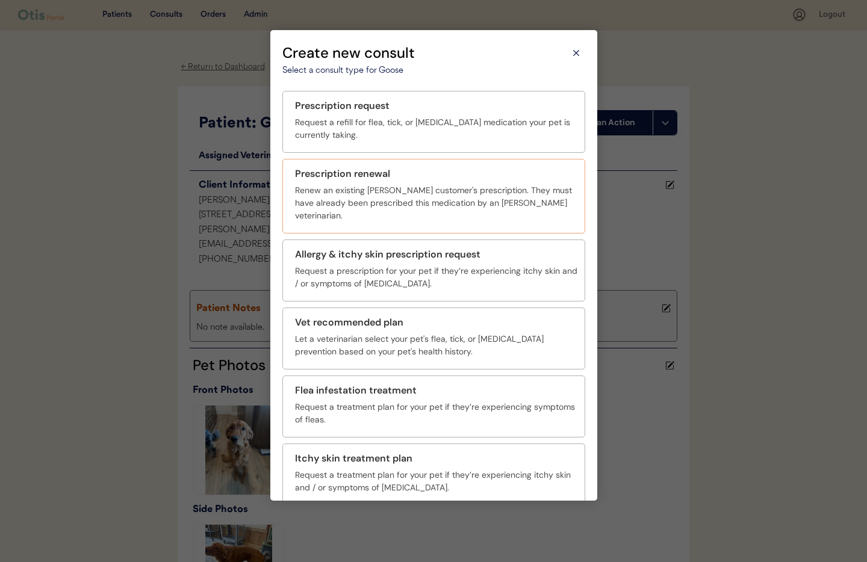
click at [337, 176] on div "Prescription renewal" at bounding box center [342, 174] width 95 height 14
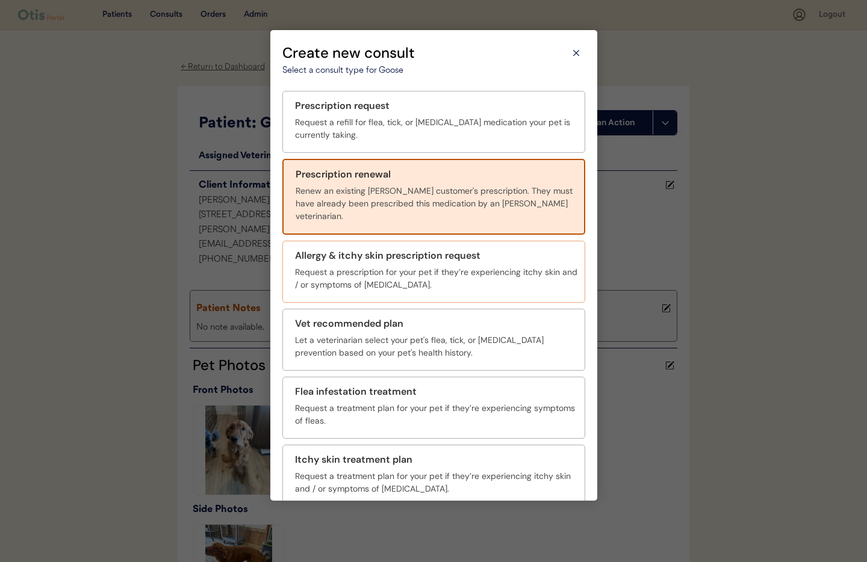
scroll to position [44, 0]
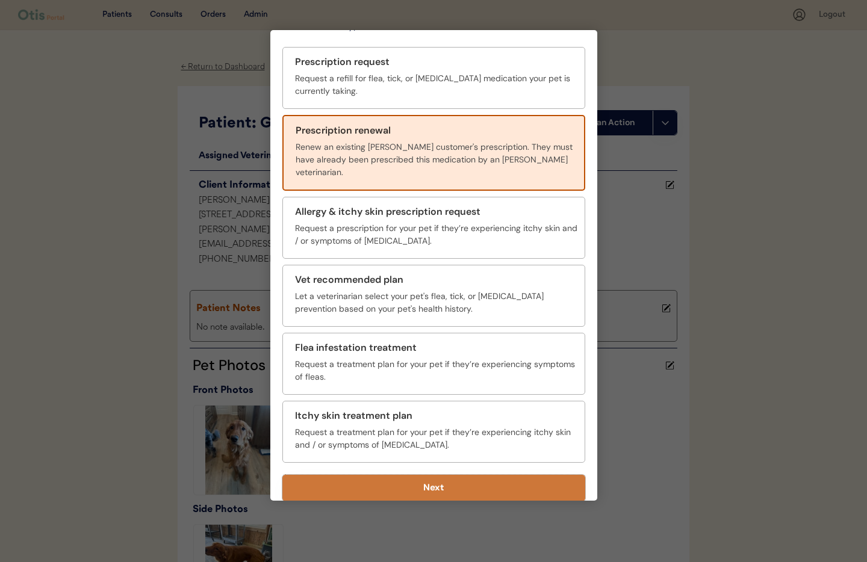
click at [440, 481] on button "Next" at bounding box center [433, 488] width 303 height 26
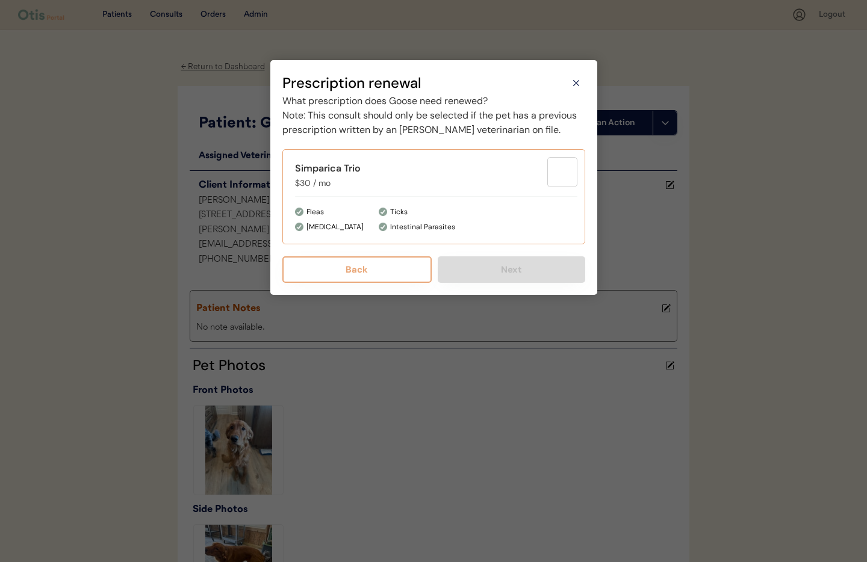
click at [417, 229] on div "Ticks Intestinal Parasites" at bounding box center [477, 219] width 199 height 27
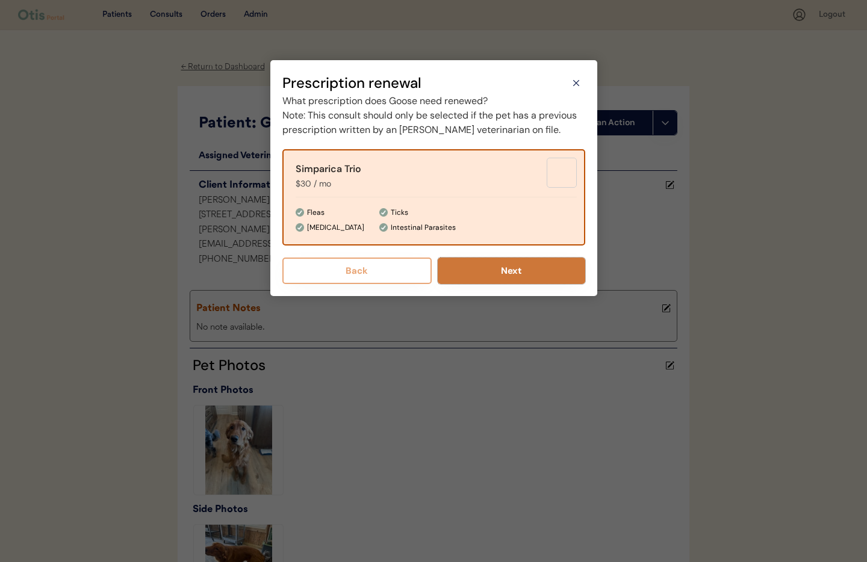
click at [487, 281] on button "Next" at bounding box center [510, 271] width 147 height 26
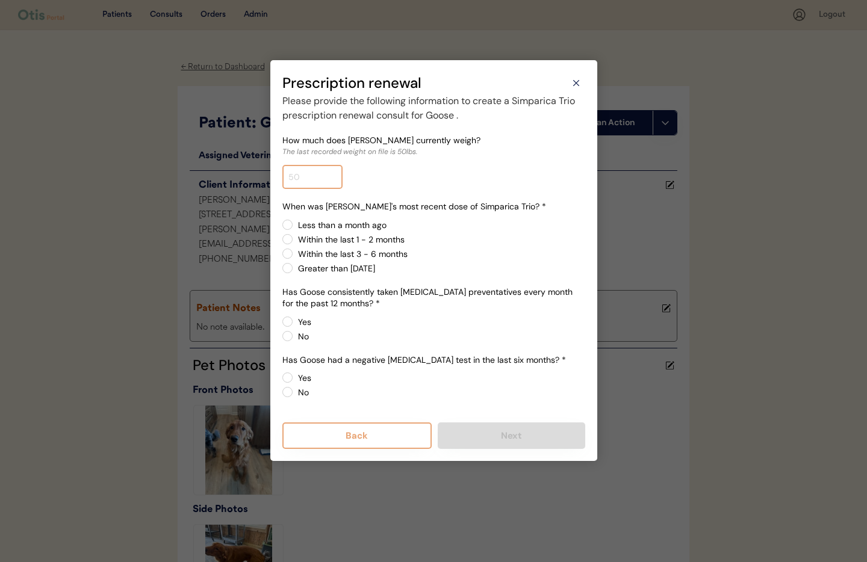
click at [307, 177] on input "input" at bounding box center [312, 177] width 60 height 24
type input "59.0"
click at [294, 252] on label "Within the last 3 - 6 months" at bounding box center [439, 254] width 291 height 8
click at [281, 229] on input "Within the last 3 - 6 months" at bounding box center [277, 225] width 8 height 8
radio input "true"
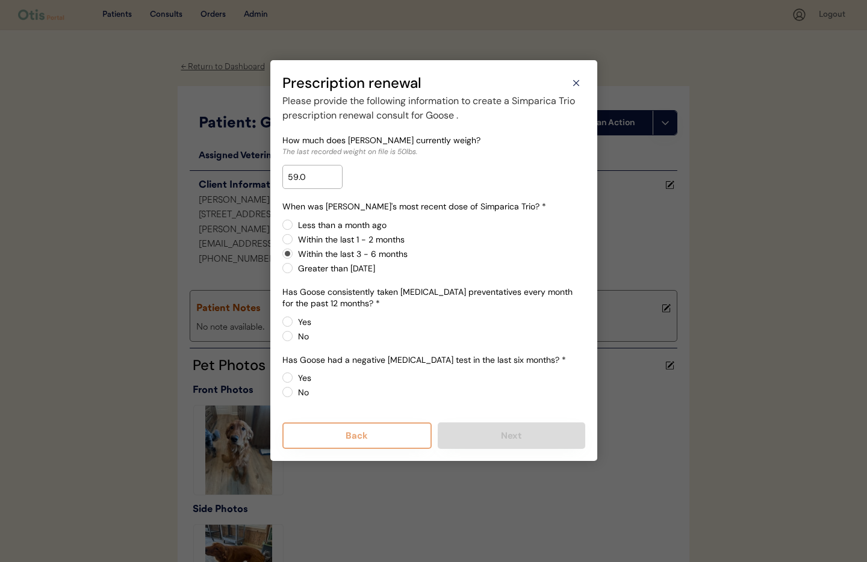
click at [294, 321] on label "Yes" at bounding box center [439, 322] width 291 height 8
click at [281, 321] on input "Yes" at bounding box center [277, 322] width 8 height 8
radio input "true"
click at [294, 375] on label "Yes" at bounding box center [439, 378] width 291 height 8
click at [281, 375] on input "Yes" at bounding box center [277, 378] width 8 height 8
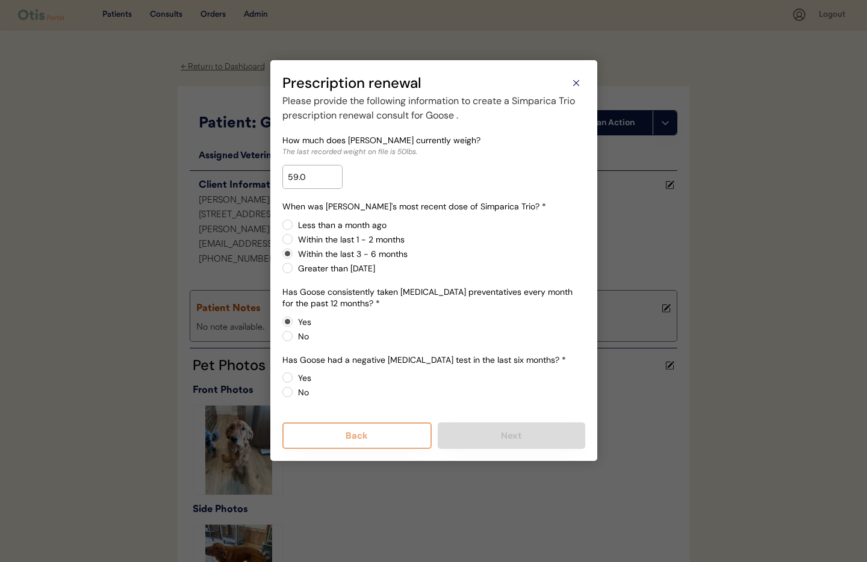
radio input "true"
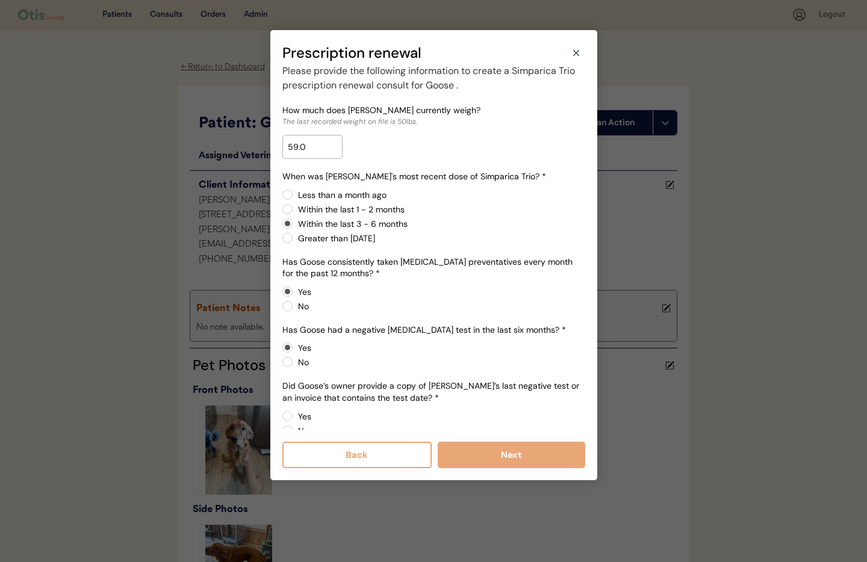
scroll to position [19, 0]
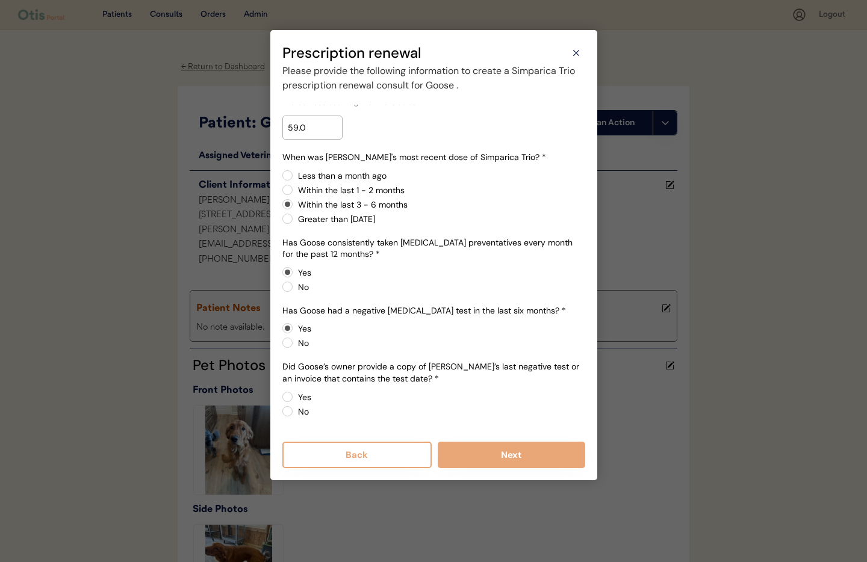
click at [294, 397] on label "Yes" at bounding box center [439, 397] width 291 height 8
click at [281, 397] on input "Yes" at bounding box center [277, 397] width 8 height 8
radio input "true"
click at [294, 408] on label "No" at bounding box center [439, 411] width 291 height 8
click at [281, 401] on input "No" at bounding box center [277, 397] width 8 height 8
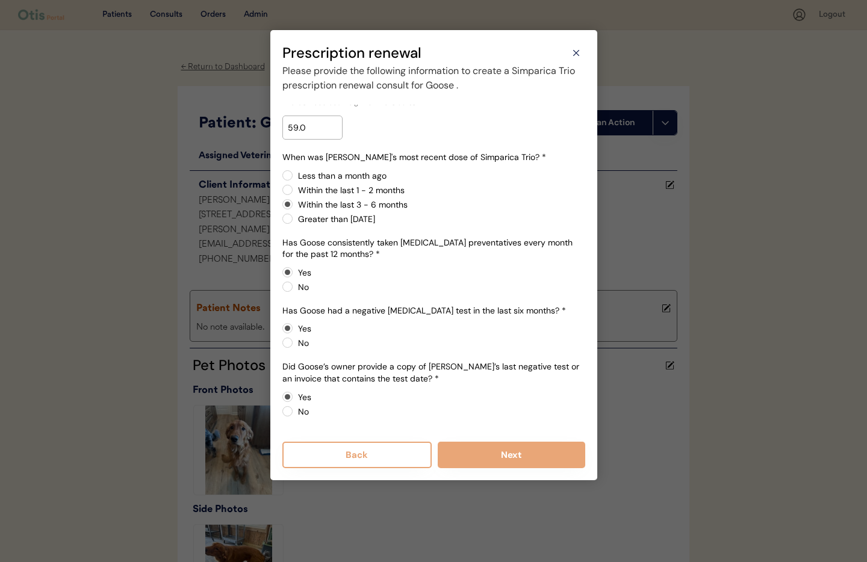
radio input "true"
click at [531, 460] on button "Next" at bounding box center [510, 455] width 147 height 26
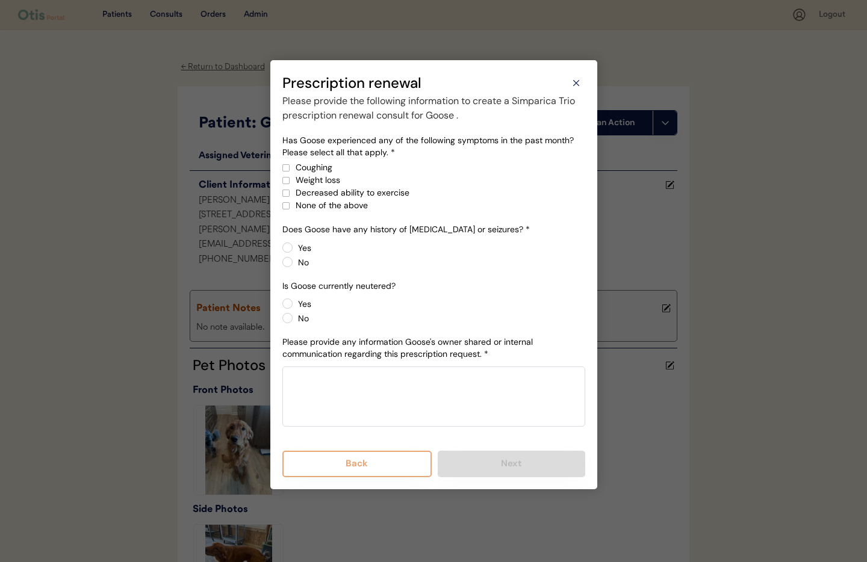
click at [285, 207] on div at bounding box center [286, 206] width 6 height 6
click at [294, 262] on label "No" at bounding box center [439, 262] width 291 height 8
click at [281, 252] on input "No" at bounding box center [277, 248] width 8 height 8
radio input "true"
click at [294, 303] on label "Yes" at bounding box center [439, 304] width 291 height 8
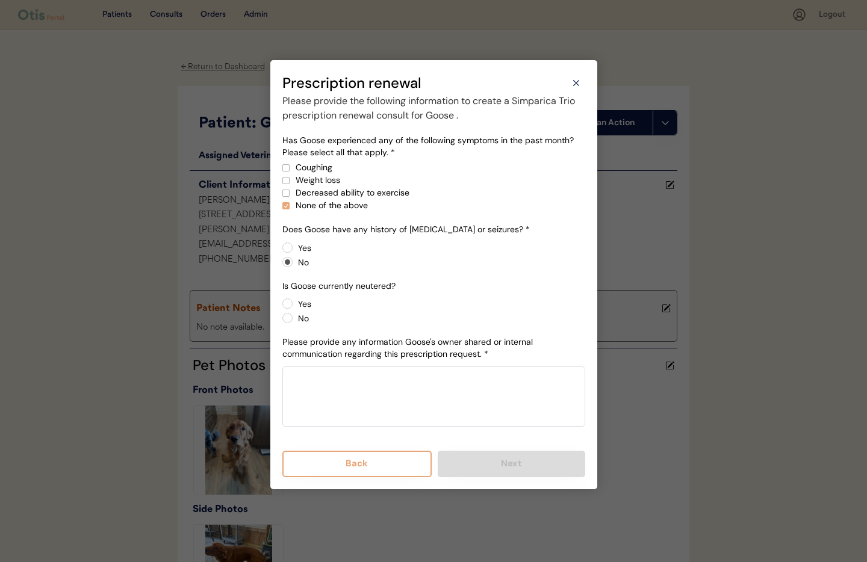
click at [281, 303] on input "Yes" at bounding box center [277, 304] width 8 height 8
radio input "true"
paste textarea "GOOSE current weight 59lbs GOOSE does not have seizures GOOSE last dose was May…"
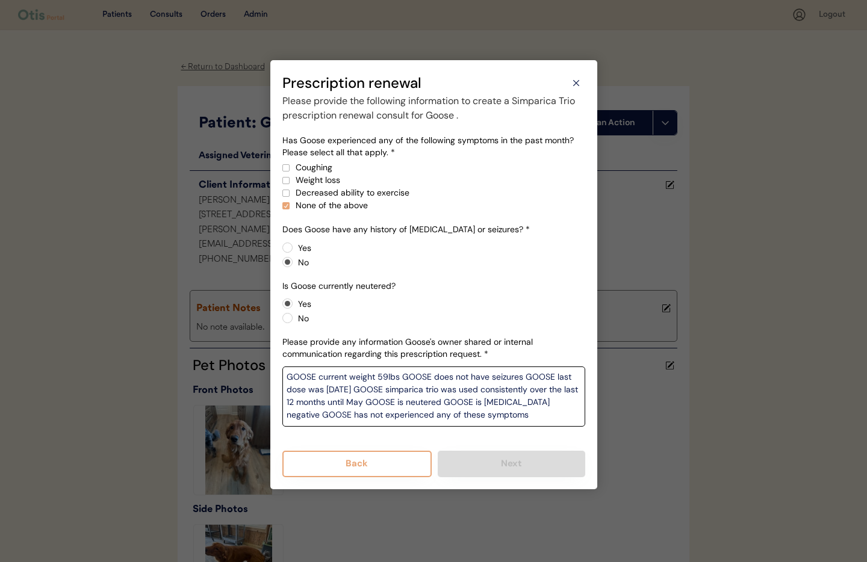
type textarea "GOOSE current weight 59lbs GOOSE does not have seizures GOOSE last dose was May…"
click at [521, 441] on div "Please provide the following information to create a Simparica Trio prescriptio…" at bounding box center [433, 285] width 303 height 383
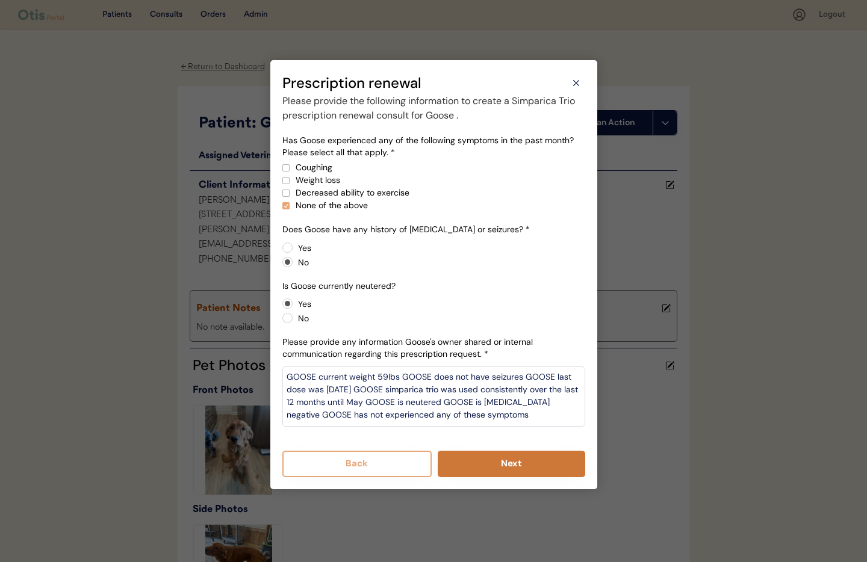
click at [516, 467] on button "Next" at bounding box center [510, 464] width 147 height 26
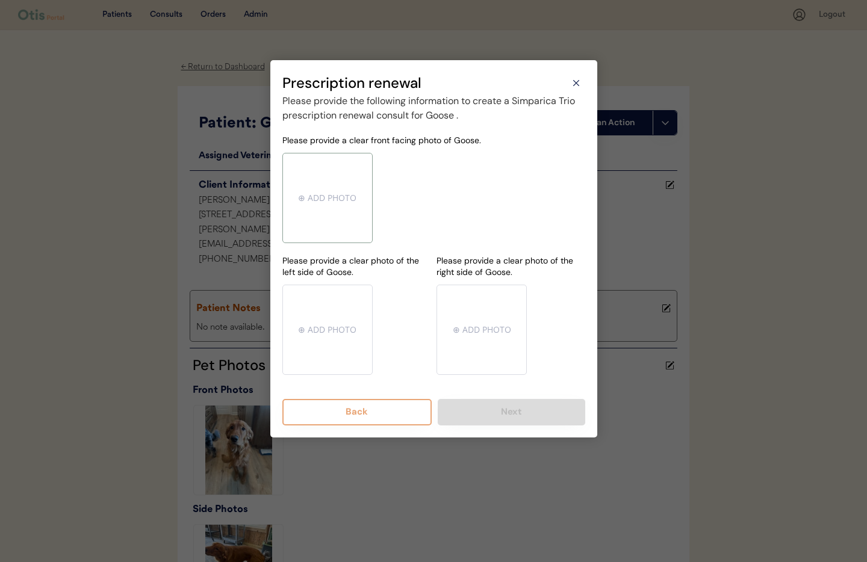
click at [330, 218] on input "file" at bounding box center [327, 197] width 89 height 89
type input "C:\fakepath\mms-MMd9188cf1daf42e455cd243f54f4b7e6d-794e5645-bf0c-4f8a-8187-09eb…"
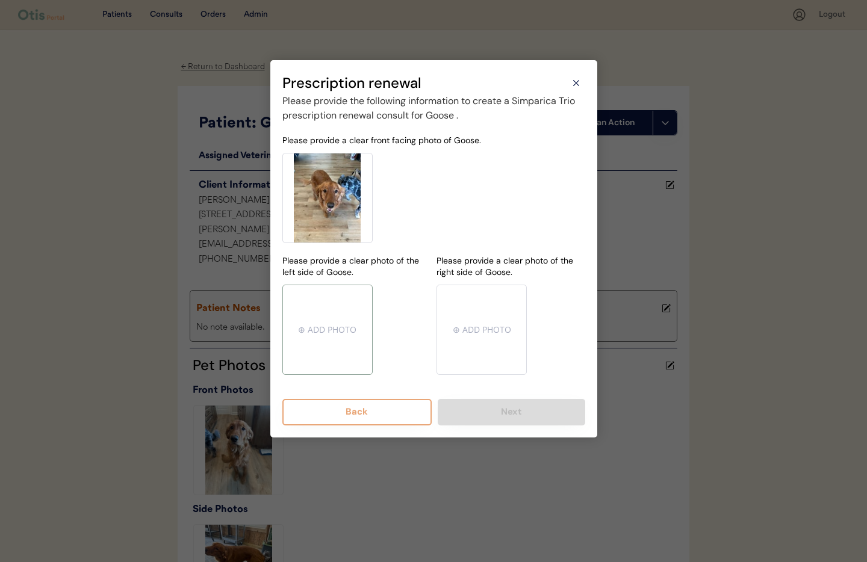
click at [341, 322] on input "file" at bounding box center [327, 329] width 89 height 89
type input "C:\fakepath\mms-MMd9188cf1daf42e455cd243f54f4b7e6d-80923c7c-1786-4a30-adf2-f046…"
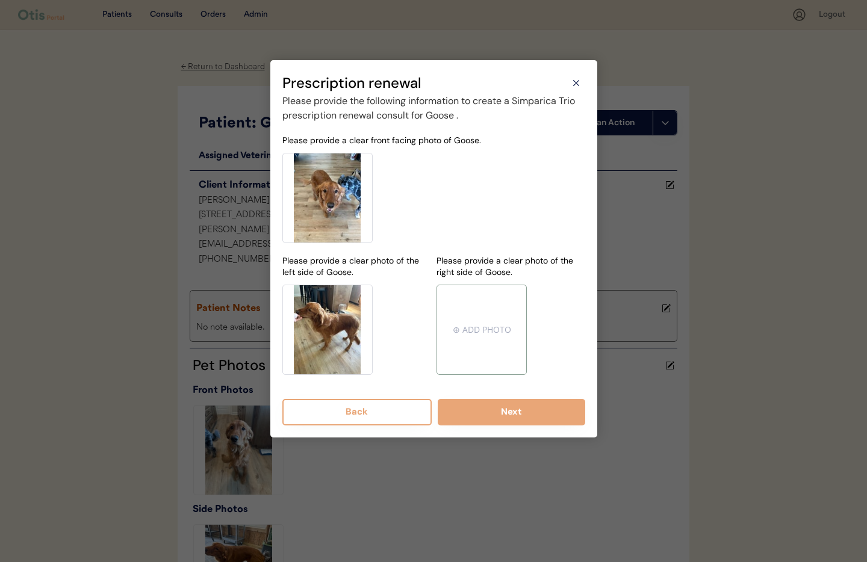
click at [466, 337] on input "file" at bounding box center [481, 329] width 89 height 89
type input "C:\fakepath\mms-MMd9188cf1daf42e455cd243f54f4b7e6d-e00f59e9-b928-453a-bdc8-6715…"
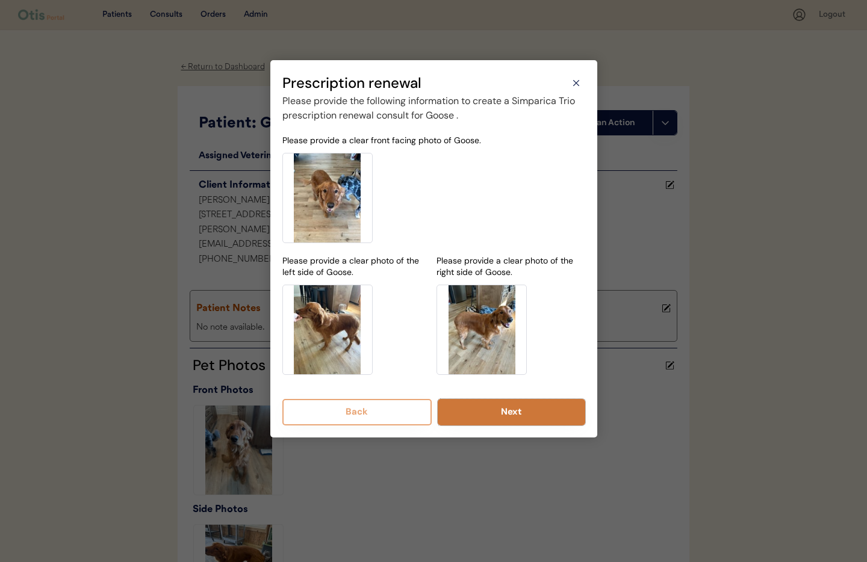
click at [517, 421] on button "Next" at bounding box center [510, 412] width 147 height 26
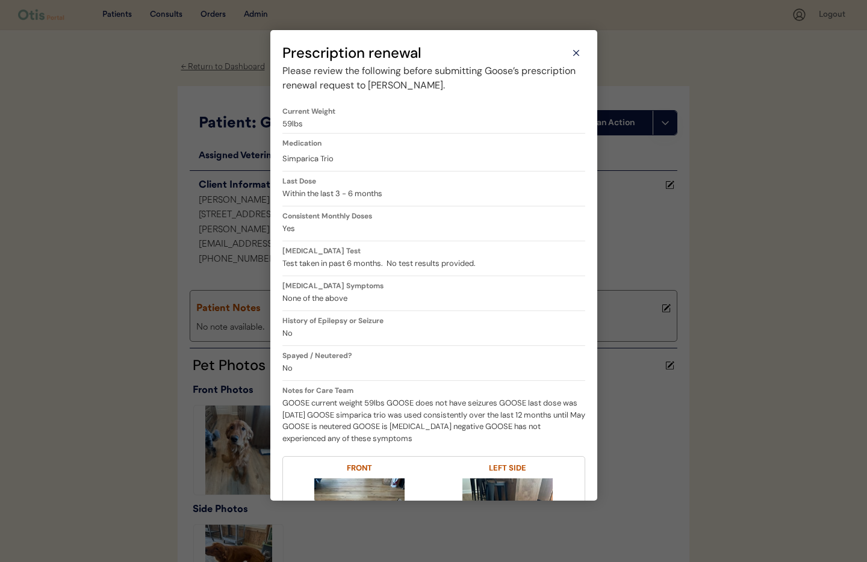
scroll to position [303, 0]
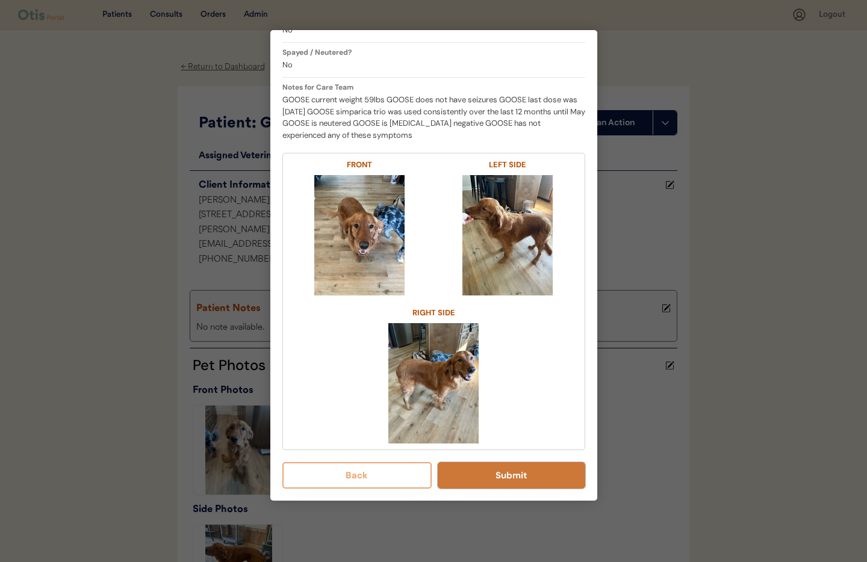
click at [529, 481] on button "Submit" at bounding box center [510, 475] width 147 height 26
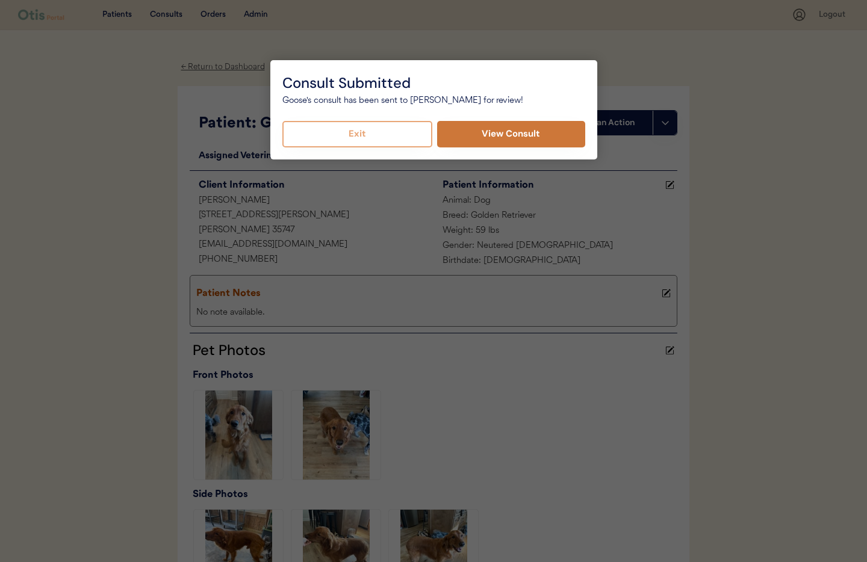
click at [510, 132] on button "View Consult" at bounding box center [511, 134] width 148 height 26
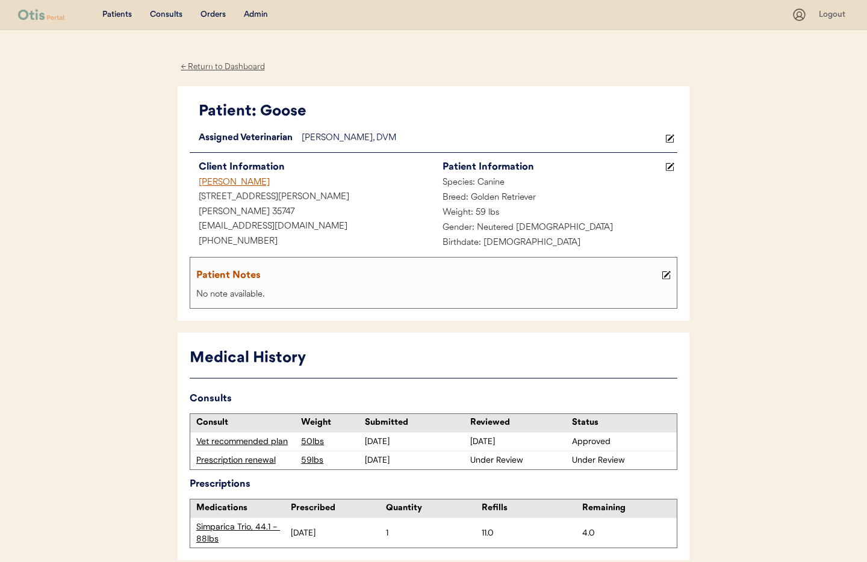
click at [240, 69] on div "← Return to Dashboard" at bounding box center [223, 67] width 90 height 14
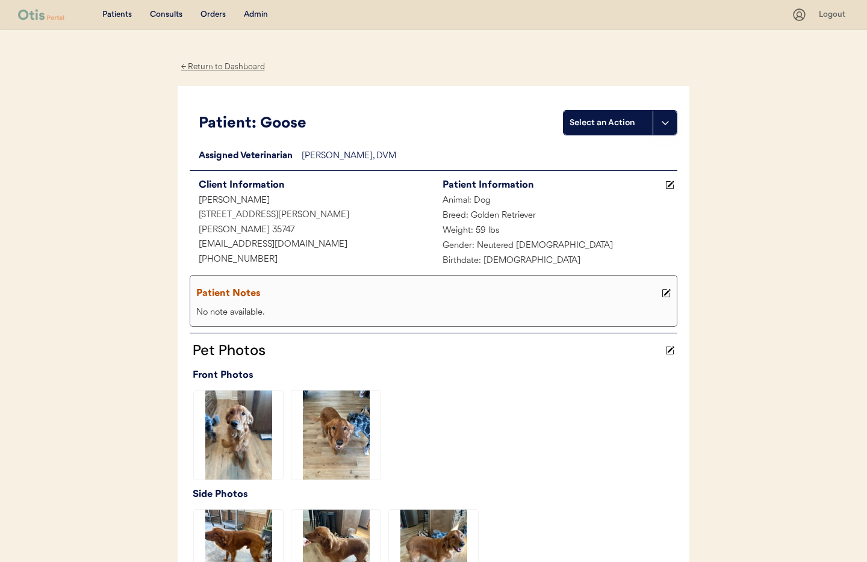
click at [220, 67] on div "← Return to Dashboard" at bounding box center [223, 67] width 90 height 14
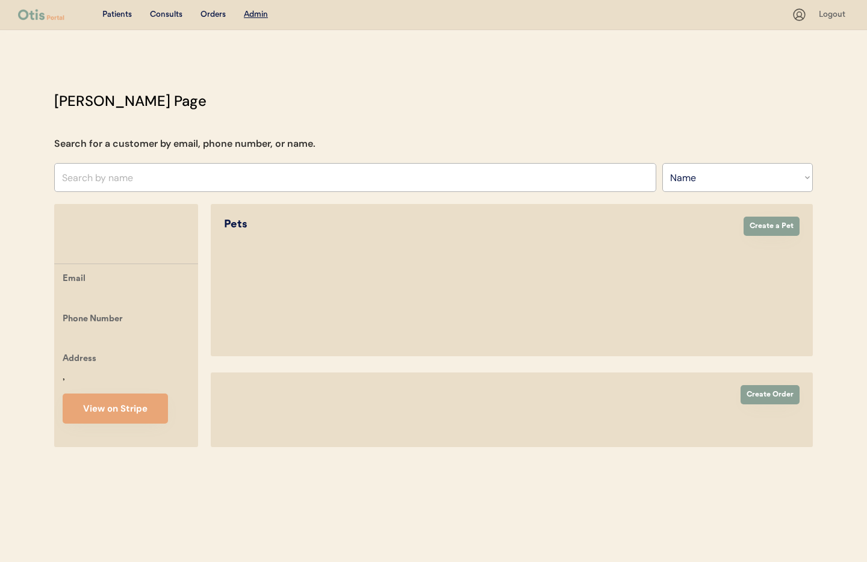
select select ""Name""
select select "true"
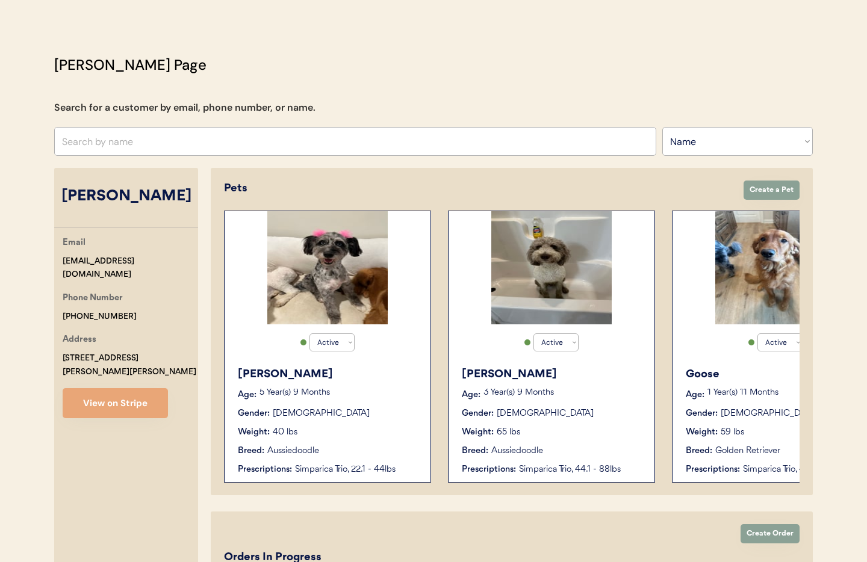
click at [366, 398] on div "5 Year(s) 9 Months" at bounding box center [338, 395] width 159 height 12
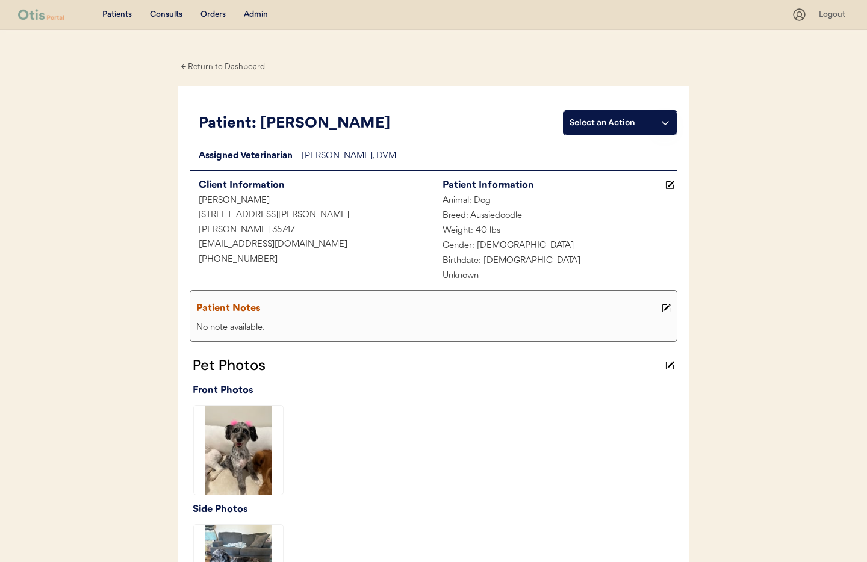
click at [667, 128] on button at bounding box center [664, 123] width 24 height 24
click at [613, 145] on div "Create a consult" at bounding box center [623, 147] width 119 height 25
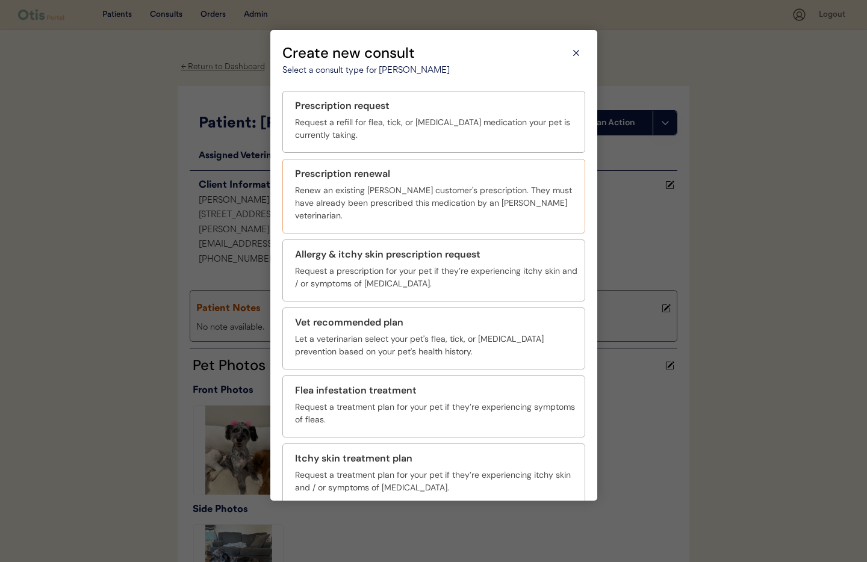
click at [344, 182] on div "Prescription renewal Renew an existing [PERSON_NAME] customer's prescription. T…" at bounding box center [433, 196] width 303 height 75
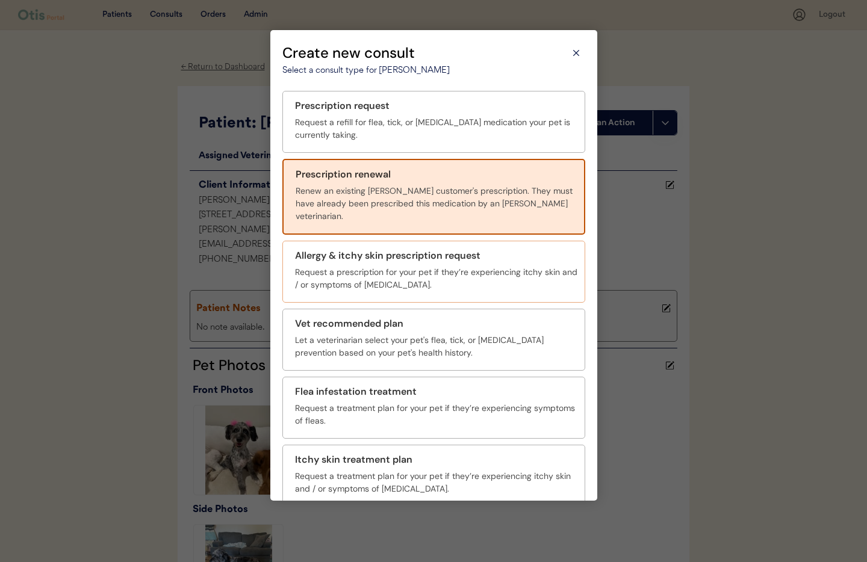
scroll to position [44, 0]
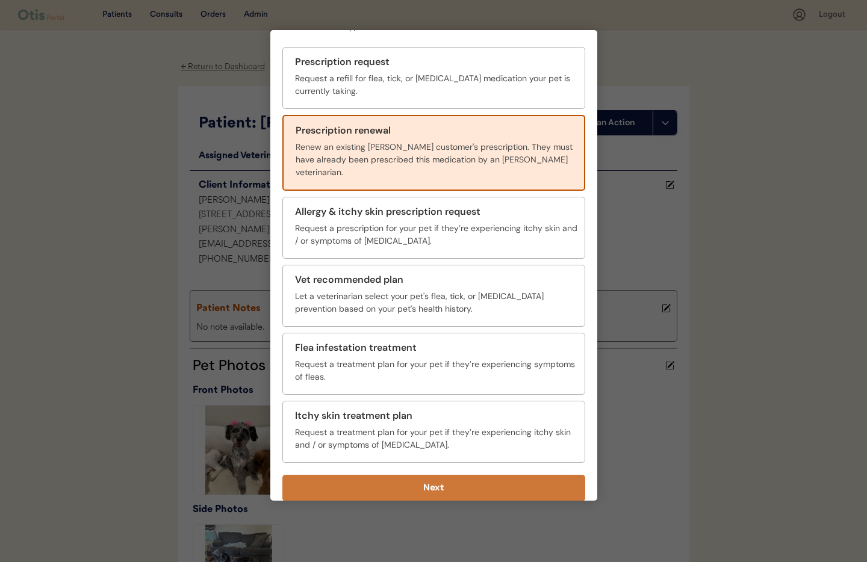
click at [448, 480] on button "Next" at bounding box center [433, 488] width 303 height 26
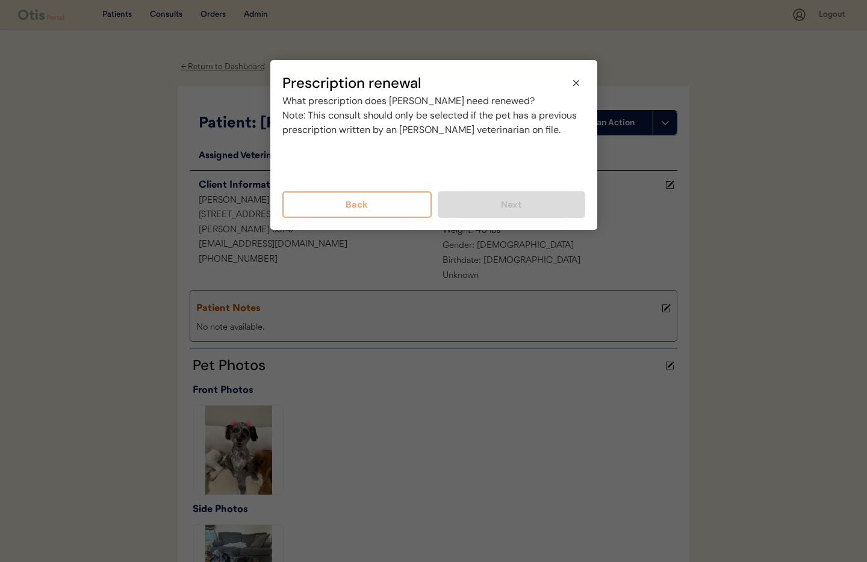
scroll to position [0, 0]
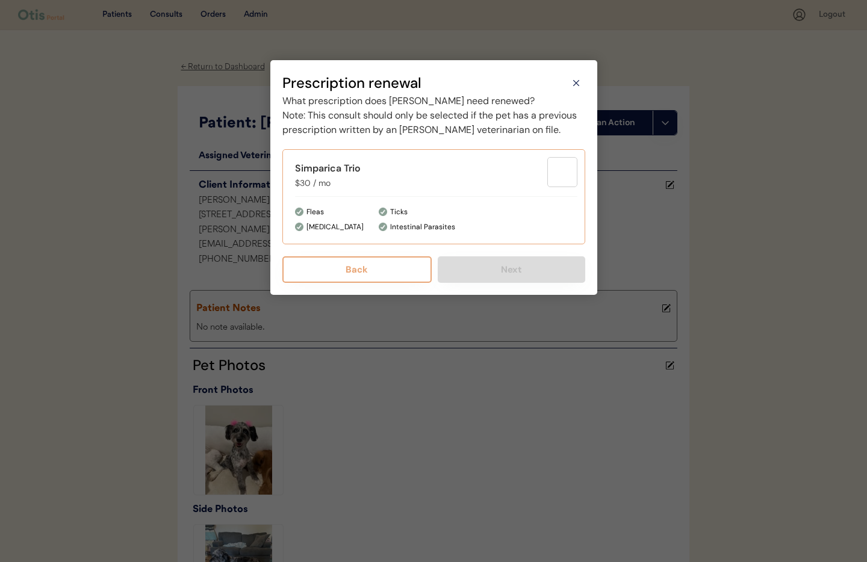
drag, startPoint x: 342, startPoint y: 215, endPoint x: 369, endPoint y: 229, distance: 30.7
click at [342, 215] on div "Simparica Trio $30 / mo Fleas [MEDICAL_DATA] Ticks Intestinal Parasites" at bounding box center [433, 196] width 303 height 95
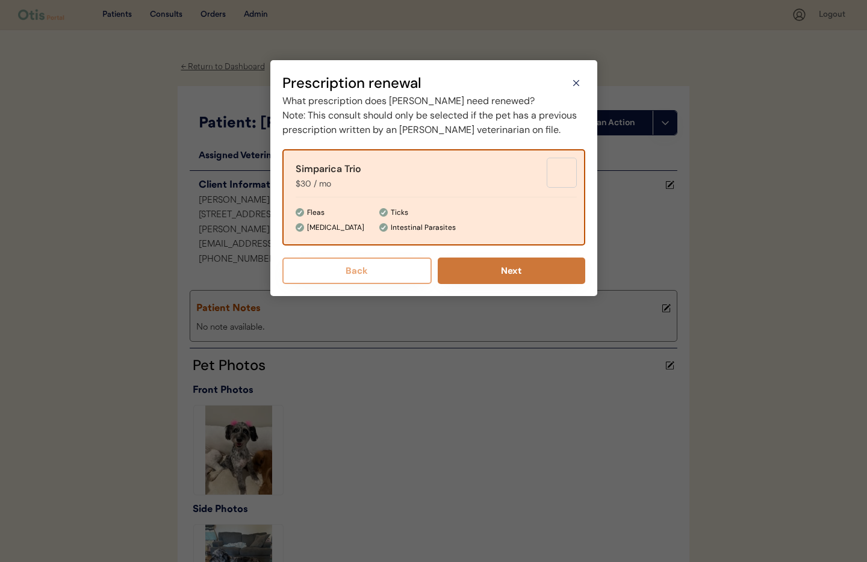
click at [516, 284] on button "Next" at bounding box center [510, 271] width 147 height 26
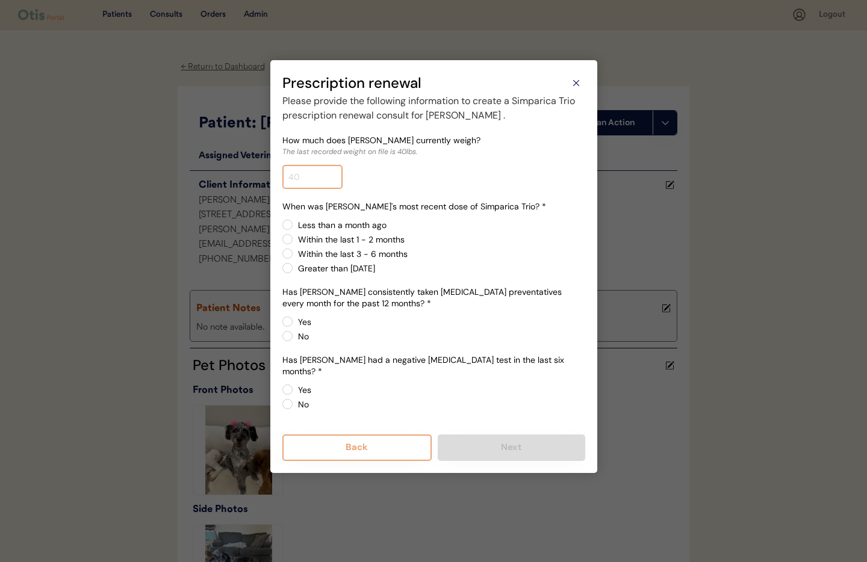
click at [310, 179] on input "input" at bounding box center [312, 177] width 60 height 24
type input "39.0"
click at [294, 252] on label "Within the last 3 - 6 months" at bounding box center [439, 254] width 291 height 8
click at [281, 229] on input "Within the last 3 - 6 months" at bounding box center [277, 225] width 8 height 8
radio input "true"
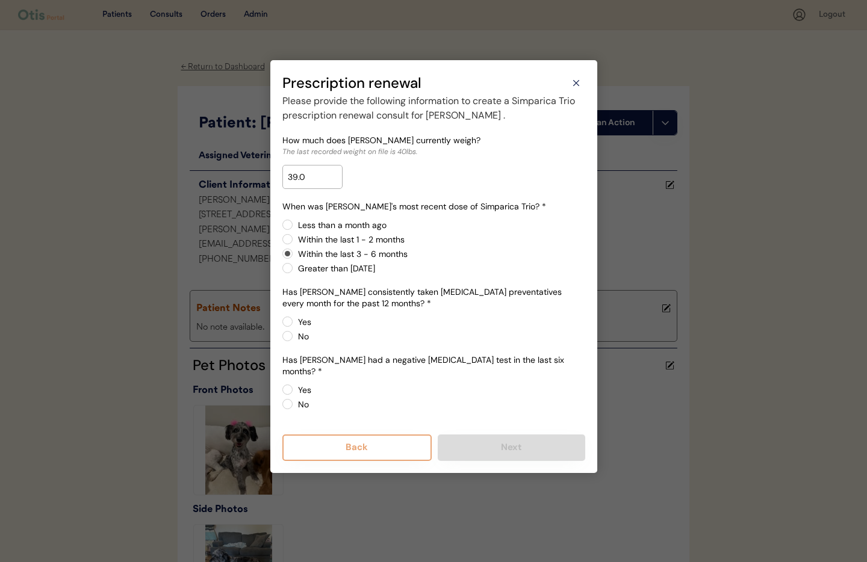
click at [294, 323] on label "Yes" at bounding box center [439, 322] width 291 height 8
click at [281, 323] on input "Yes" at bounding box center [277, 322] width 8 height 8
radio input "true"
drag, startPoint x: 289, startPoint y: 378, endPoint x: 305, endPoint y: 379, distance: 15.7
click at [294, 386] on label "Yes" at bounding box center [439, 390] width 291 height 8
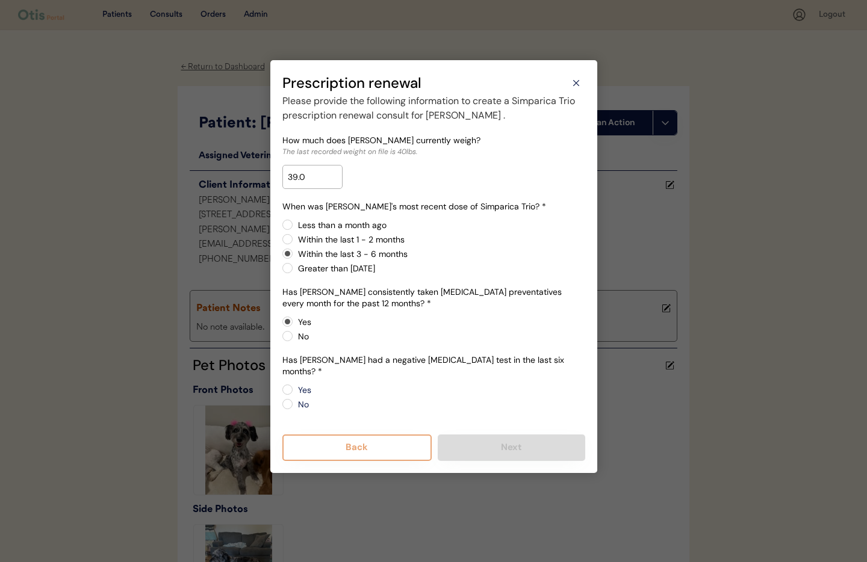
click at [281, 386] on input "Yes" at bounding box center [277, 390] width 8 height 8
radio input "true"
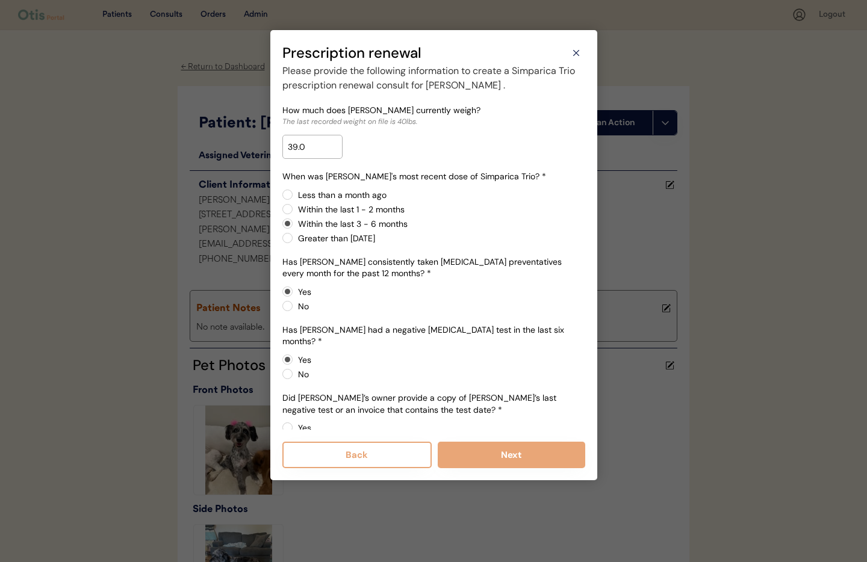
scroll to position [19, 0]
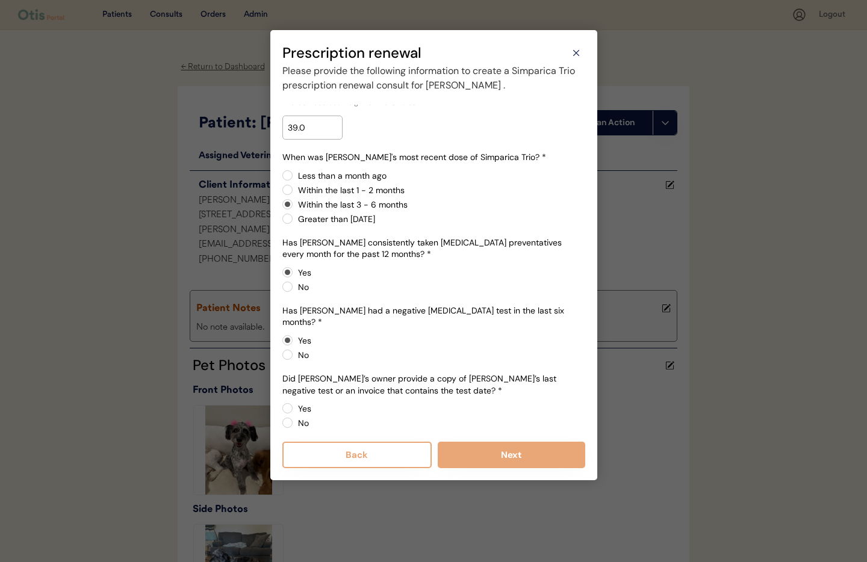
drag, startPoint x: 287, startPoint y: 414, endPoint x: 376, endPoint y: 443, distance: 93.6
click at [294, 419] on label "No" at bounding box center [439, 423] width 291 height 8
click at [281, 412] on input "No" at bounding box center [277, 408] width 8 height 8
radio input "true"
click at [529, 464] on button "Next" at bounding box center [510, 455] width 147 height 26
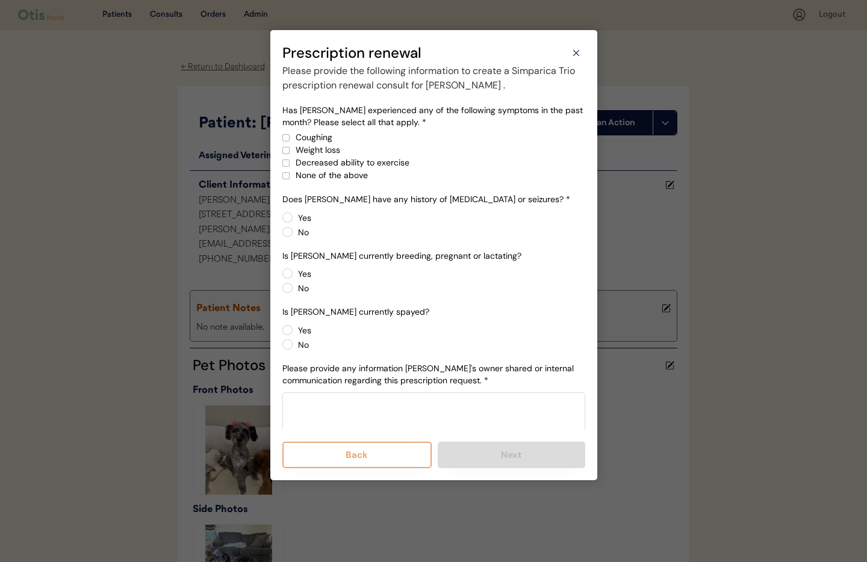
click at [286, 175] on div at bounding box center [286, 176] width 6 height 6
click at [294, 233] on label "No" at bounding box center [439, 232] width 291 height 8
click at [281, 221] on input "No" at bounding box center [277, 218] width 8 height 8
radio input "true"
click at [294, 286] on label "No" at bounding box center [439, 288] width 291 height 8
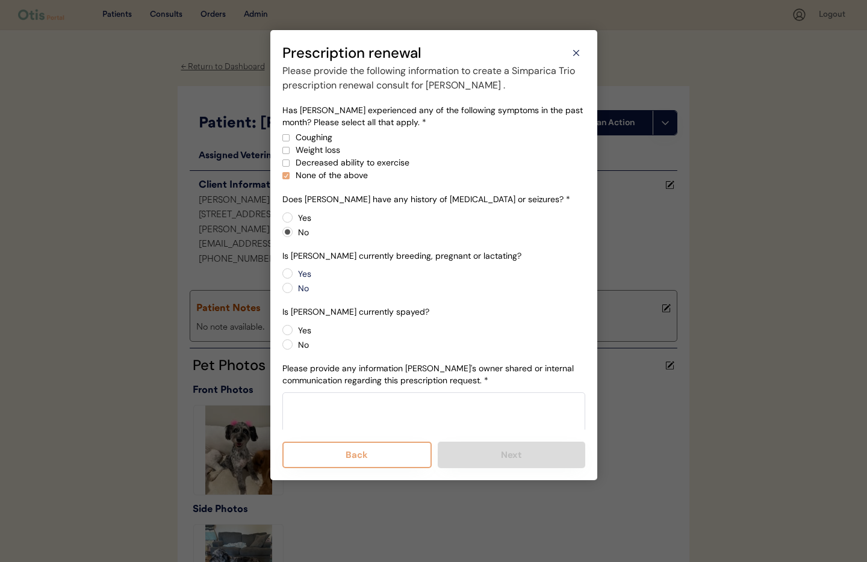
click at [281, 277] on input "No" at bounding box center [277, 274] width 8 height 8
radio input "true"
click at [292, 330] on div "Yes No" at bounding box center [433, 337] width 303 height 26
drag, startPoint x: 290, startPoint y: 330, endPoint x: 300, endPoint y: 348, distance: 19.9
click at [294, 330] on label "Yes" at bounding box center [439, 330] width 291 height 8
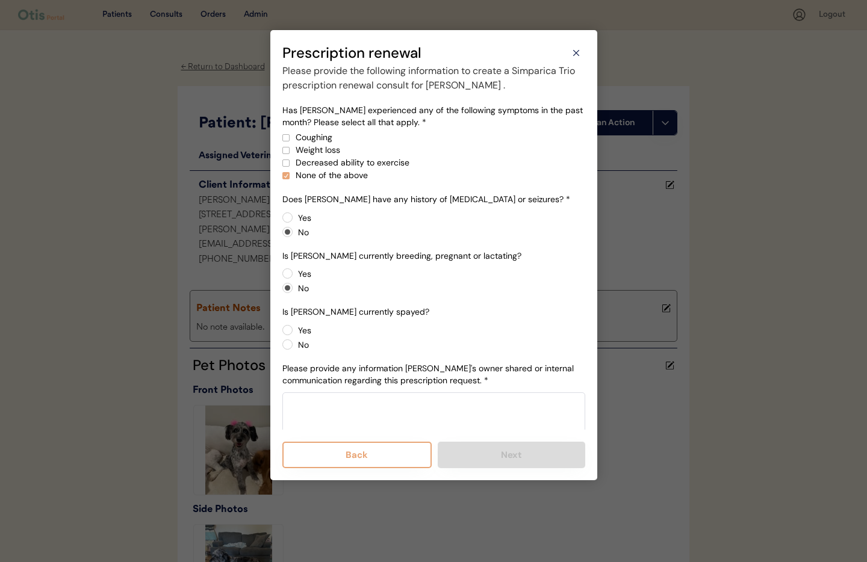
click at [281, 330] on input "Yes" at bounding box center [277, 330] width 8 height 8
radio input "true"
click at [344, 418] on textarea at bounding box center [433, 422] width 303 height 60
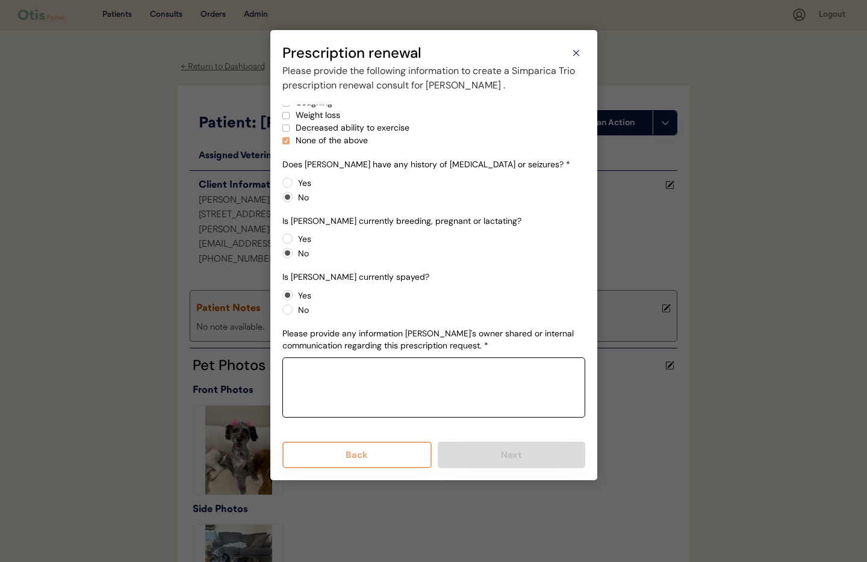
paste textarea "[PERSON_NAME] current weight 39lbs [PERSON_NAME] does not have seizures [PERSON…"
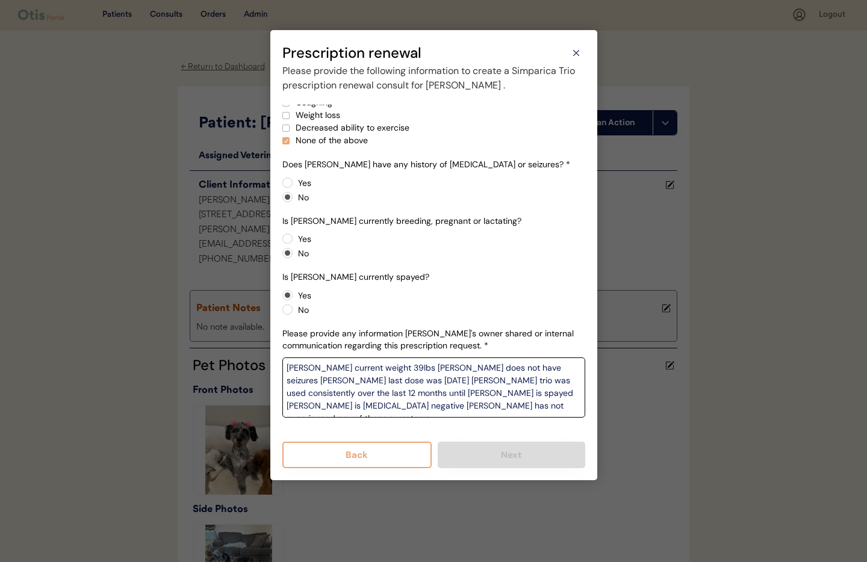
type textarea "[PERSON_NAME] current weight 39lbs [PERSON_NAME] does not have seizures [PERSON…"
click at [430, 428] on div "Has [PERSON_NAME] experienced any of the following symptoms in the past month? …" at bounding box center [433, 267] width 303 height 325
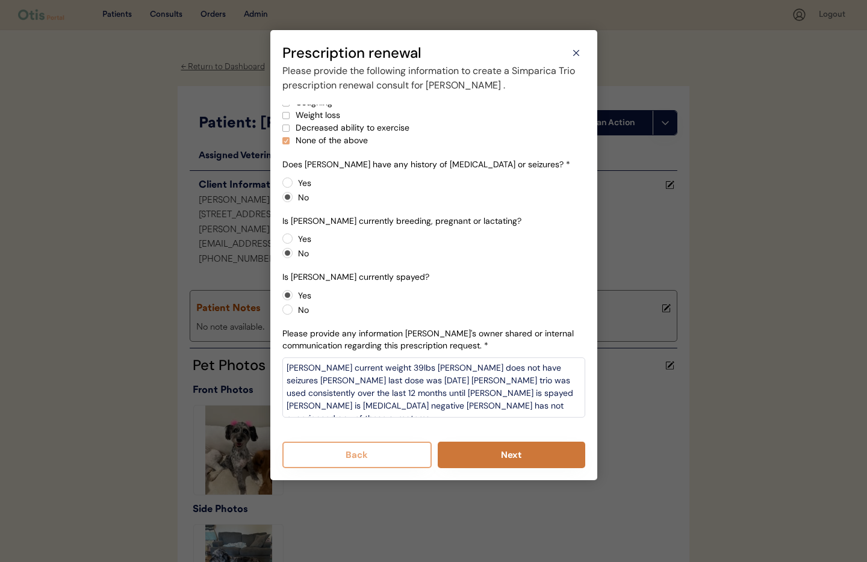
drag, startPoint x: 479, startPoint y: 457, endPoint x: 495, endPoint y: 453, distance: 16.8
click at [479, 457] on button "Next" at bounding box center [510, 455] width 147 height 26
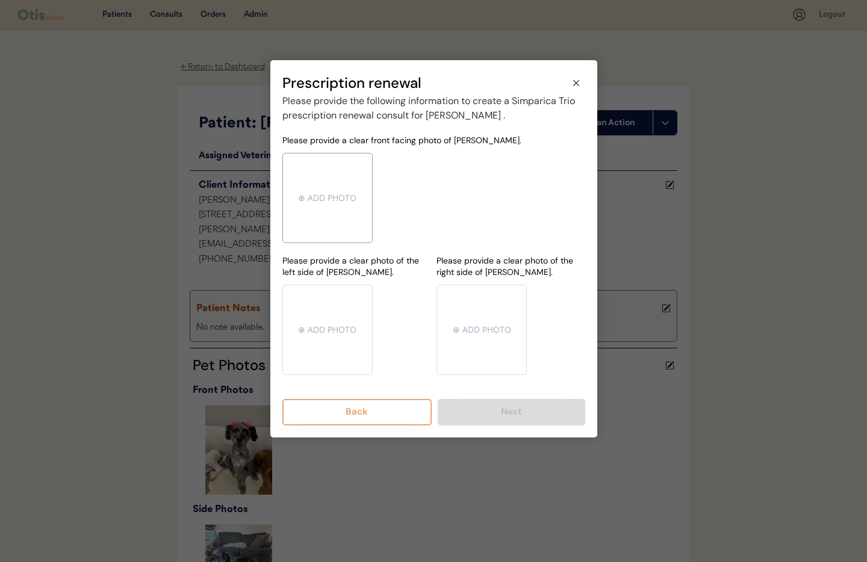
click at [310, 190] on input "file" at bounding box center [327, 197] width 89 height 89
type input "C:\fakepath\mms-MMe093a6e604bddc6519fce7fd0610e452-cda56c0d-9298-4731-be62-1086…"
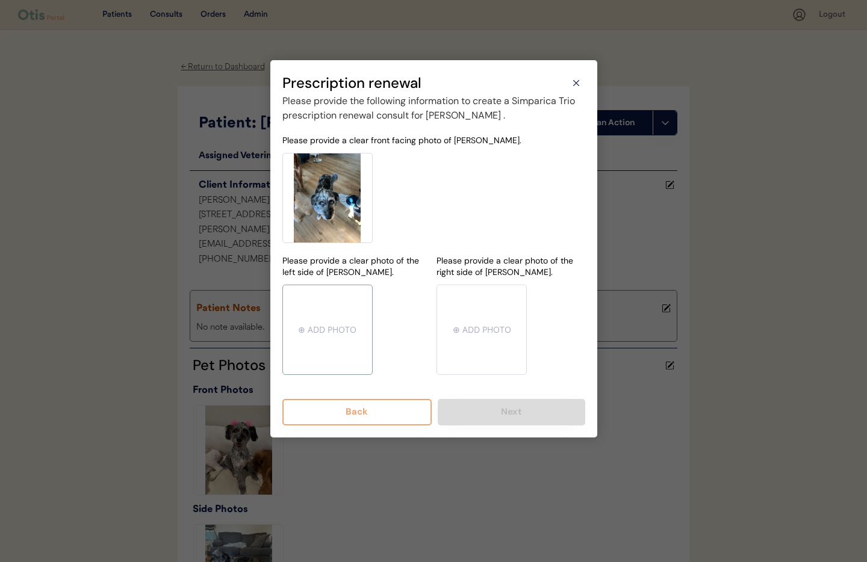
click at [347, 324] on input "file" at bounding box center [327, 329] width 89 height 89
type input "C:\fakepath\mms-MMe093a6e604bddc6519fce7fd0610e452-fcfbb06a-e6b3-4a38-8256-7501…"
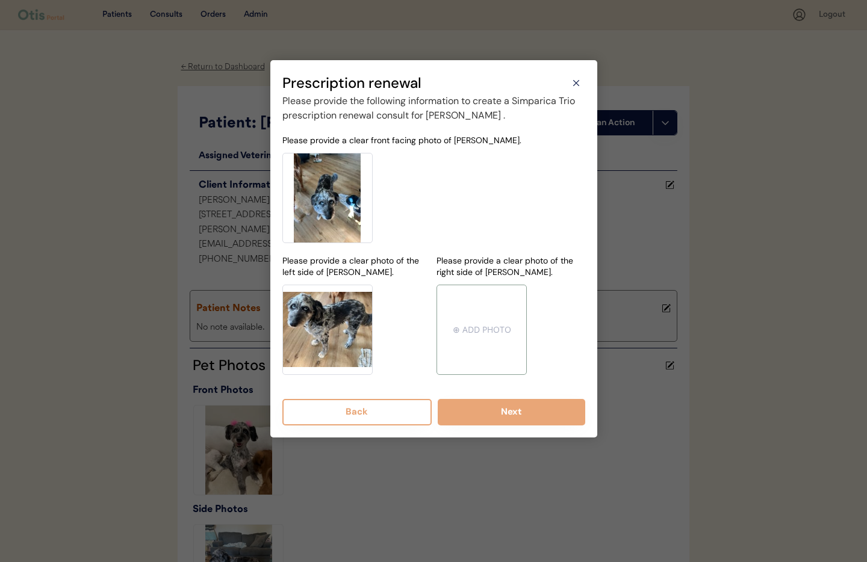
click at [502, 346] on input "file" at bounding box center [481, 329] width 89 height 89
type input "C:\fakepath\mms-MMe093a6e604bddc6519fce7fd0610e452-85f64c25-7dff-4f08-9b0d-6834…"
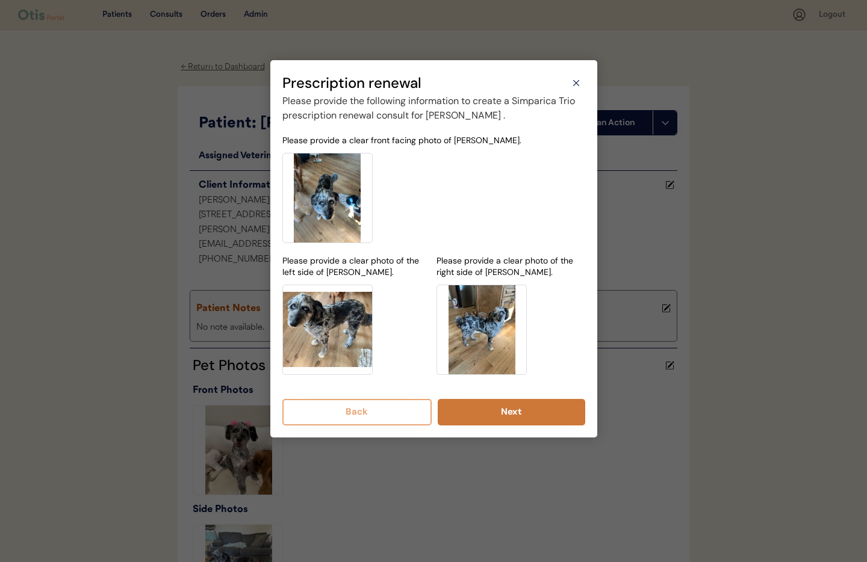
click at [522, 415] on button "Next" at bounding box center [510, 412] width 147 height 26
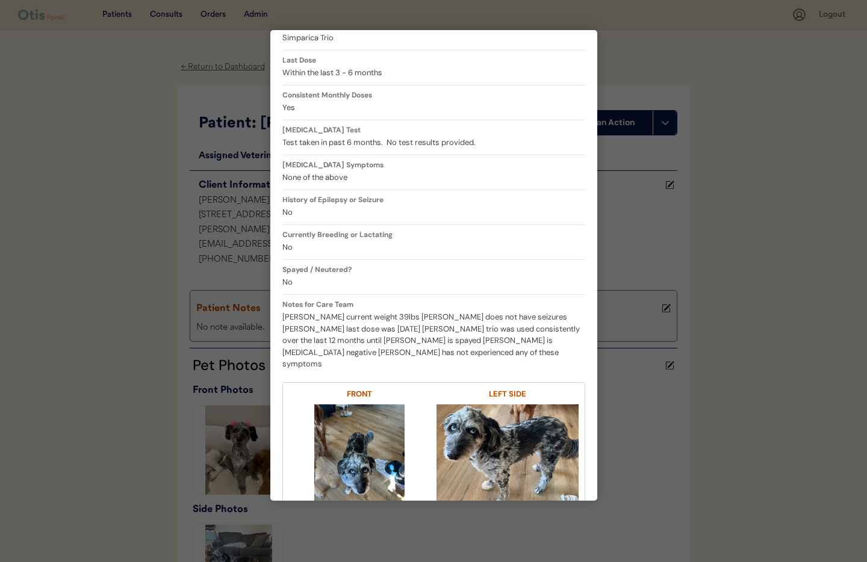
scroll to position [338, 0]
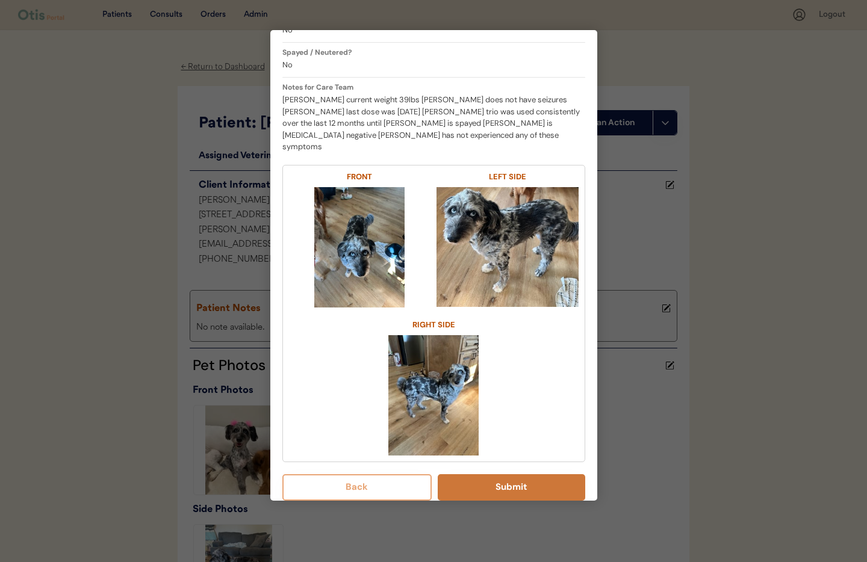
click at [540, 475] on button "Submit" at bounding box center [510, 487] width 147 height 26
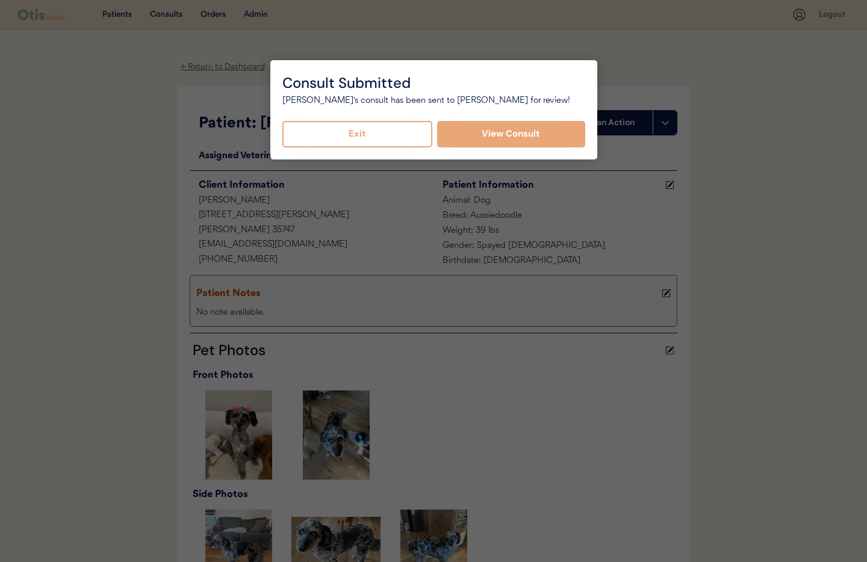
click at [381, 130] on button "Exit" at bounding box center [357, 134] width 150 height 26
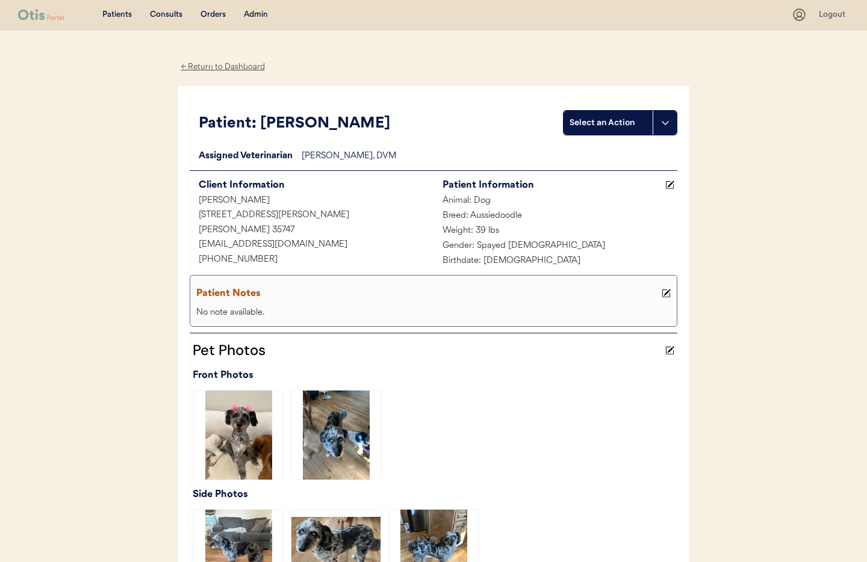
click at [229, 67] on div "← Return to Dashboard" at bounding box center [223, 67] width 90 height 14
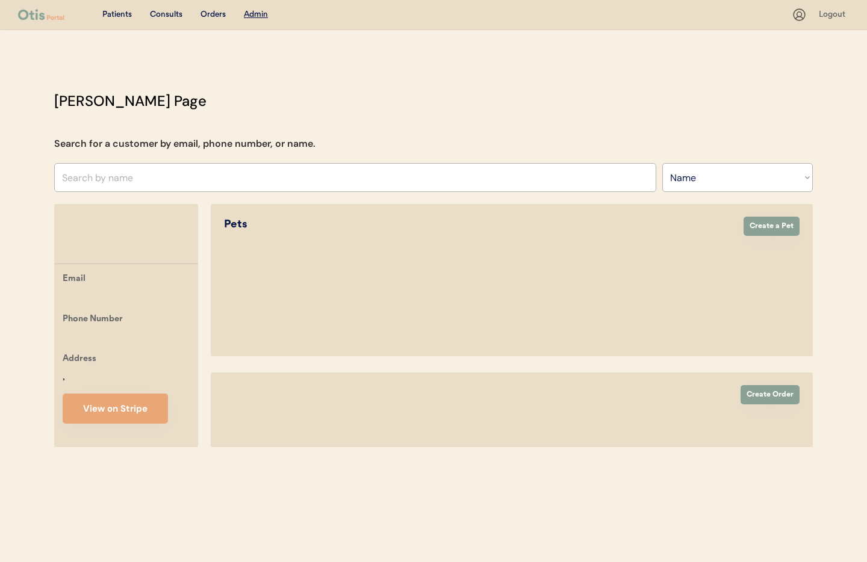
select select ""Name""
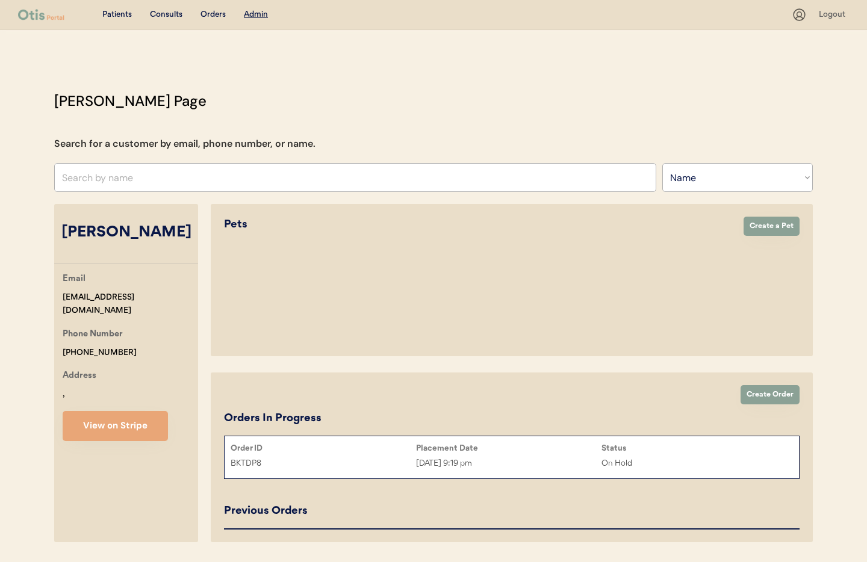
scroll to position [36, 0]
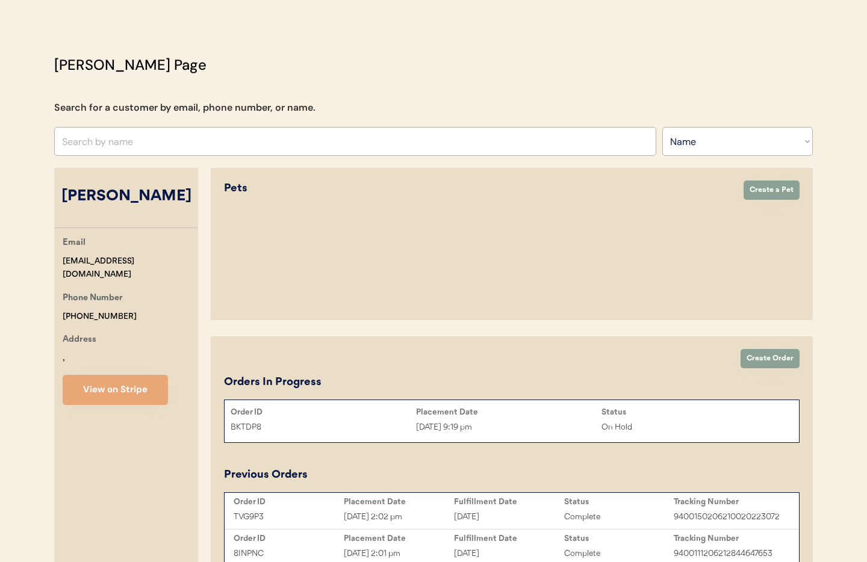
select select "true"
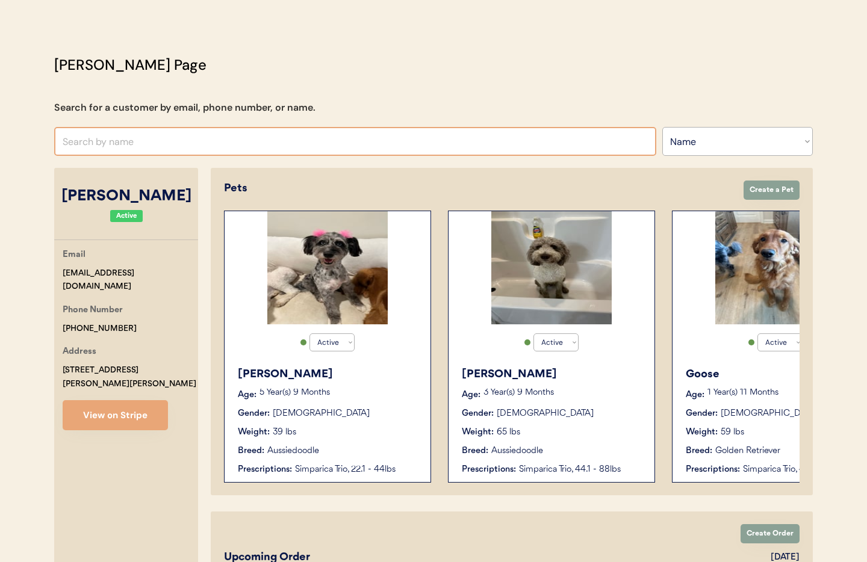
click at [171, 140] on input "text" at bounding box center [355, 141] width 602 height 29
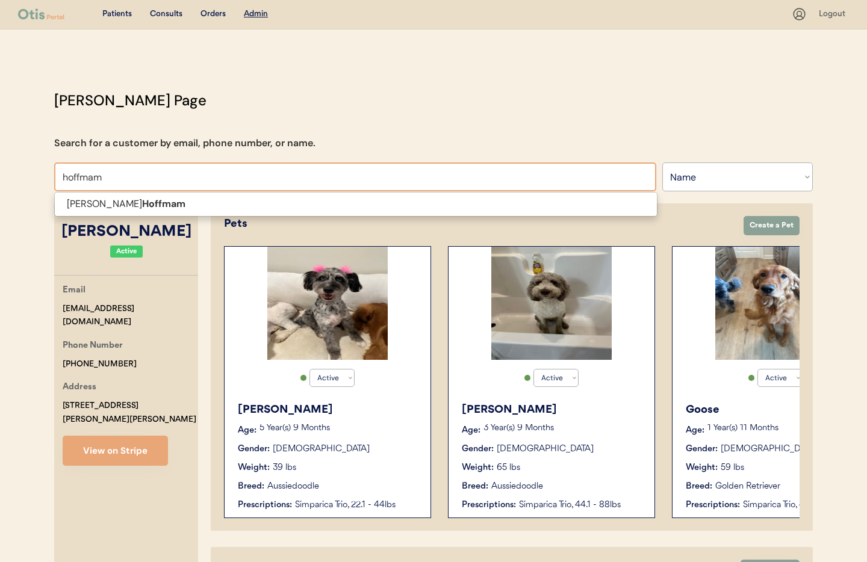
scroll to position [0, 0]
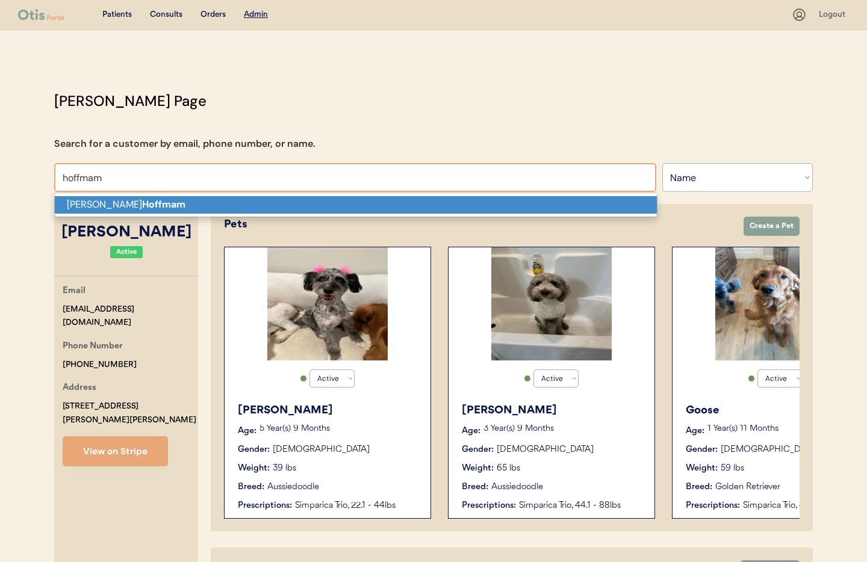
click at [183, 209] on p "[PERSON_NAME]" at bounding box center [356, 204] width 602 height 17
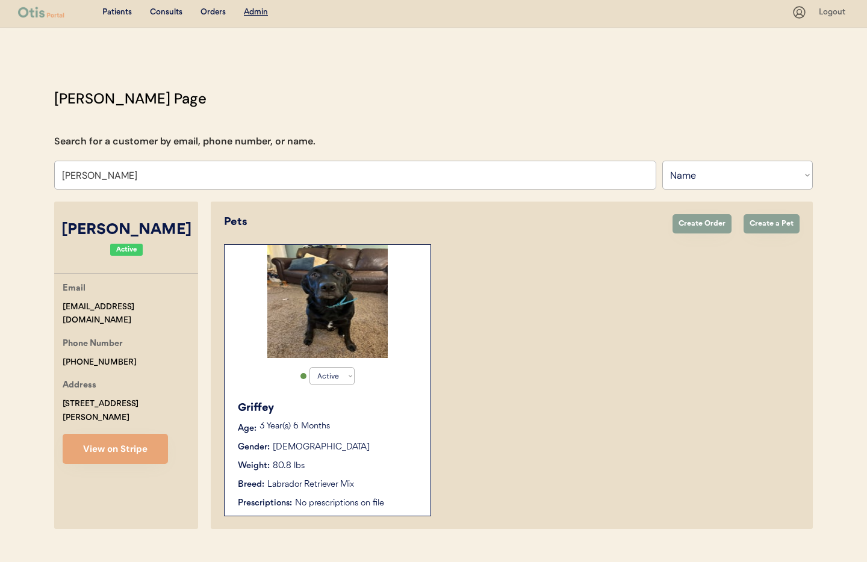
scroll to position [25, 0]
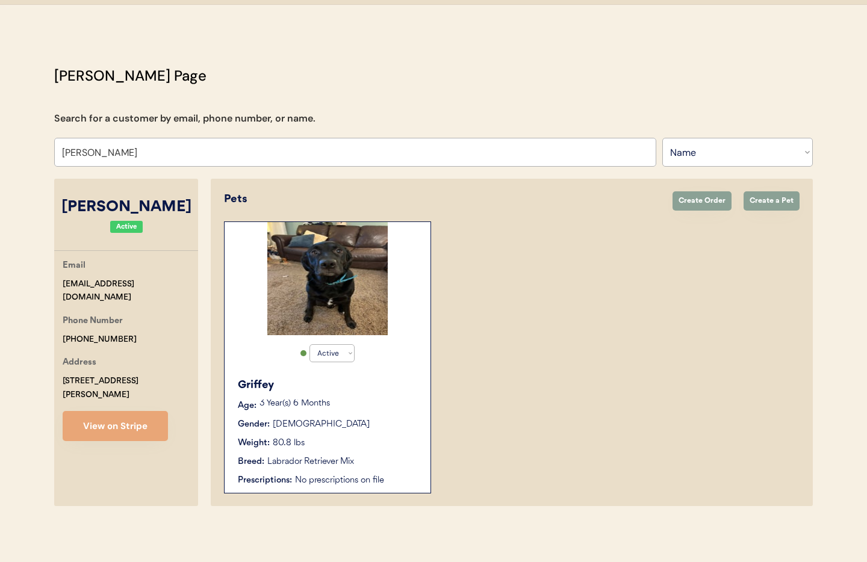
type input "[PERSON_NAME]"
click at [357, 412] on div "Griffey Age: [DEMOGRAPHIC_DATA] Year(s) 6 Months Gender: [DEMOGRAPHIC_DATA] Wei…" at bounding box center [327, 432] width 194 height 122
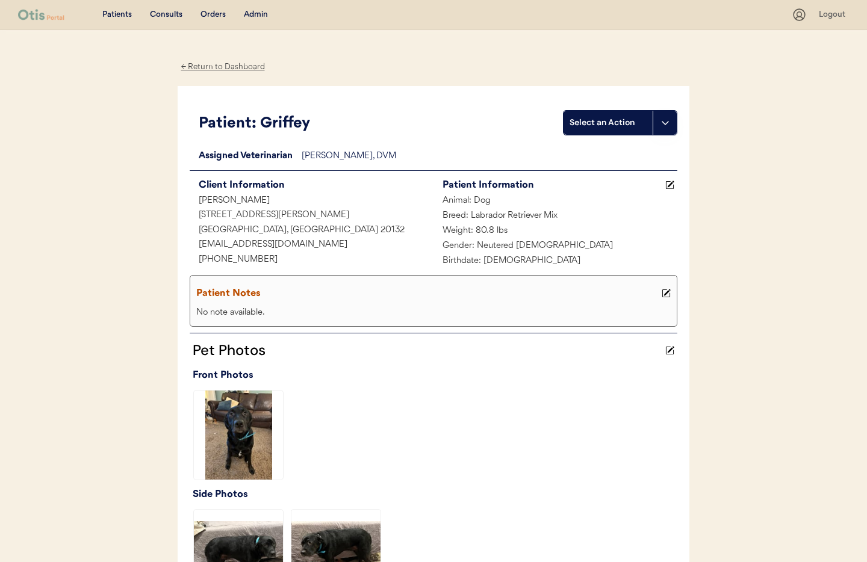
click at [669, 294] on icon at bounding box center [665, 293] width 9 height 9
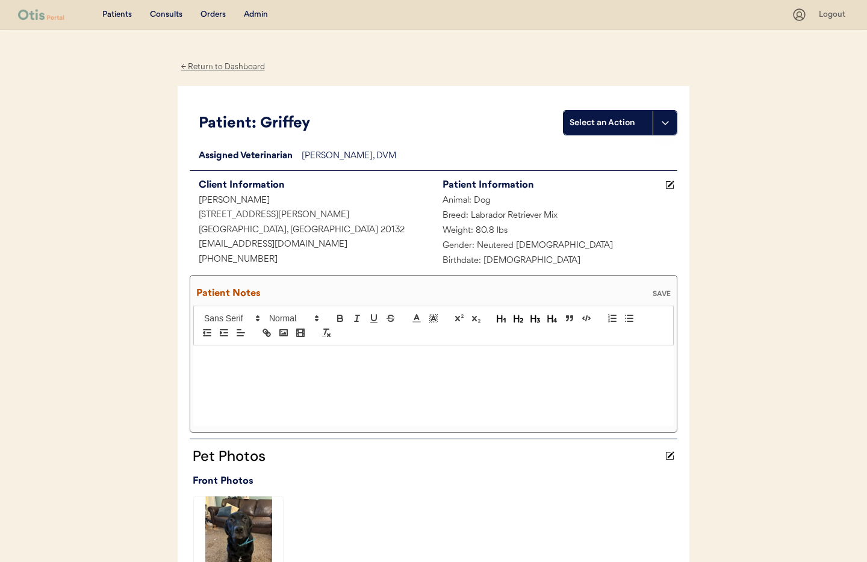
click at [273, 362] on p at bounding box center [433, 358] width 462 height 11
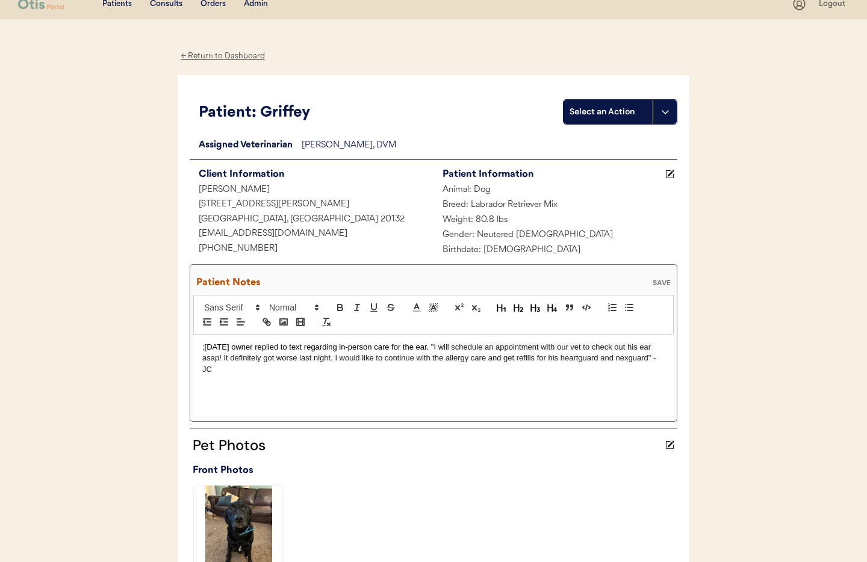
scroll to position [14, 0]
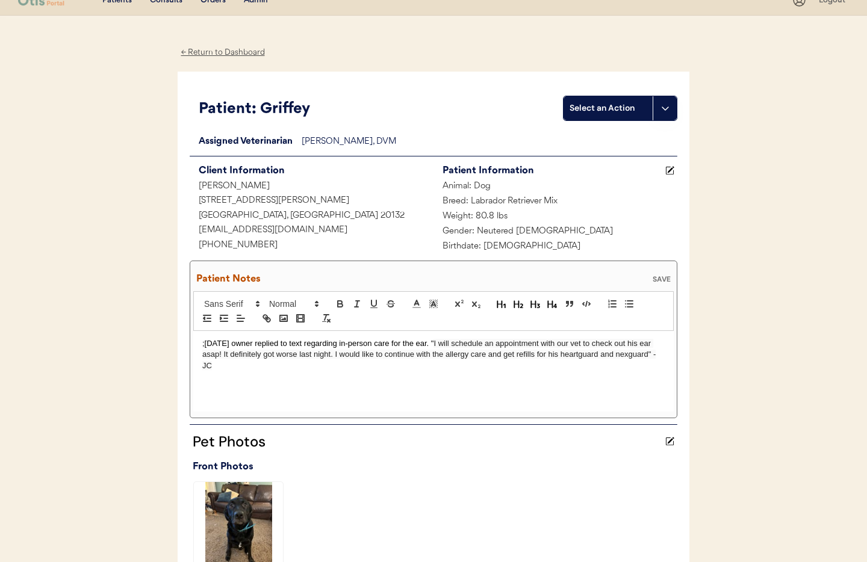
click at [659, 278] on div "SAVE" at bounding box center [661, 279] width 24 height 7
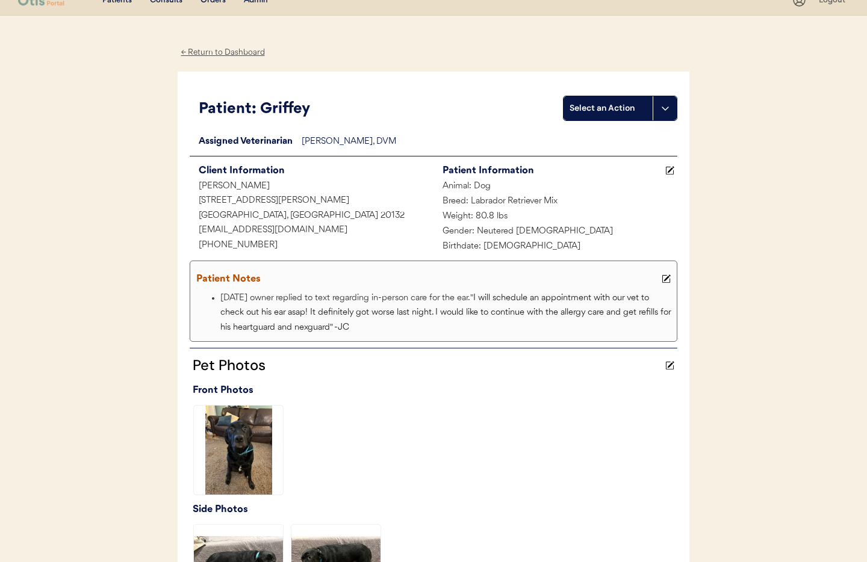
scroll to position [0, 0]
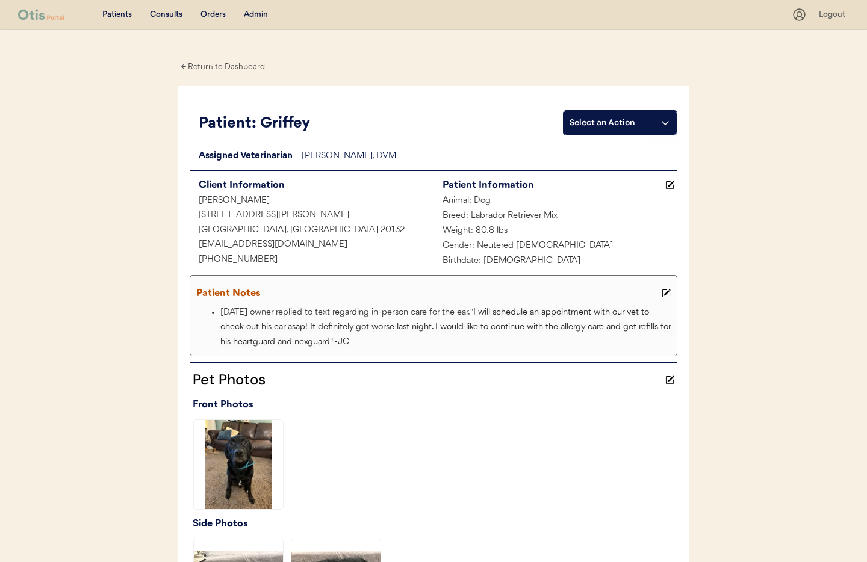
click at [250, 16] on div "Admin" at bounding box center [256, 15] width 24 height 12
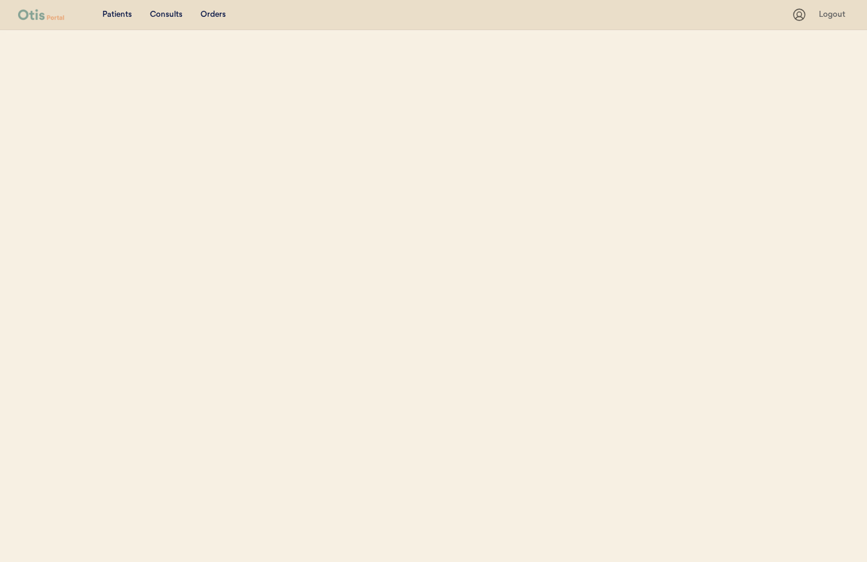
select select ""Name""
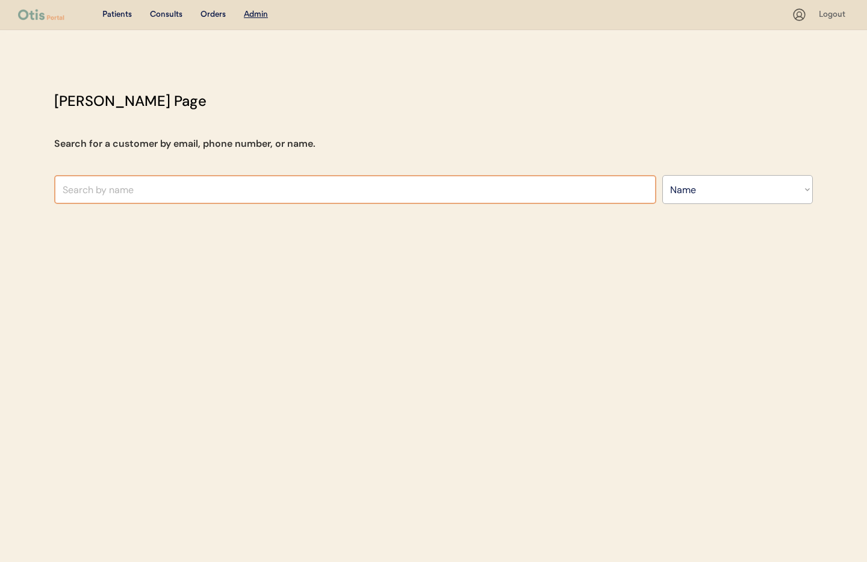
click at [226, 187] on input "text" at bounding box center [355, 189] width 602 height 29
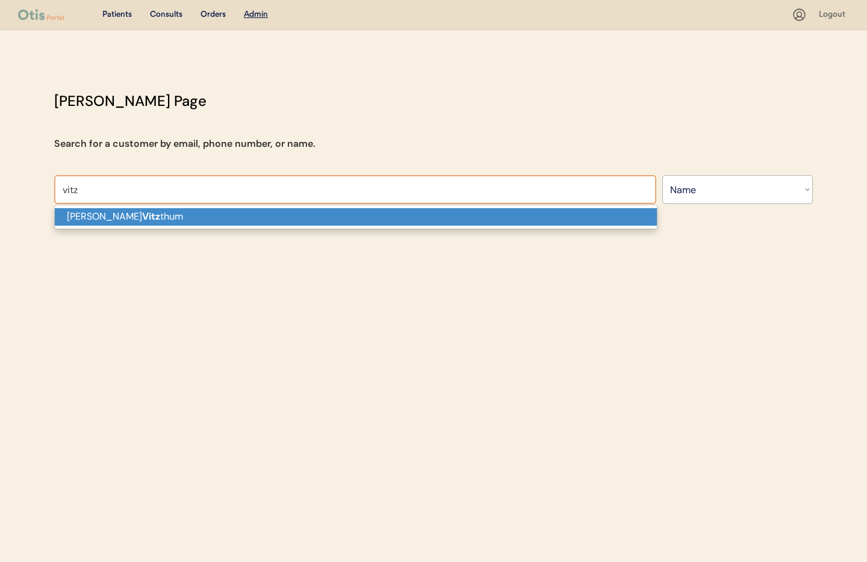
click at [215, 215] on p "[PERSON_NAME] [PERSON_NAME]" at bounding box center [356, 216] width 602 height 17
type input "[PERSON_NAME]"
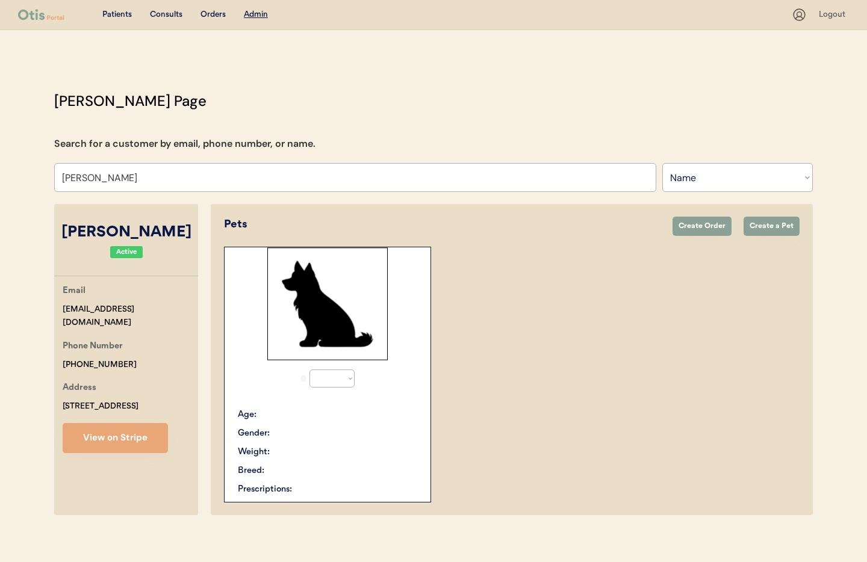
select select "true"
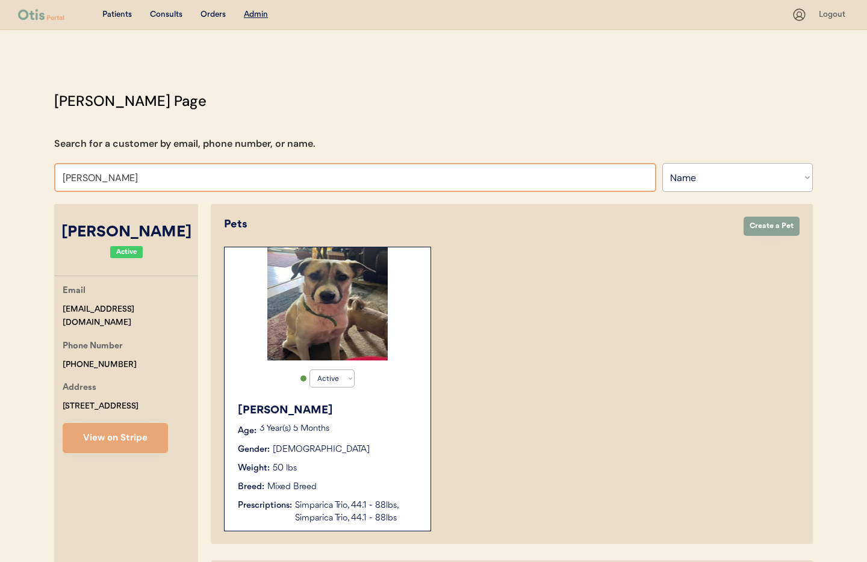
drag, startPoint x: 156, startPoint y: 177, endPoint x: 29, endPoint y: 173, distance: 126.4
click at [29, 173] on div "Patients Consults Orders Admin Logout [PERSON_NAME] Admin Page Search for a cus…" at bounding box center [433, 510] width 867 height 1021
type input "kaylee"
type input "[PERSON_NAME]"
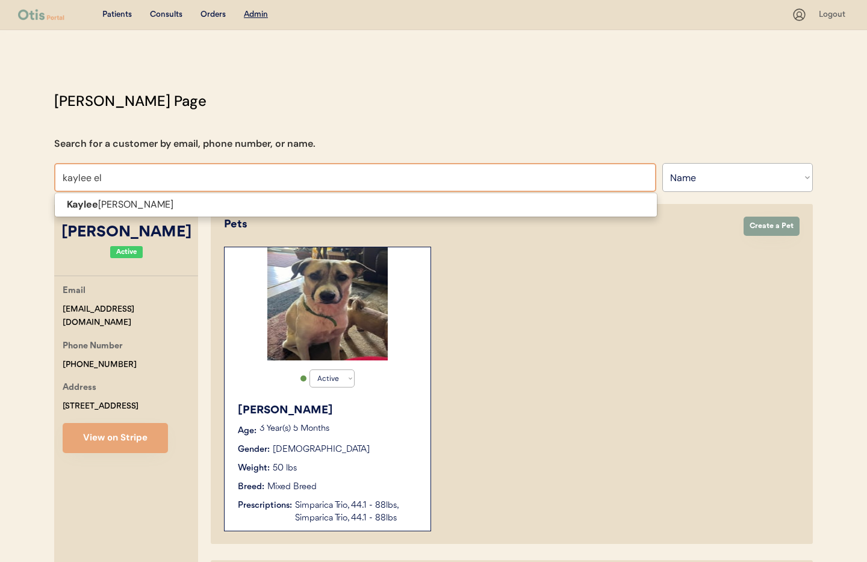
type input "[PERSON_NAME]"
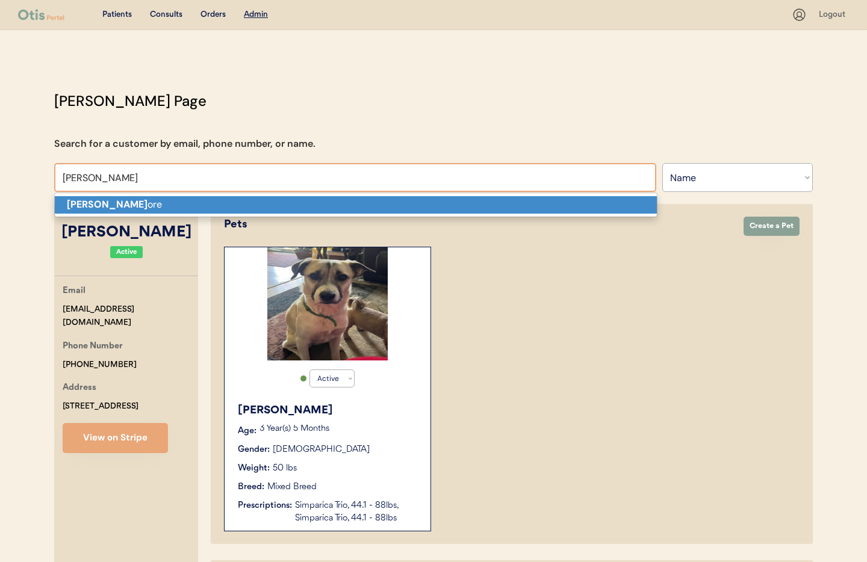
click at [108, 209] on strong "[PERSON_NAME]" at bounding box center [107, 204] width 81 height 13
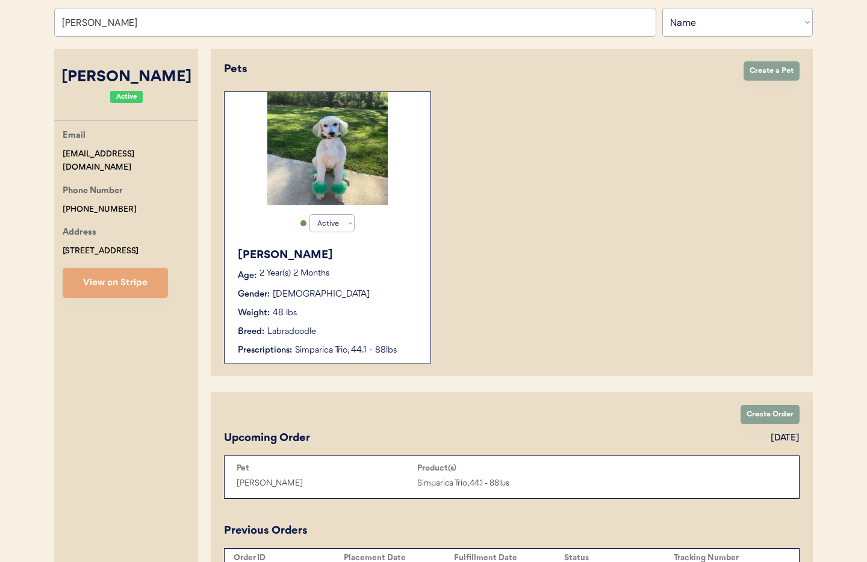
type input "[PERSON_NAME]"
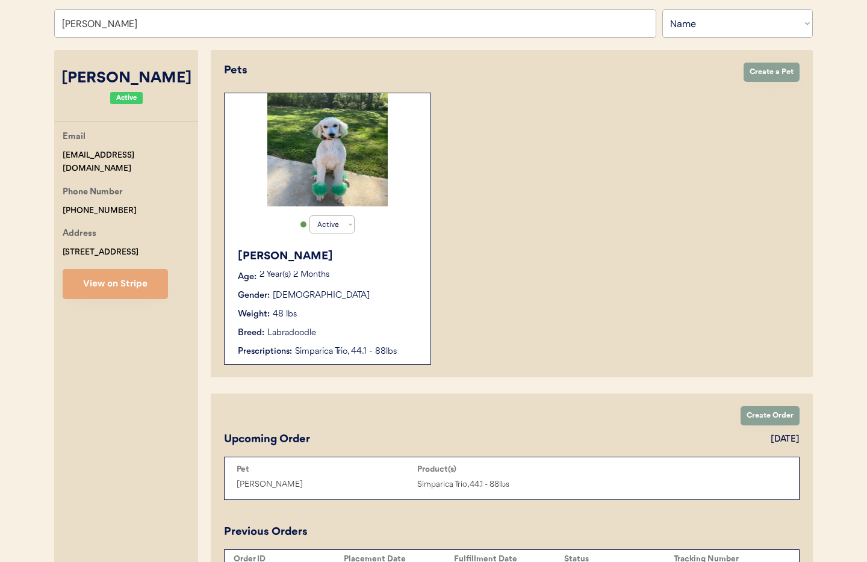
click at [392, 298] on div "Gender: Male" at bounding box center [328, 295] width 181 height 13
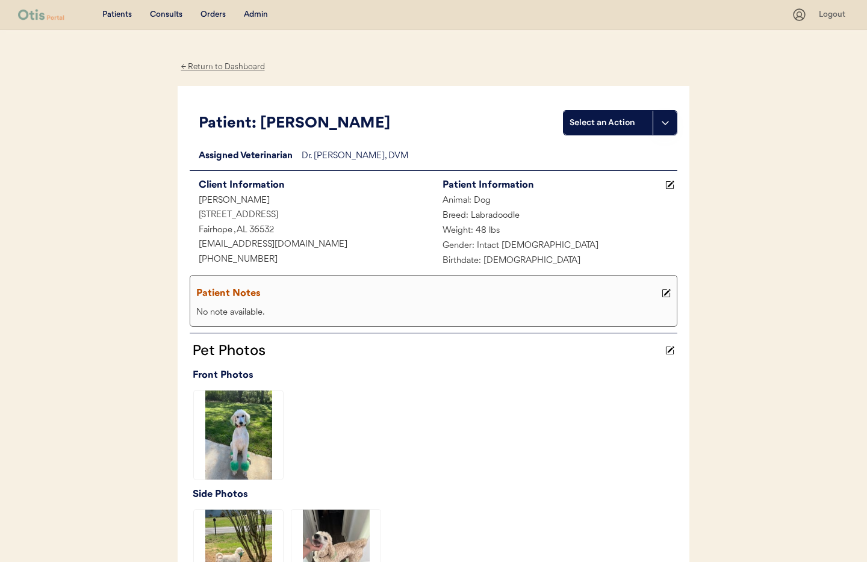
drag, startPoint x: 226, startPoint y: 66, endPoint x: 227, endPoint y: 74, distance: 7.9
click at [226, 66] on div "← Return to Dashboard" at bounding box center [223, 67] width 90 height 14
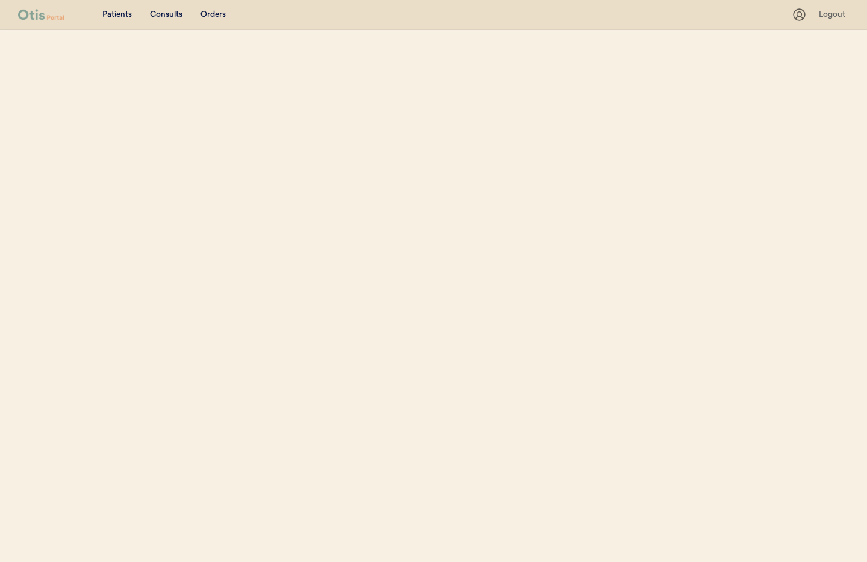
select select ""Name""
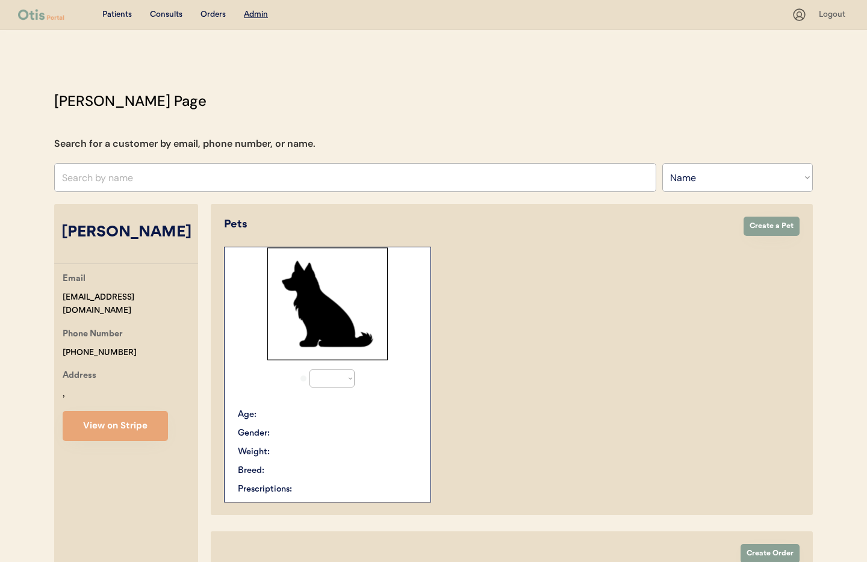
select select "true"
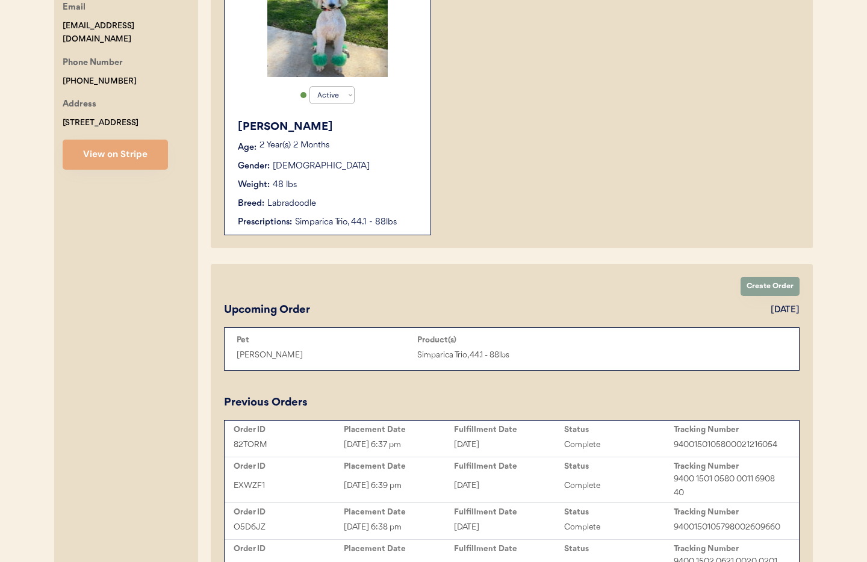
scroll to position [284, 0]
click at [499, 436] on div "82TORM Aug 14, 2025 6:37 pm August 15, 2025 Complete 9400150105800021216054" at bounding box center [511, 444] width 568 height 18
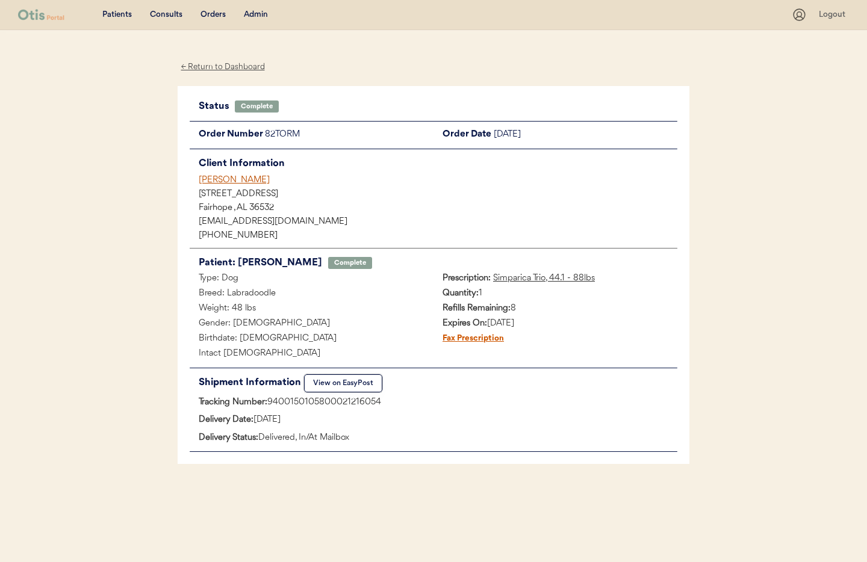
click at [344, 386] on button "View on EasyPost" at bounding box center [343, 383] width 78 height 18
click at [223, 64] on div "← Return to Dashboard" at bounding box center [223, 67] width 90 height 14
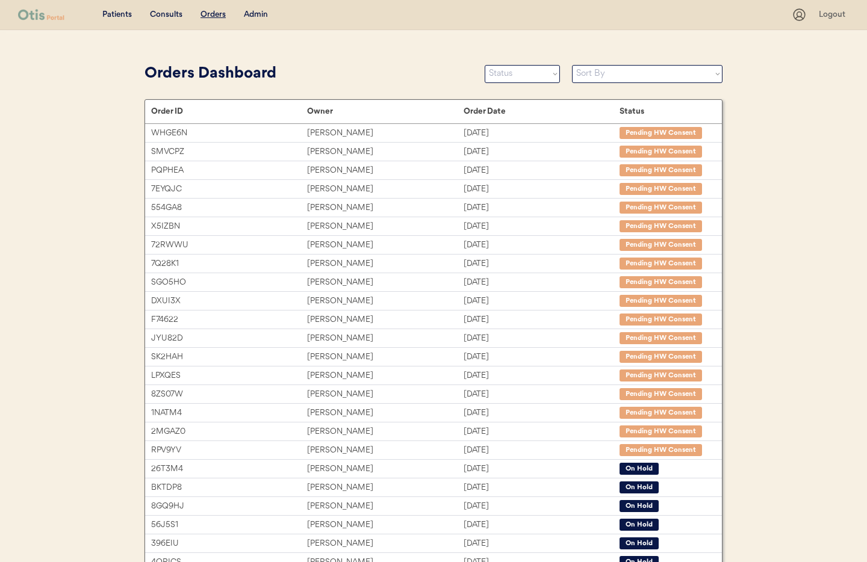
click at [258, 10] on div "Admin" at bounding box center [256, 15] width 24 height 12
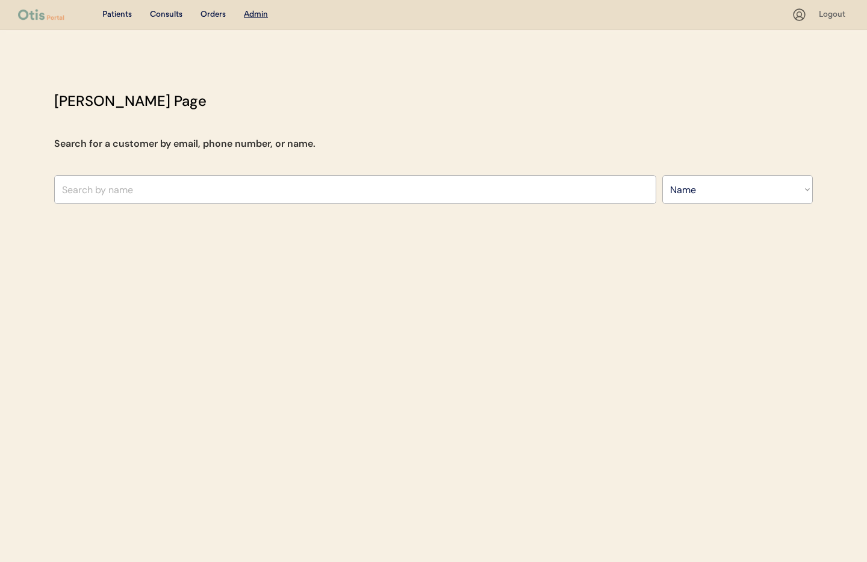
select select ""Name""
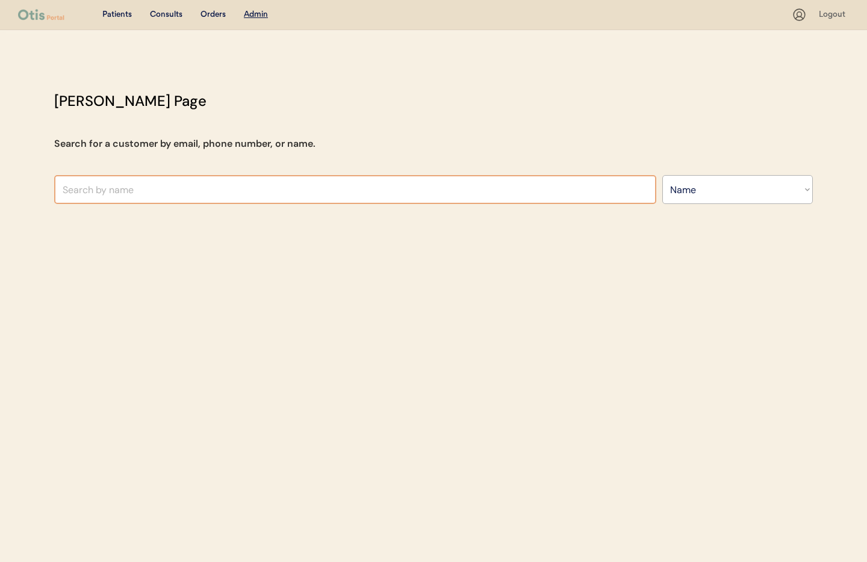
click at [239, 196] on input "text" at bounding box center [355, 189] width 602 height 29
type input "em"
type input "[PERSON_NAME]"
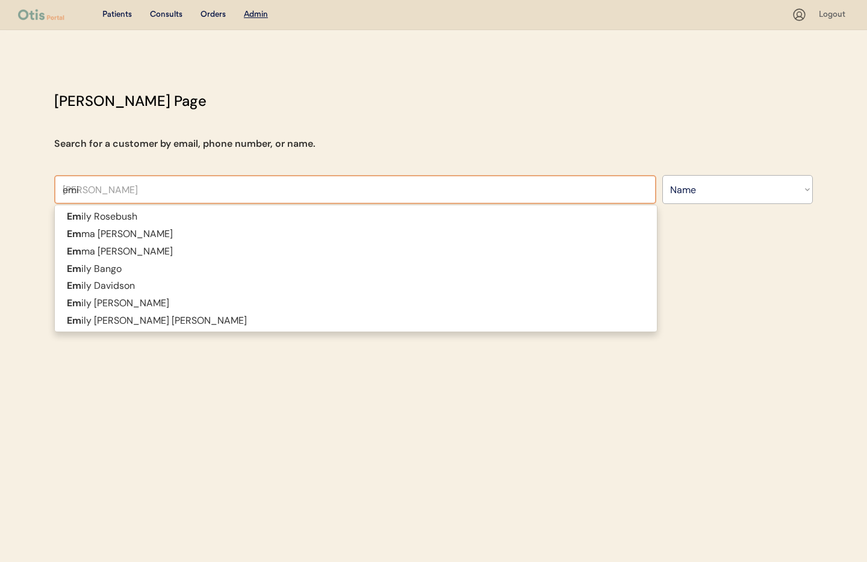
type input "[PERSON_NAME]"
type input "emili"
type input "[PERSON_NAME]"
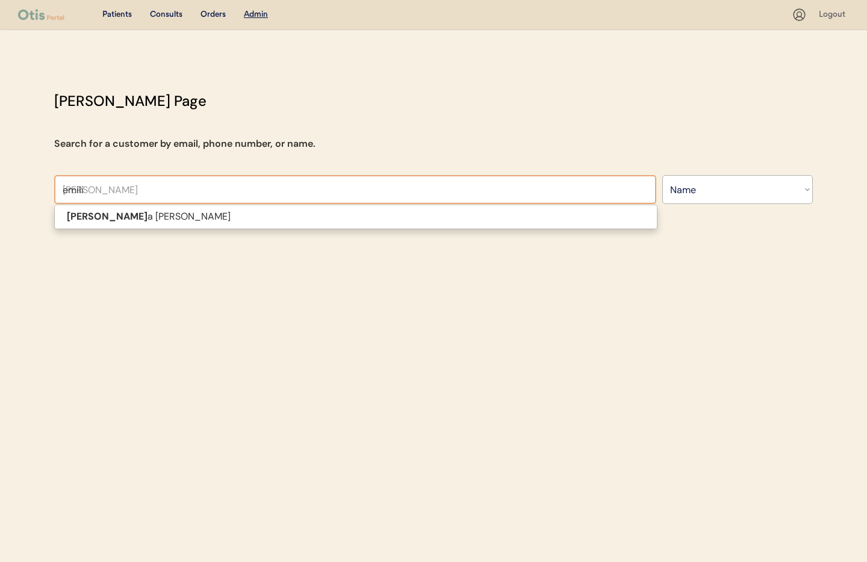
click at [225, 219] on p "[PERSON_NAME]" at bounding box center [356, 216] width 602 height 17
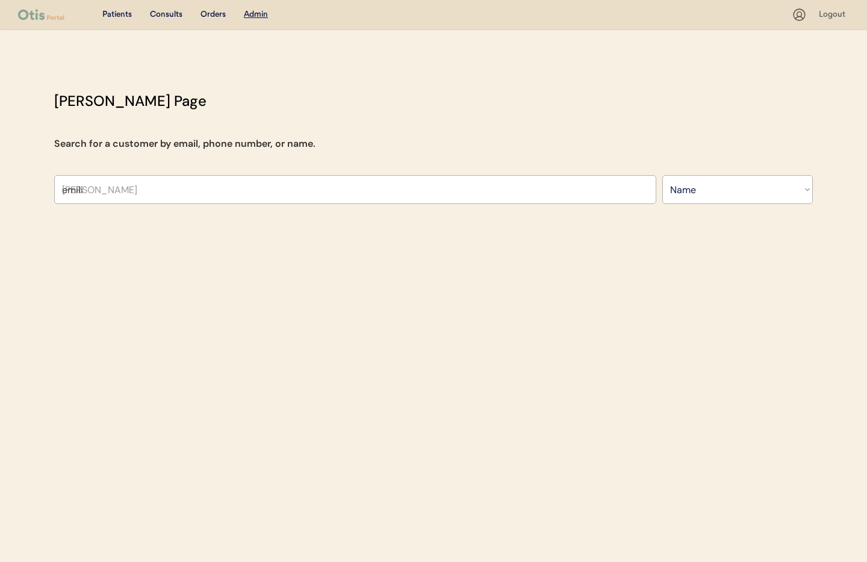
type input "[PERSON_NAME]"
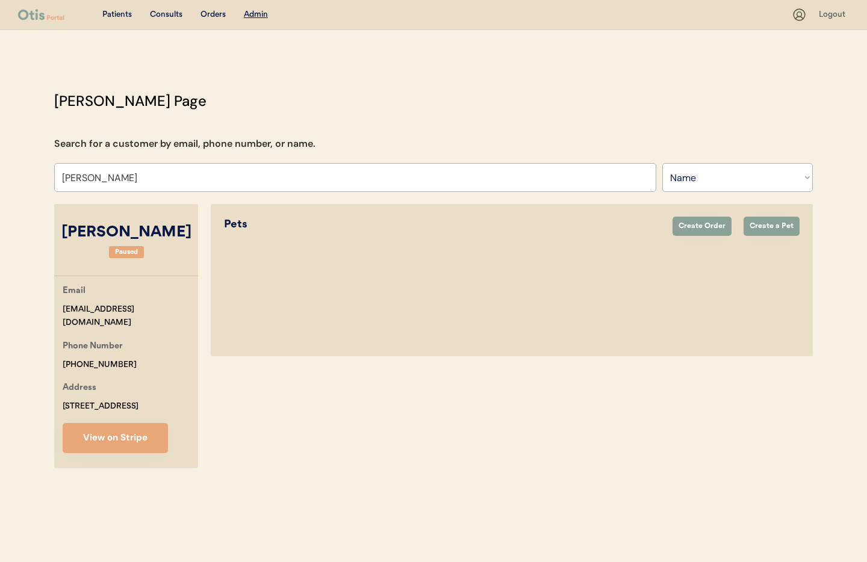
select select "true"
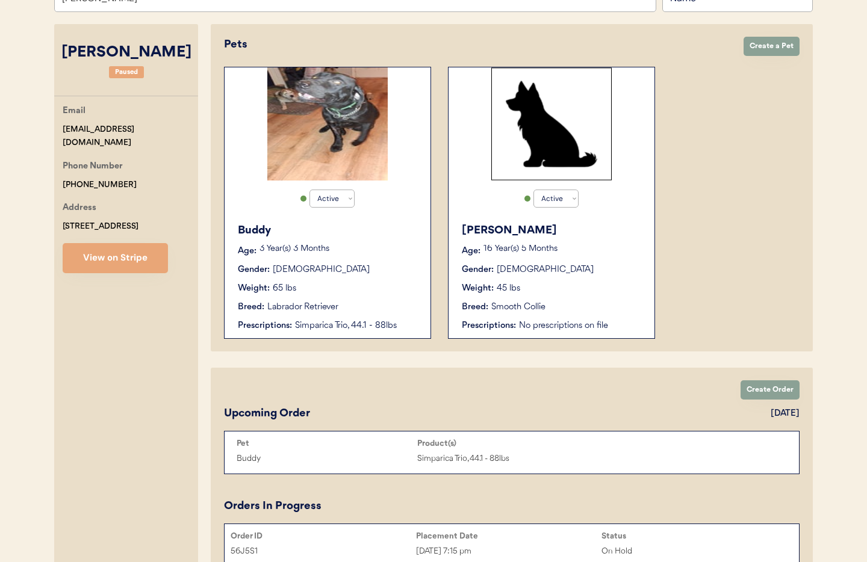
scroll to position [183, 0]
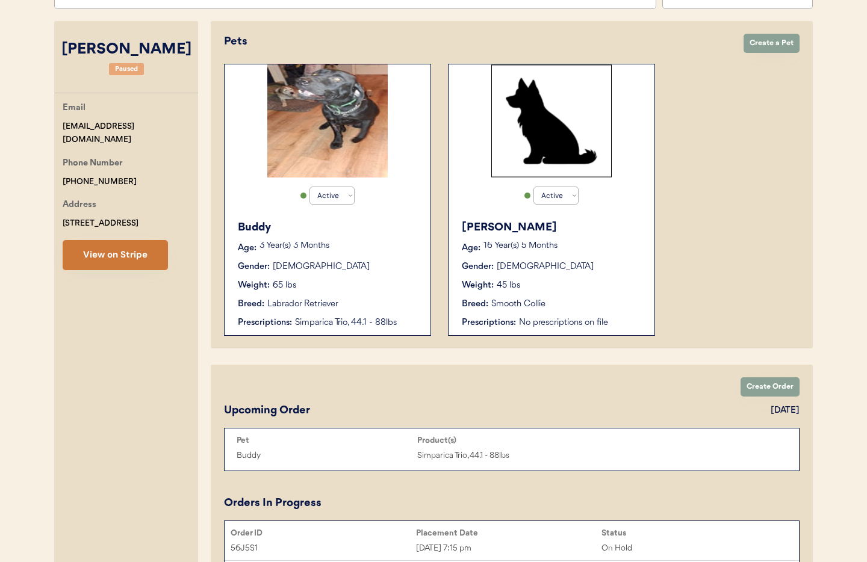
type input "[PERSON_NAME]"
click at [108, 261] on button "View on Stripe" at bounding box center [115, 255] width 105 height 30
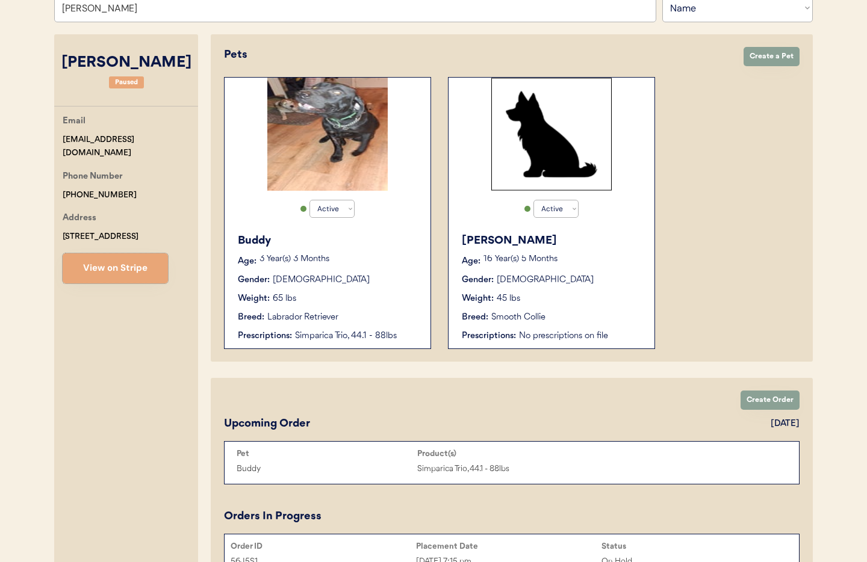
scroll to position [168, 0]
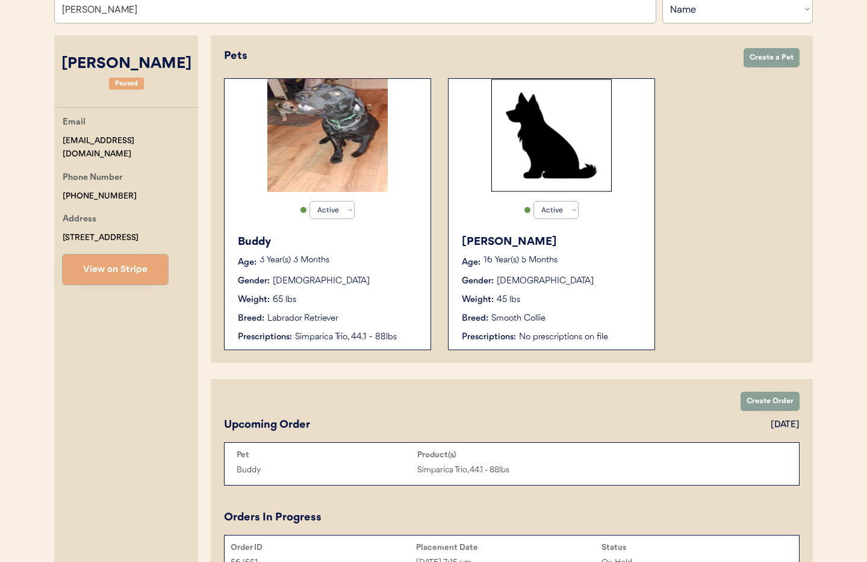
click at [373, 303] on div "Weight: 65 lbs" at bounding box center [328, 300] width 181 height 13
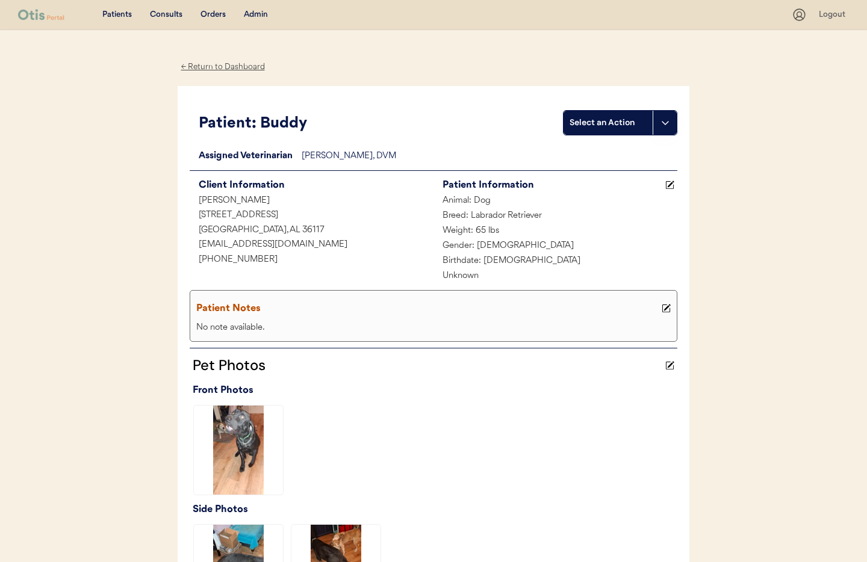
click at [252, 17] on div "Admin" at bounding box center [256, 15] width 24 height 12
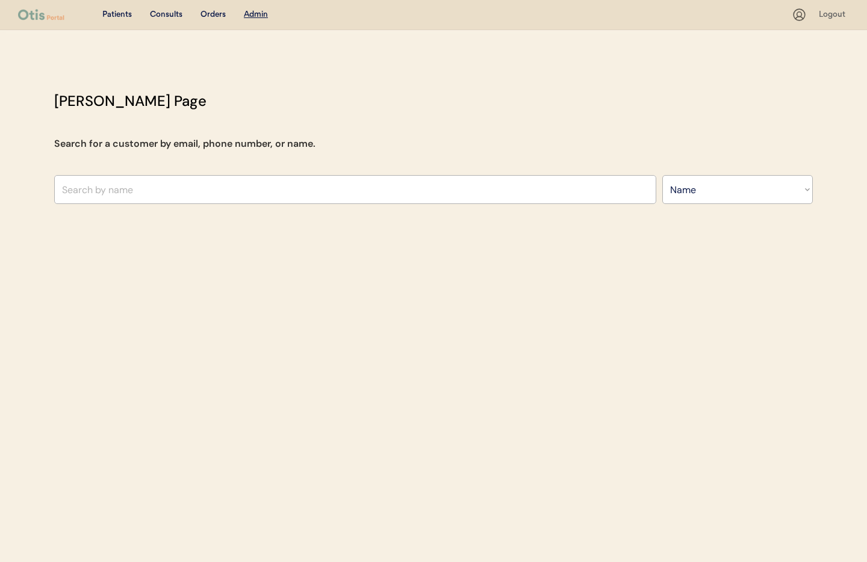
select select ""Name""
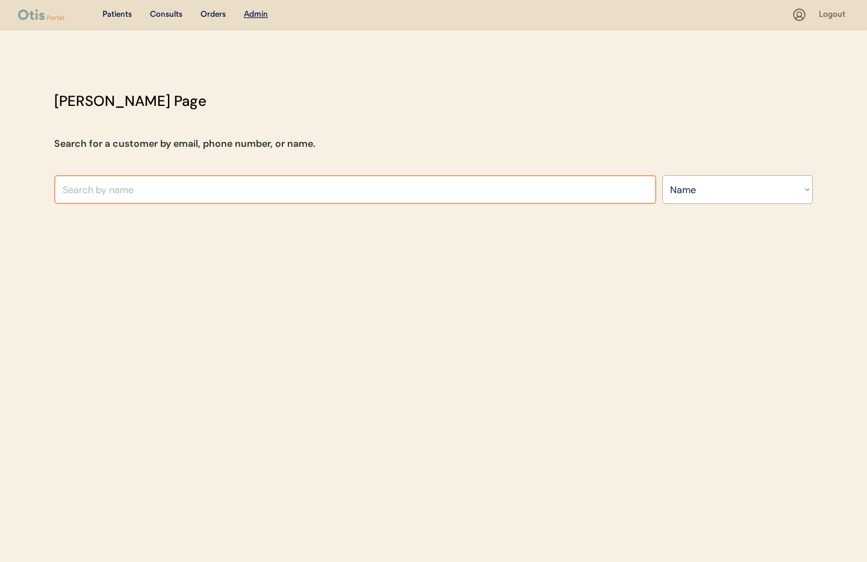
click at [155, 194] on input "text" at bounding box center [355, 189] width 602 height 29
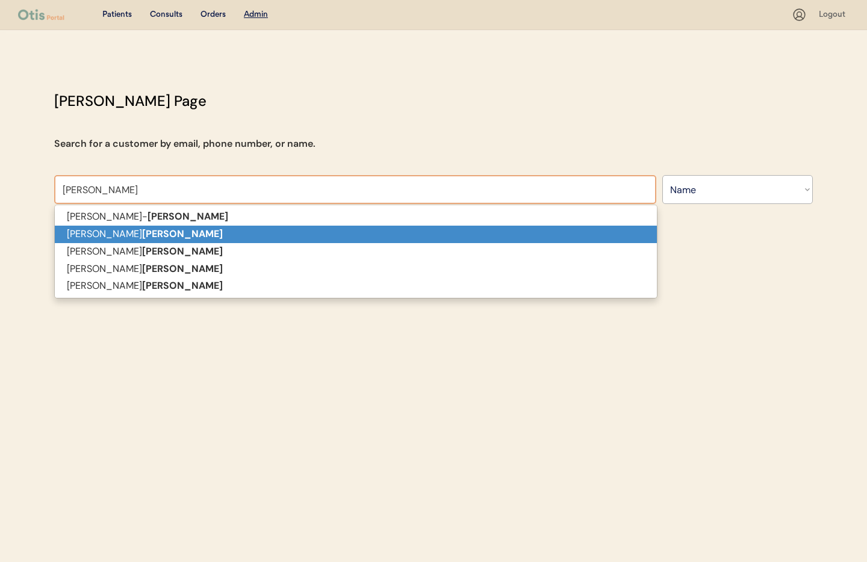
click at [128, 238] on p "[PERSON_NAME]" at bounding box center [356, 234] width 602 height 17
type input "[PERSON_NAME]"
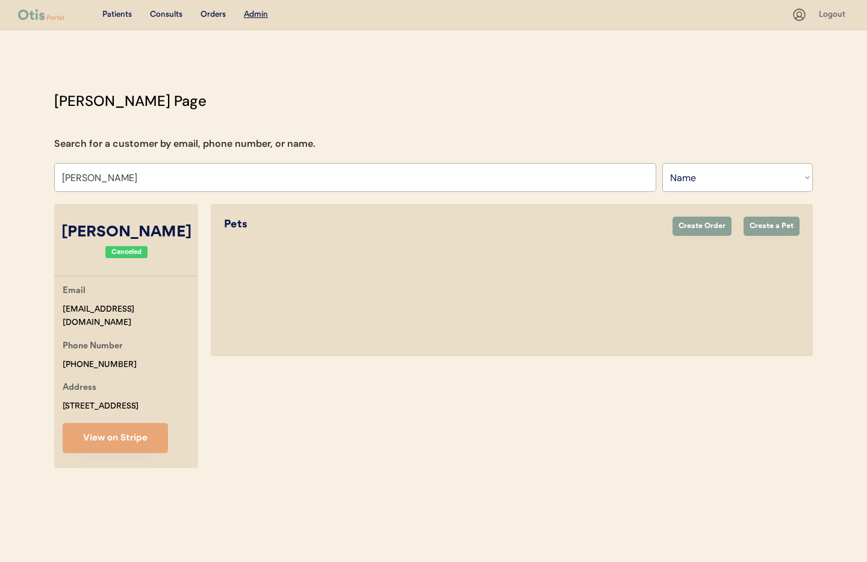
select select "true"
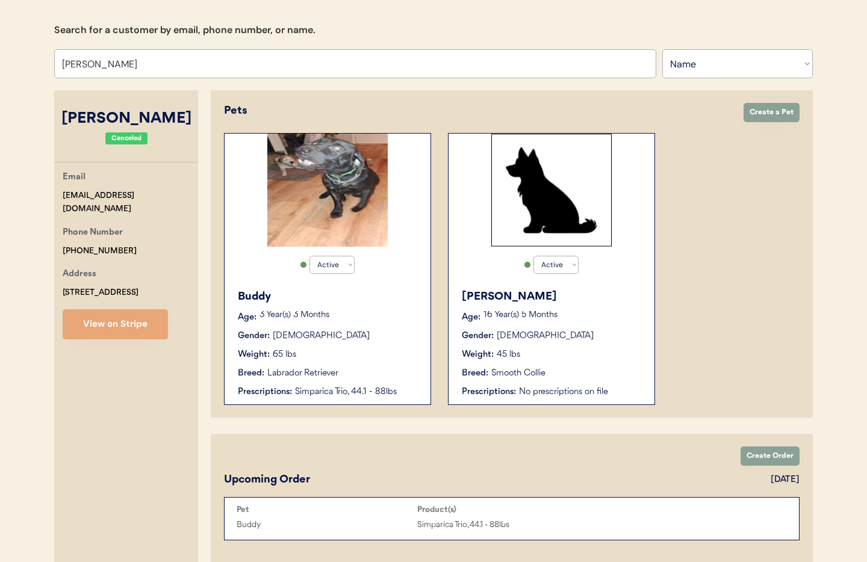
scroll to position [290, 0]
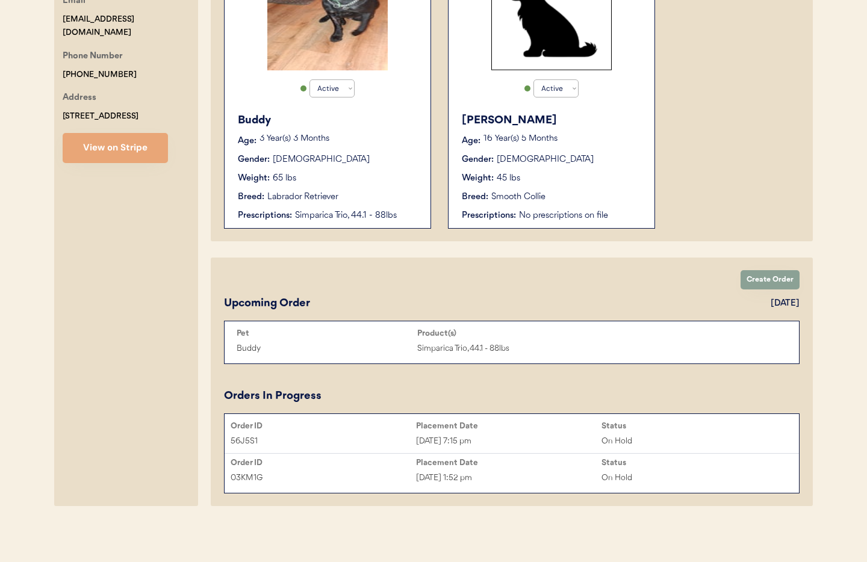
type input "[PERSON_NAME]"
click at [511, 436] on div "[DATE] 7:15 pm" at bounding box center [508, 441] width 185 height 14
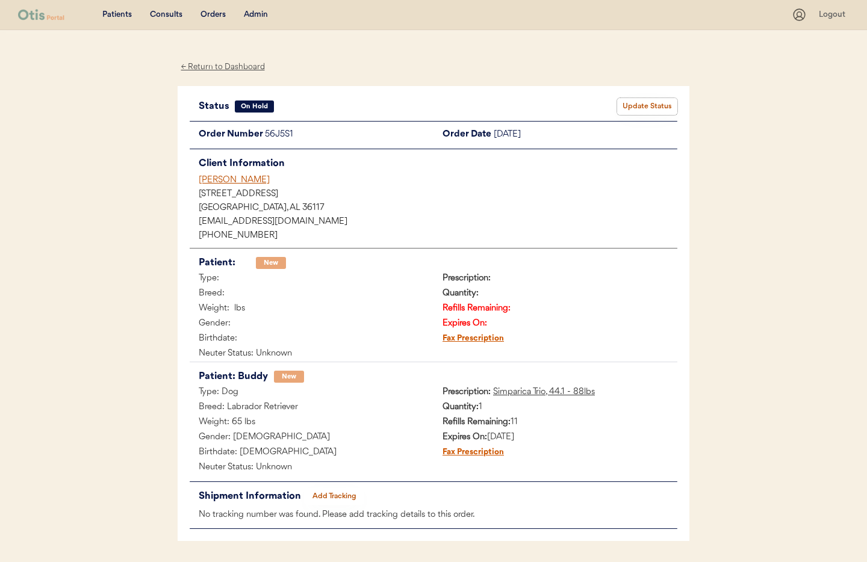
click at [635, 103] on button "Update Status" at bounding box center [647, 106] width 60 height 17
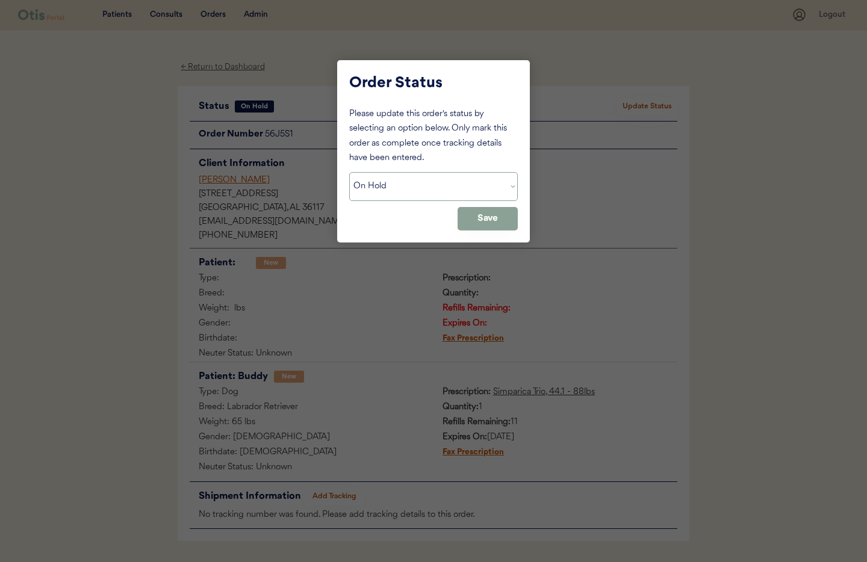
click at [400, 188] on select "Status On Hold New In Progress Complete Pending HW Consent Cancelled" at bounding box center [433, 186] width 168 height 29
select select ""cancelled""
click at [349, 172] on select "Status On Hold New In Progress Complete Pending HW Consent Cancelled" at bounding box center [433, 186] width 168 height 29
click at [478, 220] on button "Save" at bounding box center [487, 218] width 60 height 23
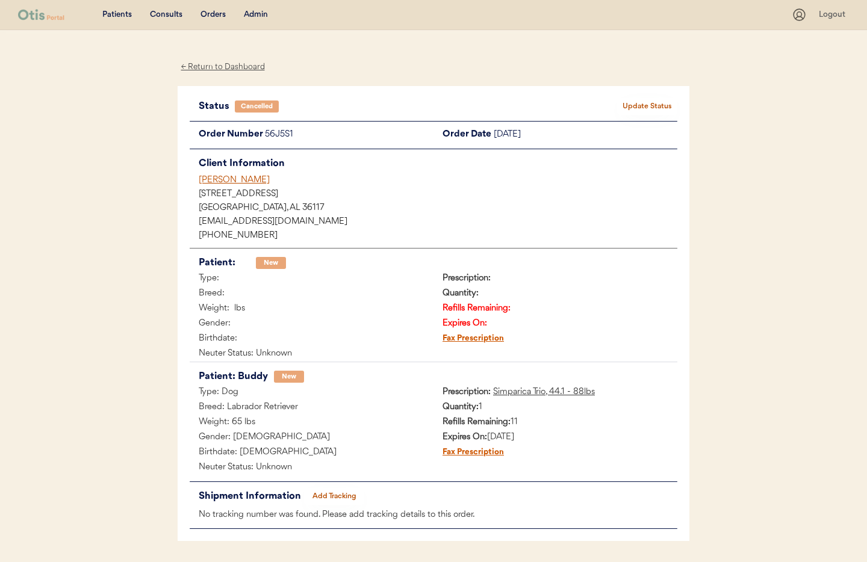
click at [227, 70] on div "← Return to Dashboard" at bounding box center [223, 67] width 90 height 14
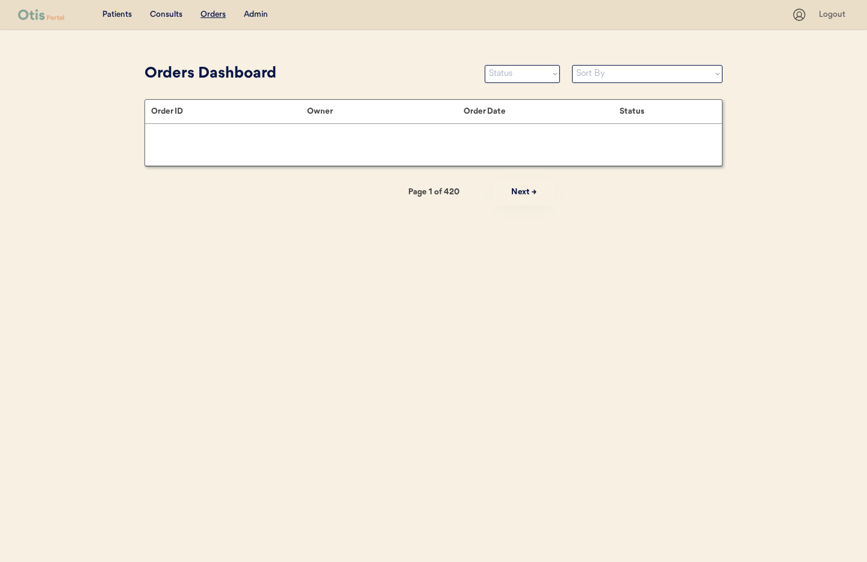
click at [255, 14] on div "Admin" at bounding box center [256, 15] width 24 height 12
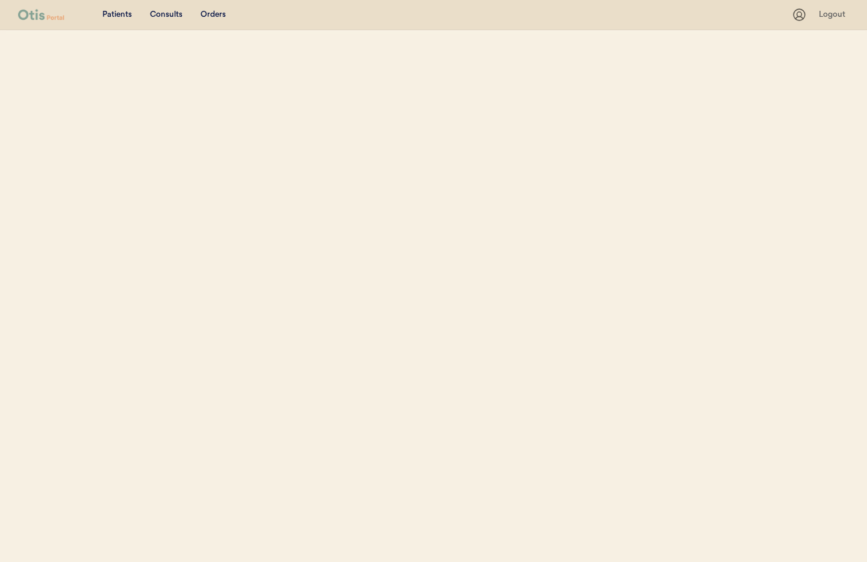
select select ""Name""
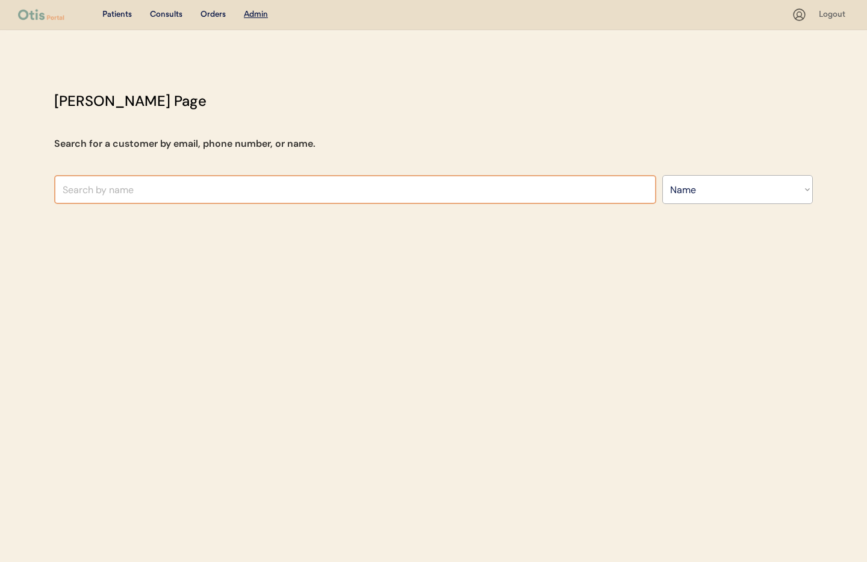
click at [154, 192] on input "text" at bounding box center [355, 189] width 602 height 29
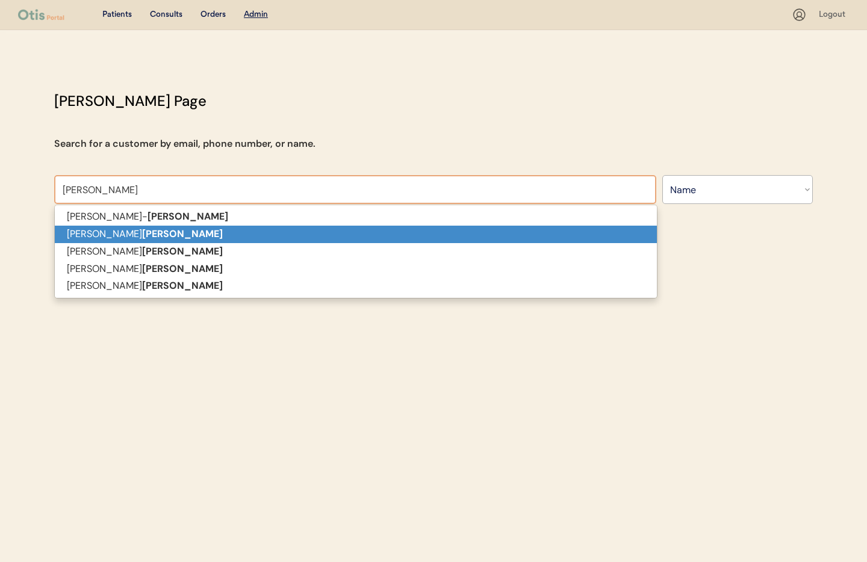
click at [137, 231] on p "[PERSON_NAME]" at bounding box center [356, 234] width 602 height 17
type input "[PERSON_NAME]"
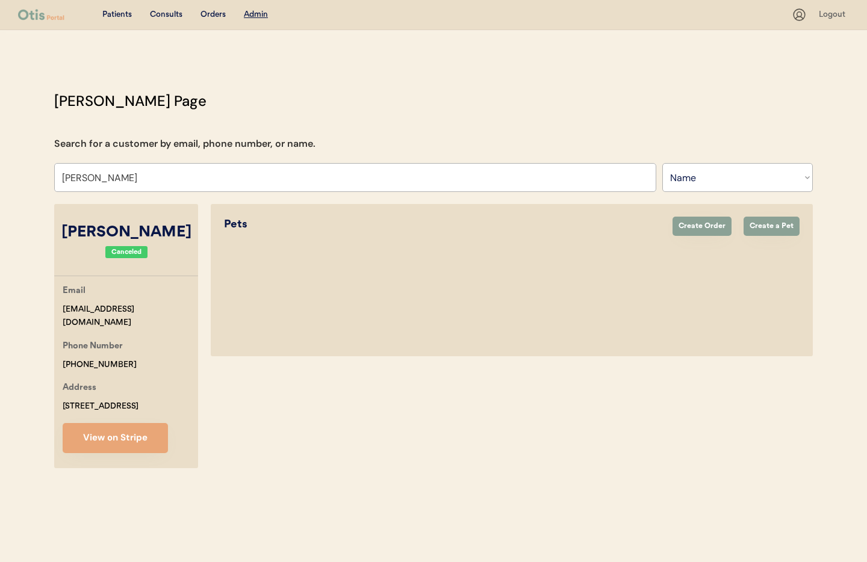
select select "true"
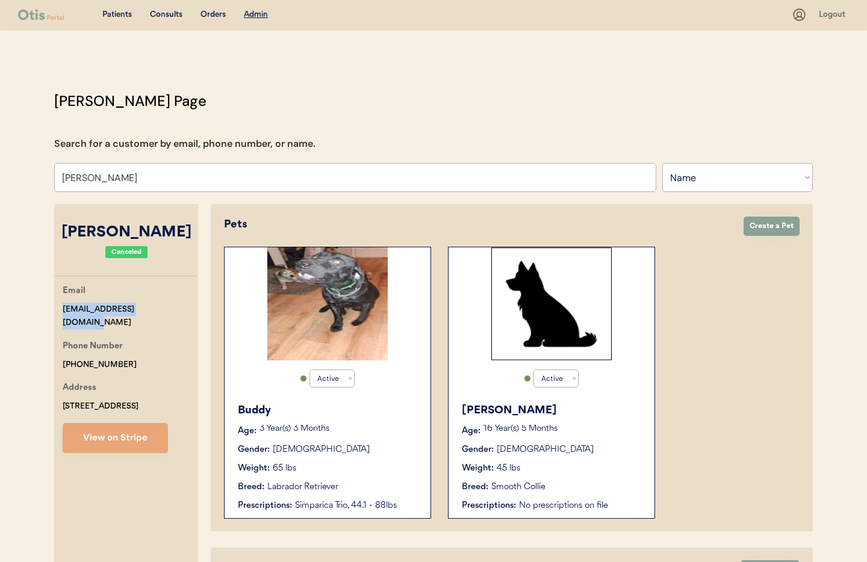
drag, startPoint x: 167, startPoint y: 310, endPoint x: 63, endPoint y: 308, distance: 104.1
click at [49, 308] on div "[PERSON_NAME] Page Search for a customer by email, phone number, or name. [PERS…" at bounding box center [433, 446] width 782 height 712
copy div "[EMAIL_ADDRESS][DOMAIN_NAME]"
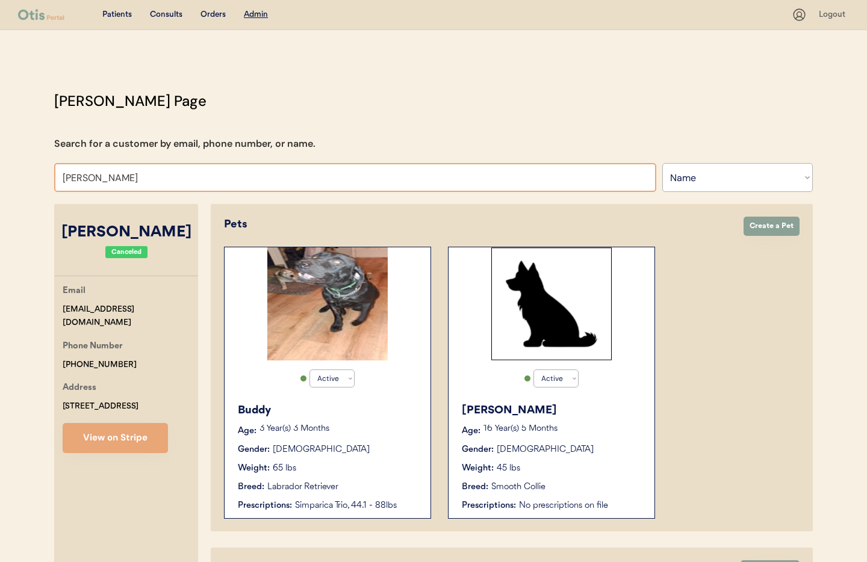
drag, startPoint x: 129, startPoint y: 181, endPoint x: 18, endPoint y: 175, distance: 110.9
click at [18, 175] on div "Patients Consults Orders Admin Logout [PERSON_NAME] Admin Page Search for a cus…" at bounding box center [433, 426] width 867 height 852
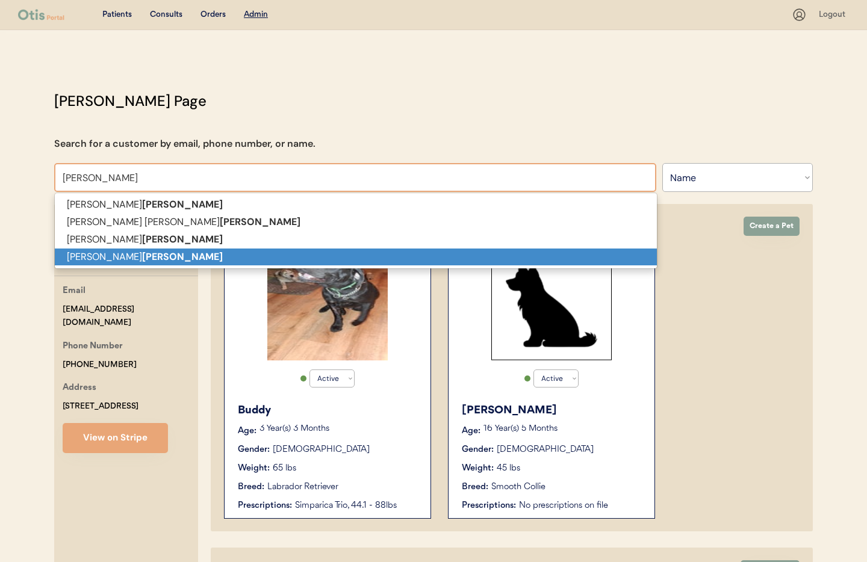
click at [95, 252] on p "[PERSON_NAME]" at bounding box center [356, 257] width 602 height 17
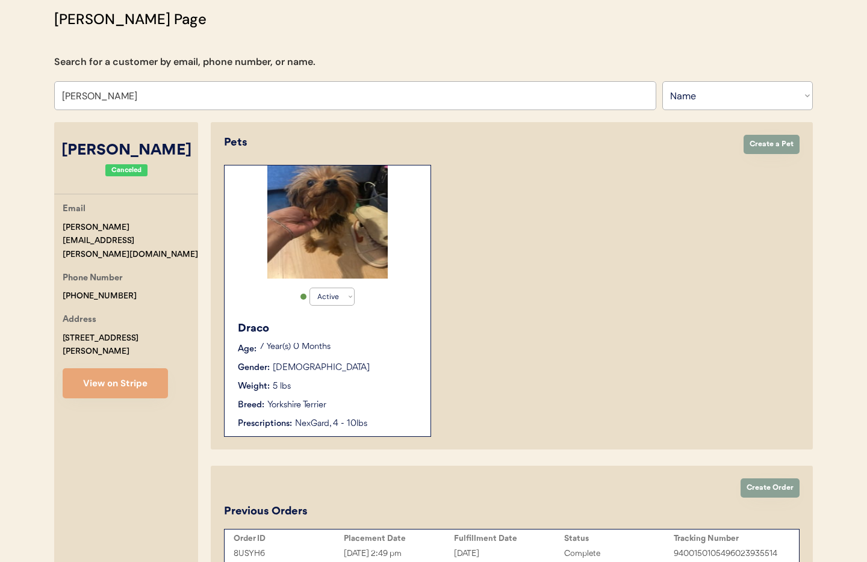
scroll to position [81, 0]
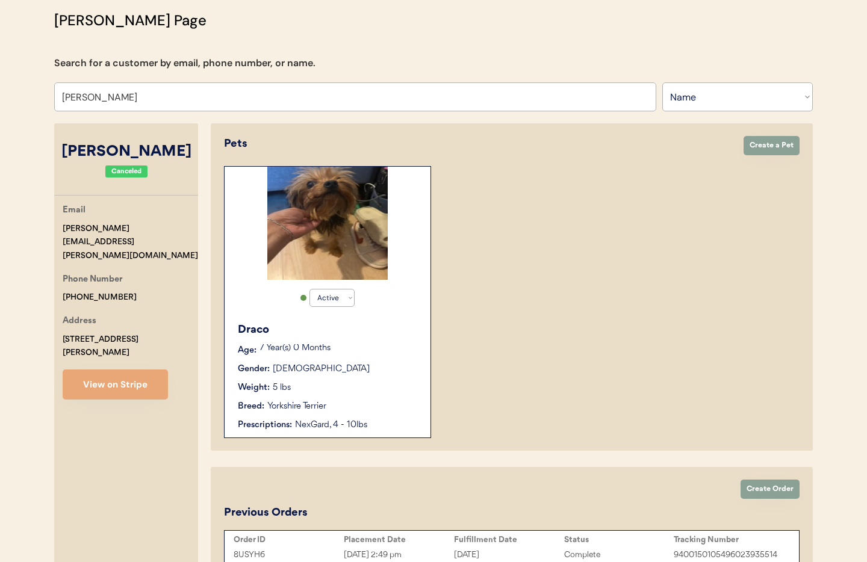
type input "[PERSON_NAME]"
click at [349, 377] on div "Draco Age: [DEMOGRAPHIC_DATA] Year(s) 0 Months Gender: [DEMOGRAPHIC_DATA] Weigh…" at bounding box center [327, 377] width 194 height 122
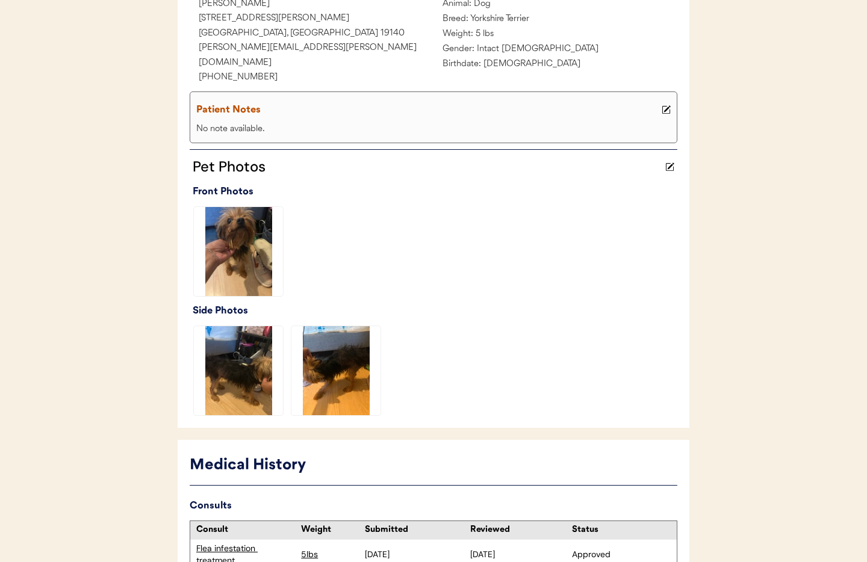
scroll to position [330, 0]
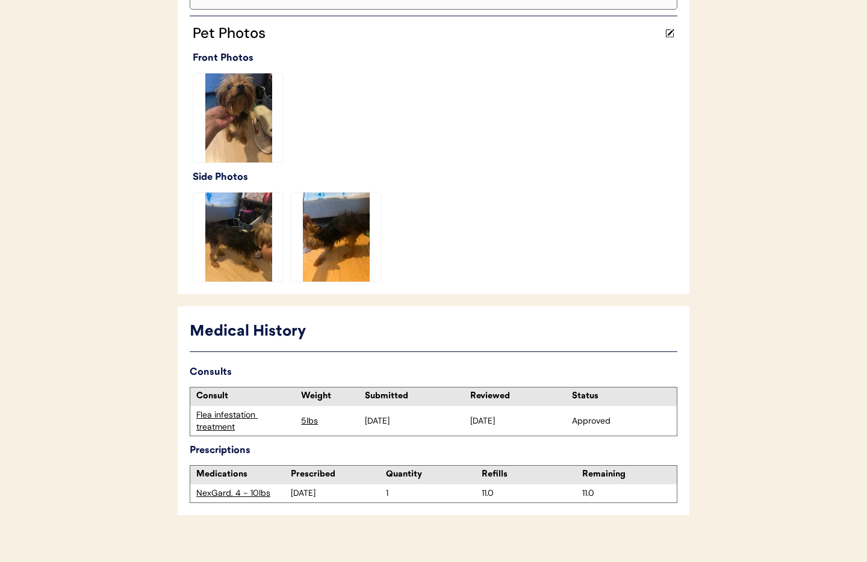
click at [215, 409] on div "Flea infestation treatment" at bounding box center [245, 420] width 99 height 23
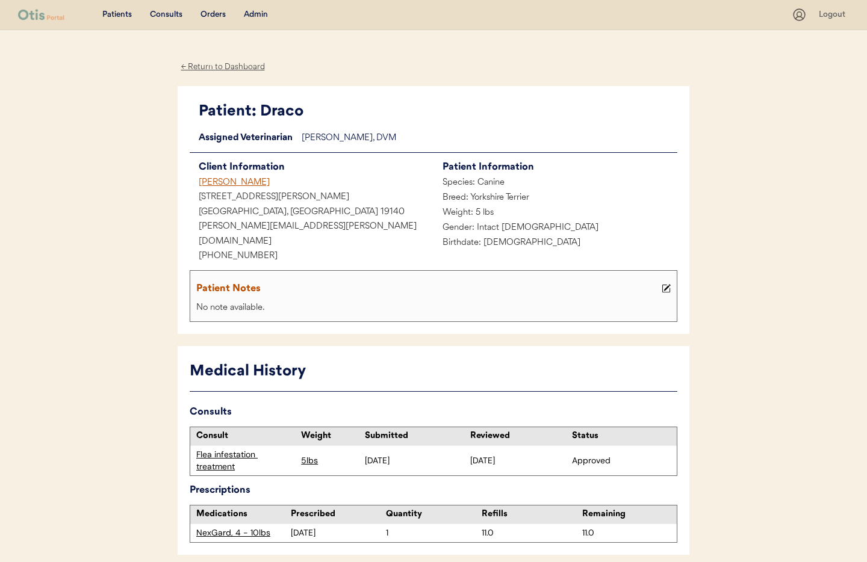
drag, startPoint x: 216, startPoint y: 69, endPoint x: 238, endPoint y: 43, distance: 33.3
click at [217, 67] on div "← Return to Dashboard" at bounding box center [223, 67] width 90 height 14
click at [262, 13] on div "Admin" at bounding box center [256, 15] width 24 height 12
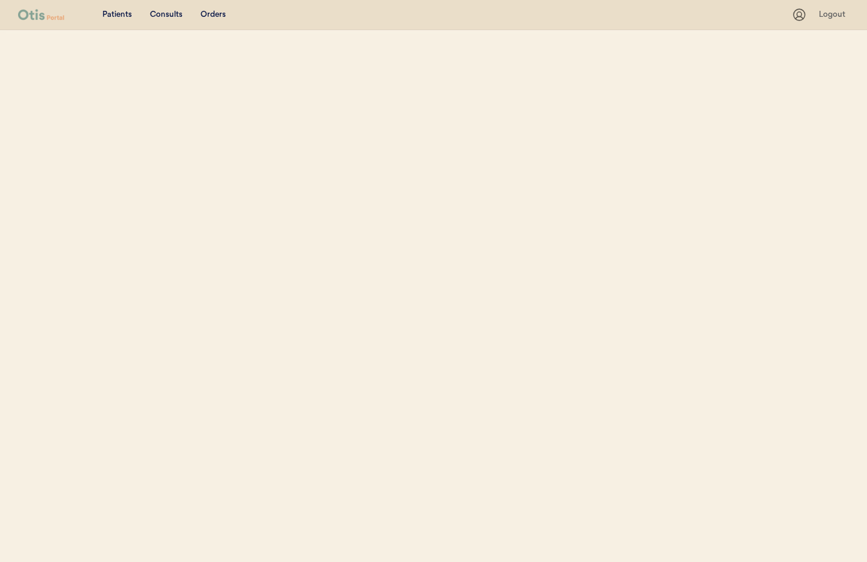
select select ""Name""
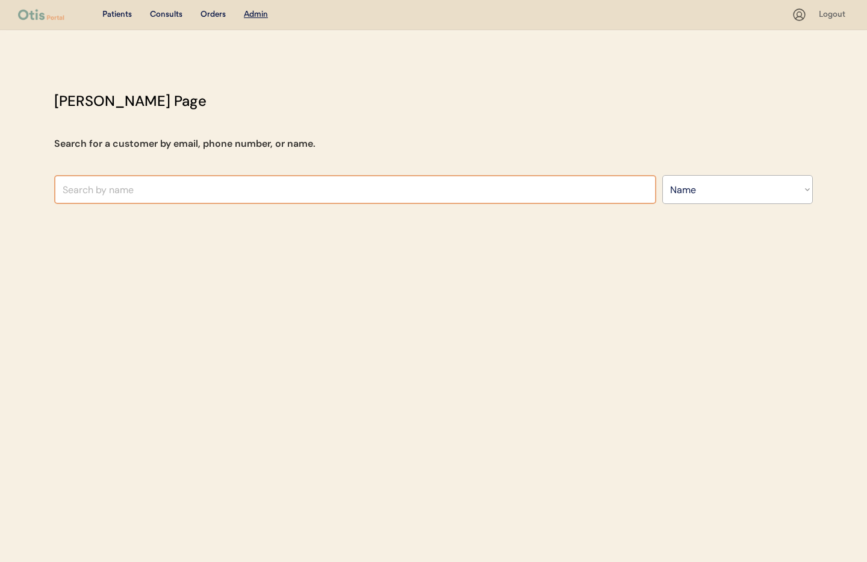
click at [258, 193] on input "text" at bounding box center [355, 189] width 602 height 29
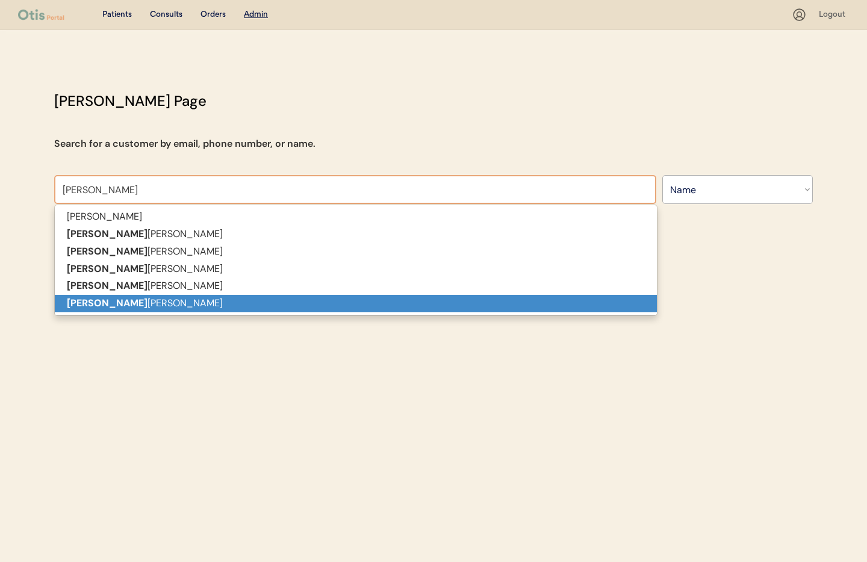
click at [261, 300] on p "[PERSON_NAME]" at bounding box center [356, 303] width 602 height 17
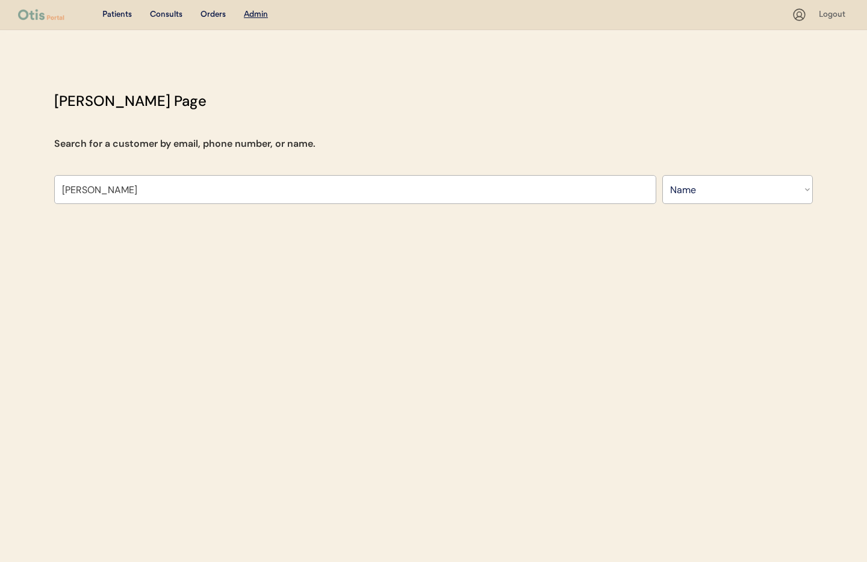
type input "[PERSON_NAME]"
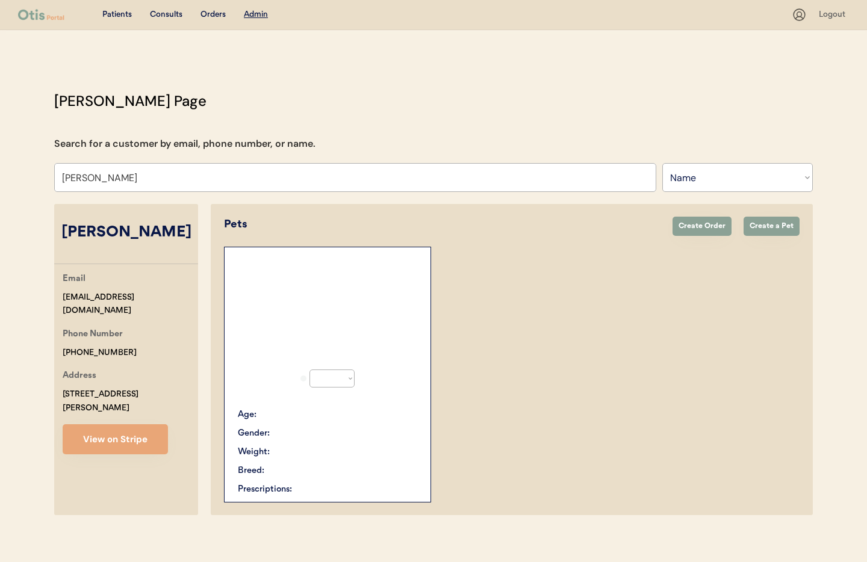
select select "true"
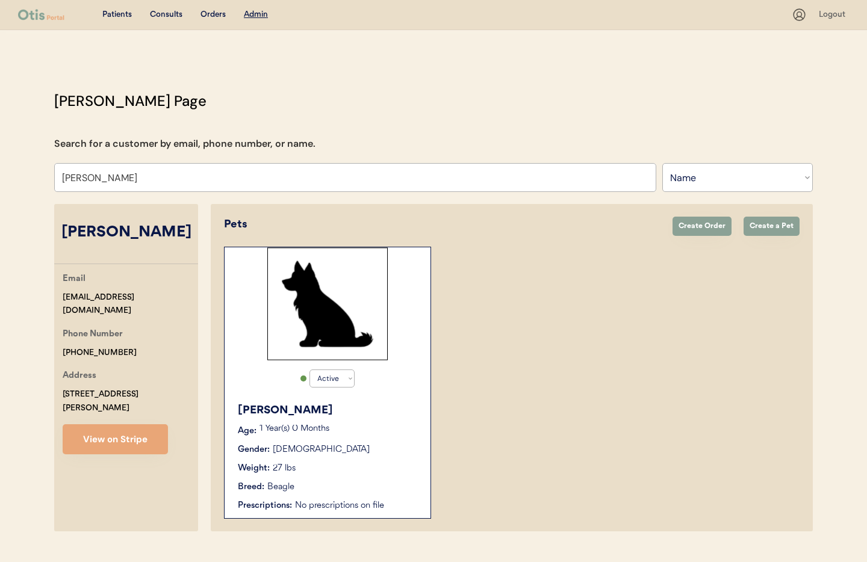
type input "[PERSON_NAME]"
click at [360, 425] on p "1 Year(s) 0 Months" at bounding box center [338, 429] width 159 height 8
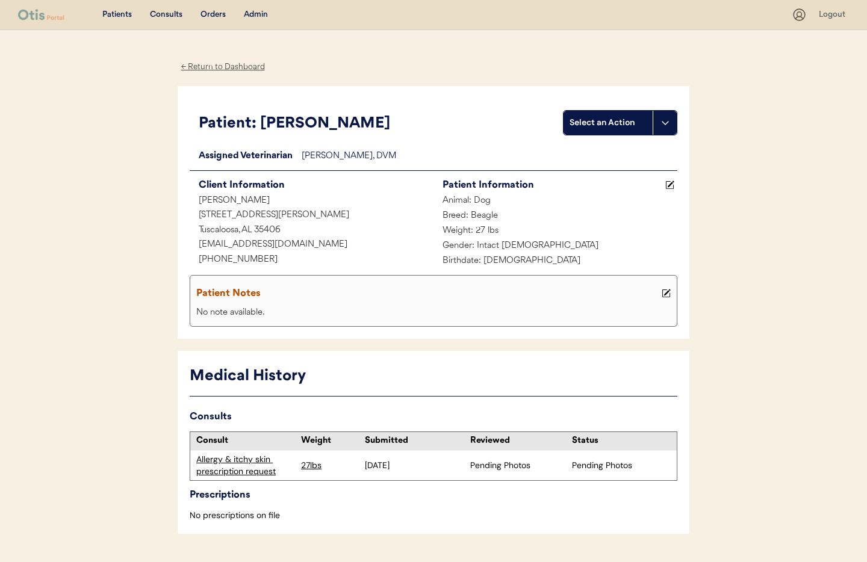
scroll to position [32, 0]
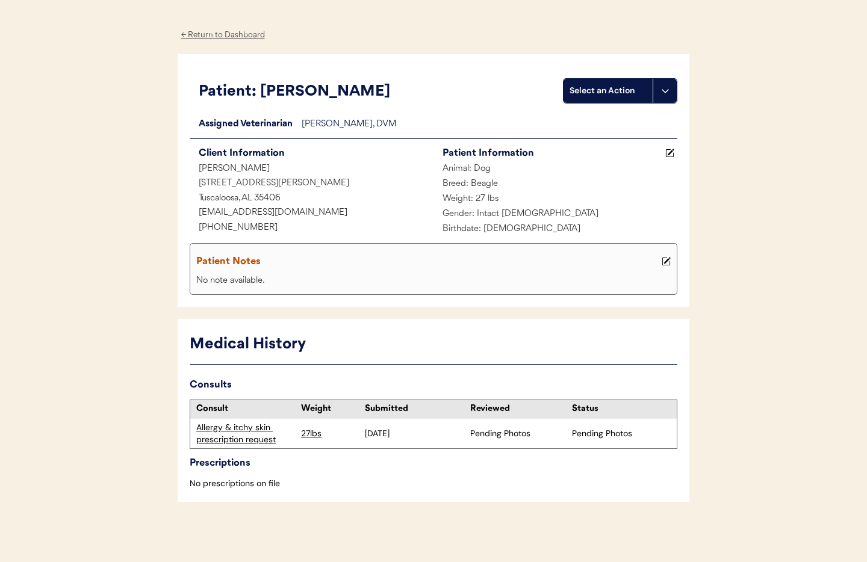
click at [236, 439] on div "Allergy & itchy skin prescription request" at bounding box center [245, 433] width 99 height 23
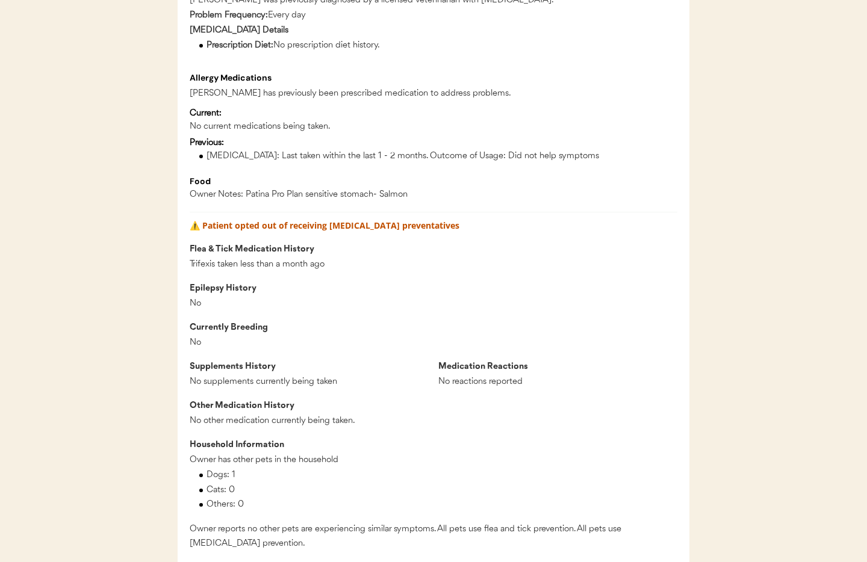
scroll to position [901, 0]
